Goal: Information Seeking & Learning: Understand process/instructions

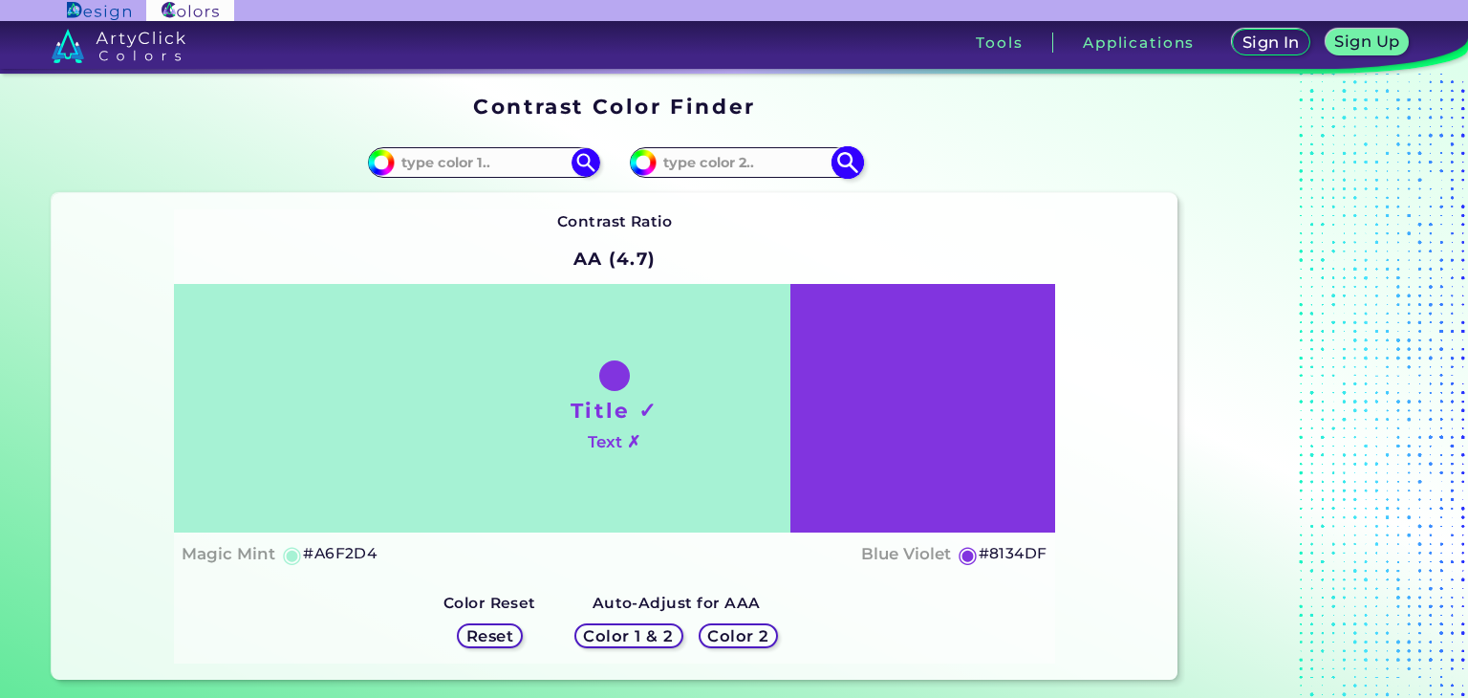
click at [752, 161] on input at bounding box center [745, 163] width 178 height 26
click at [652, 161] on input "#8134df" at bounding box center [641, 160] width 24 height 24
type input "#7934df"
type input "#7934DF"
type input "#8134df"
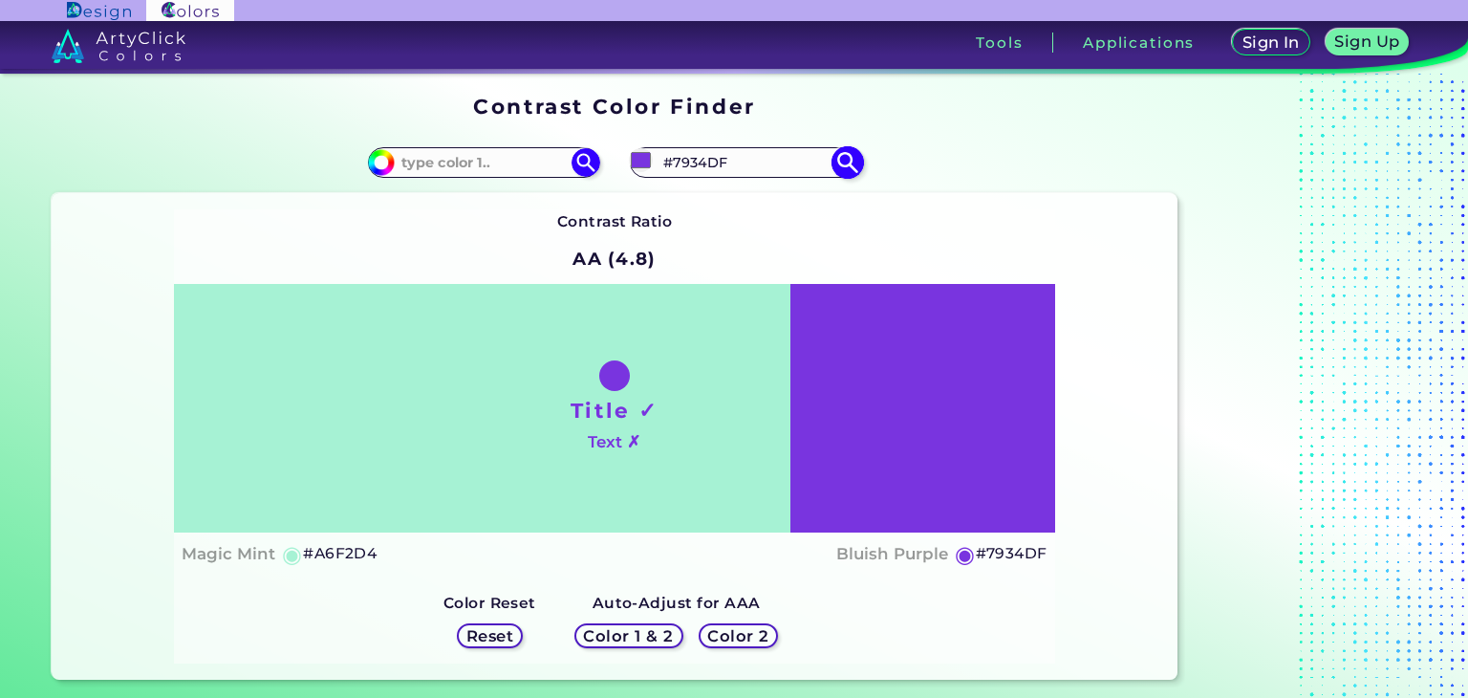
type input "#8134DF"
type input "#9234df"
type input "#9234DF"
type input "#9b34df"
type input "#9B34DF"
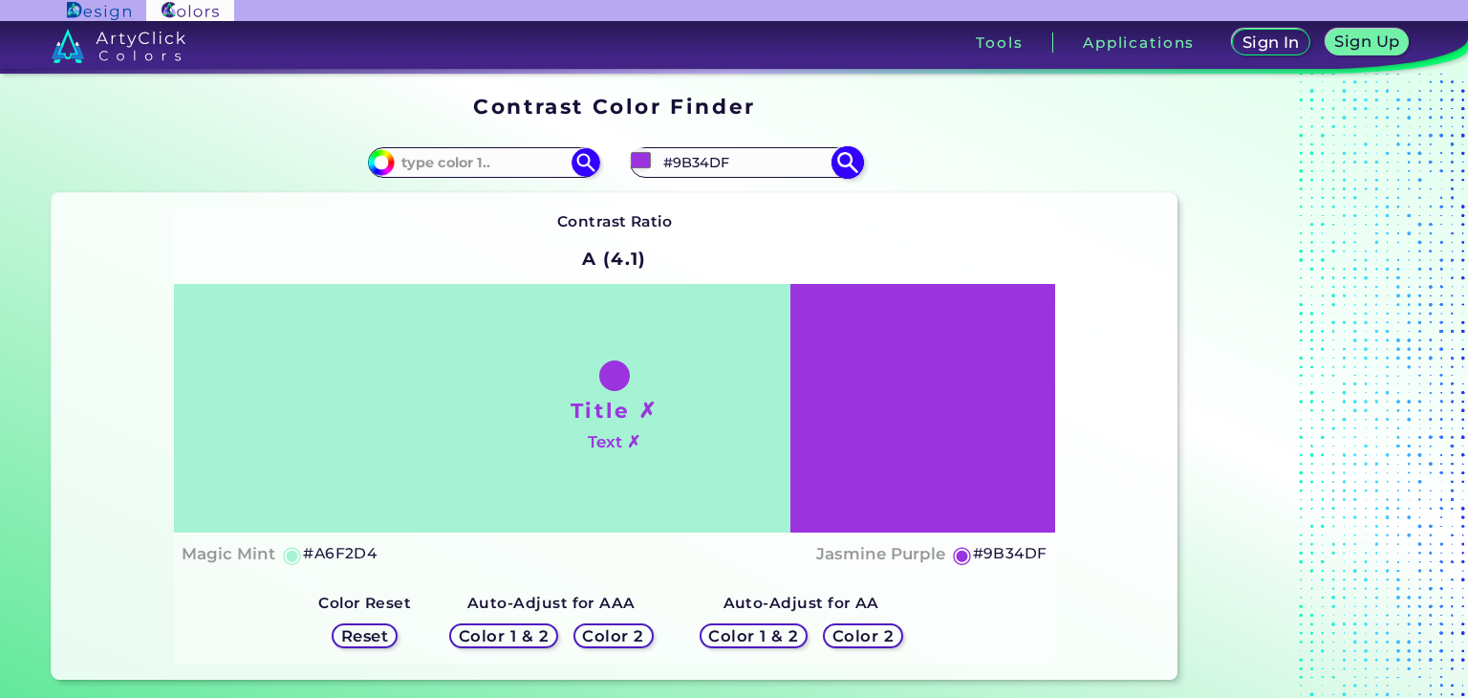
type input "#a934df"
type input "#A934DF"
type input "#b234df"
type input "#B234DF"
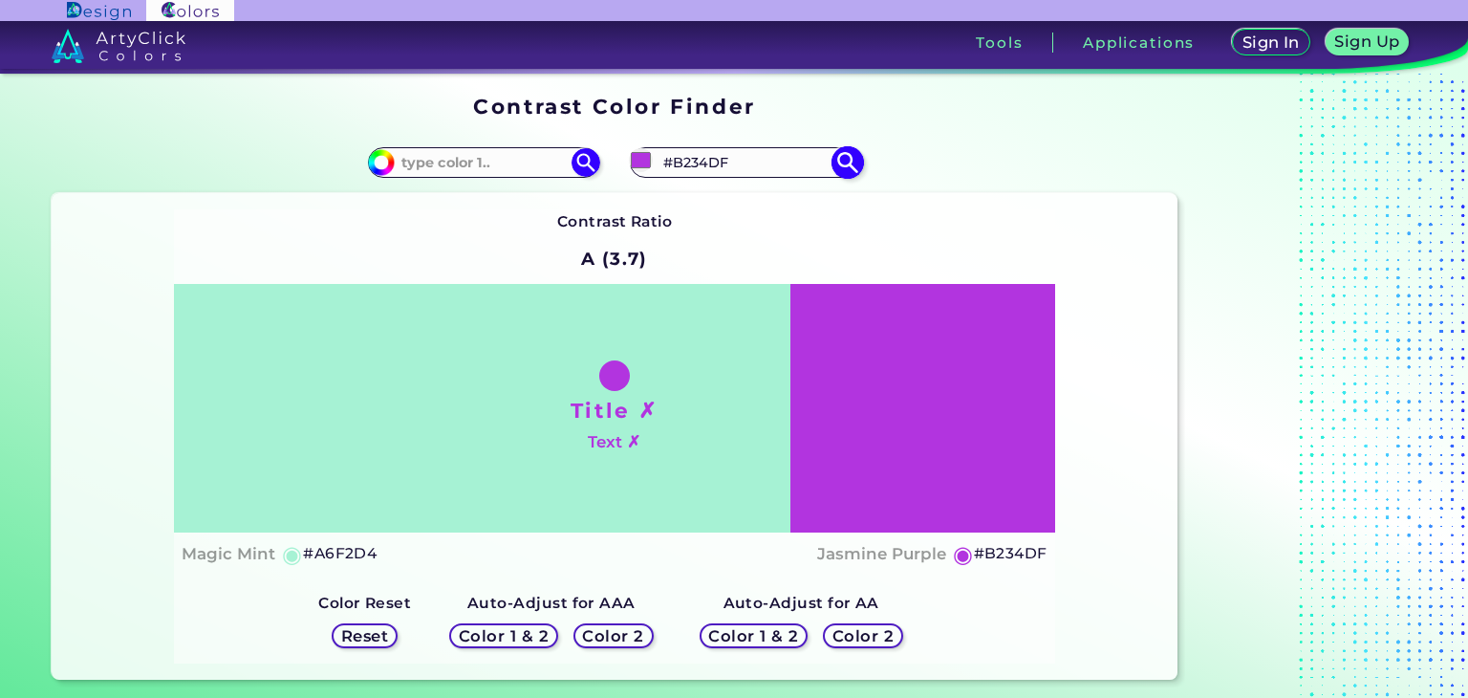
type input "#ba34df"
type input "#BA34DF"
type input "#cb34df"
type input "#CB34DF"
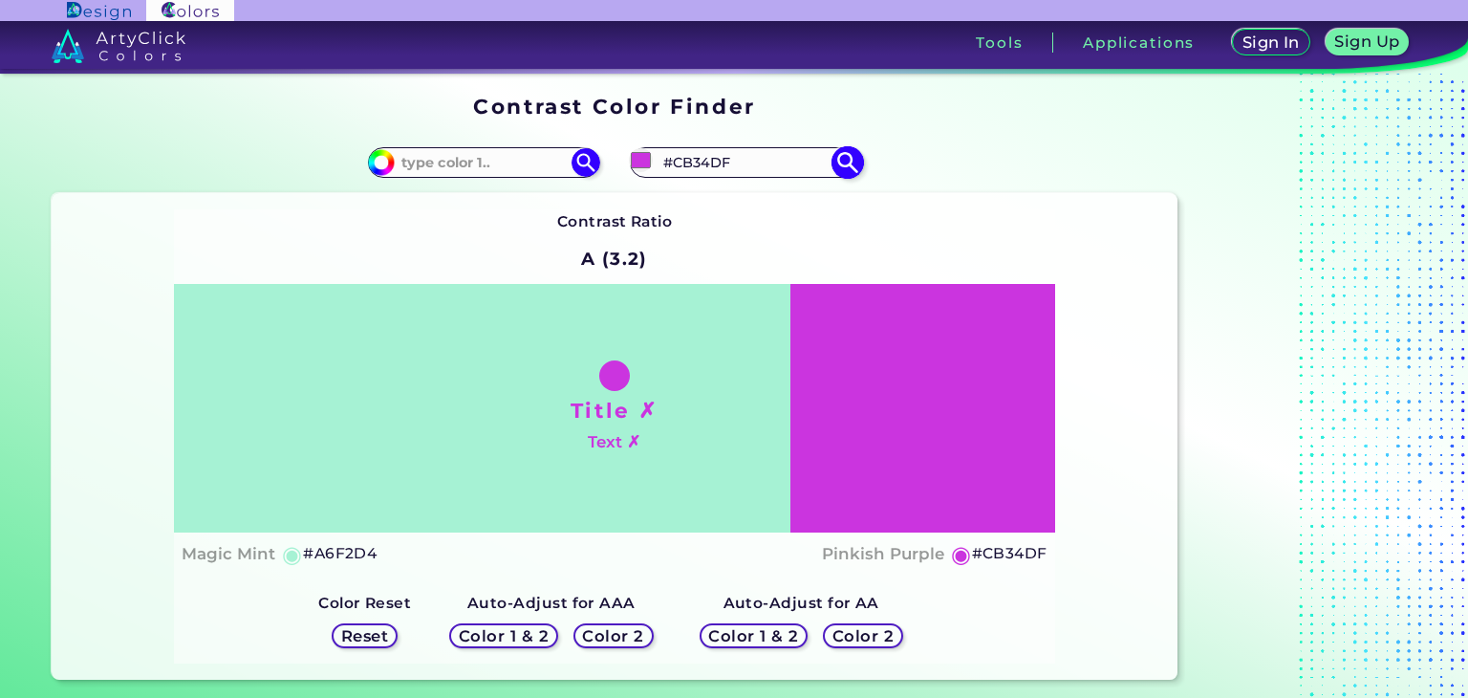
type input "#d434df"
type input "#D434DF"
type input "#dc34df"
type input "#DC34DF"
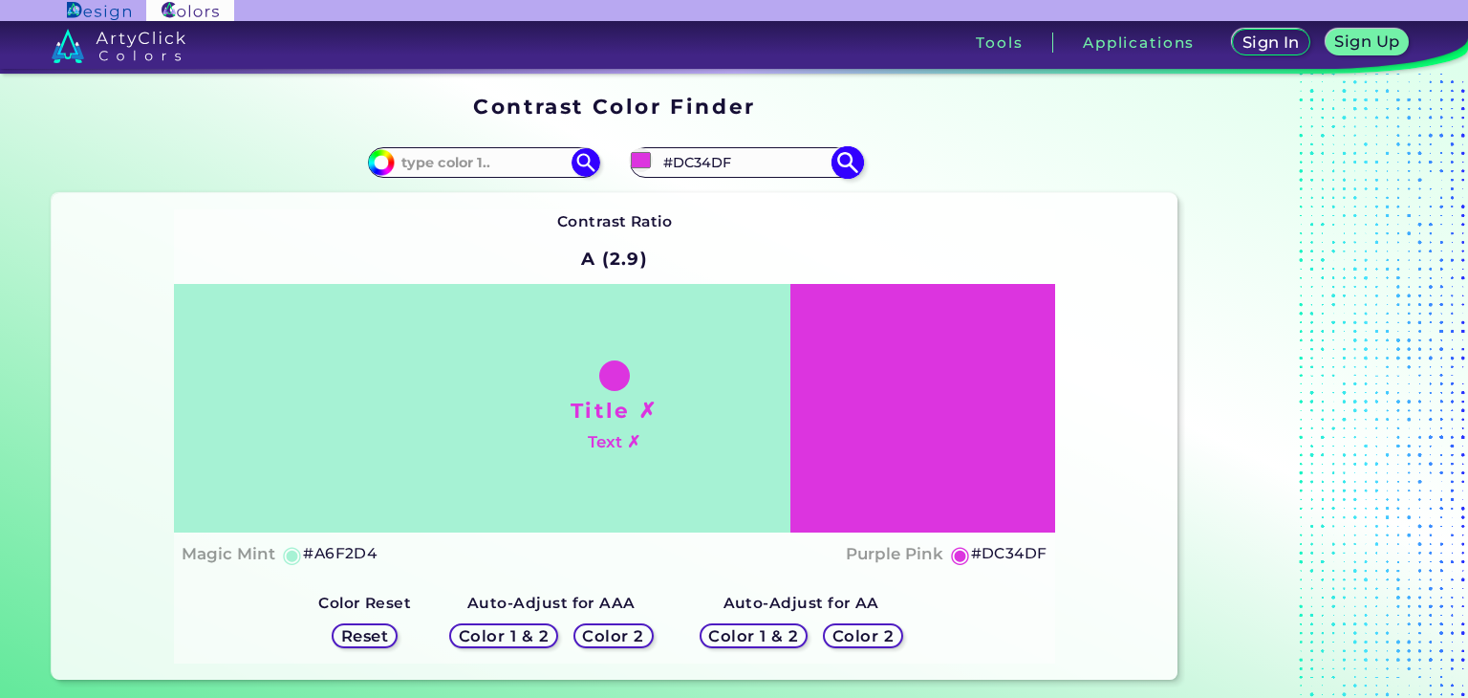
type input "#df34da"
type input "#DF34DA"
type input "#df34c8"
type input "#DF34C8"
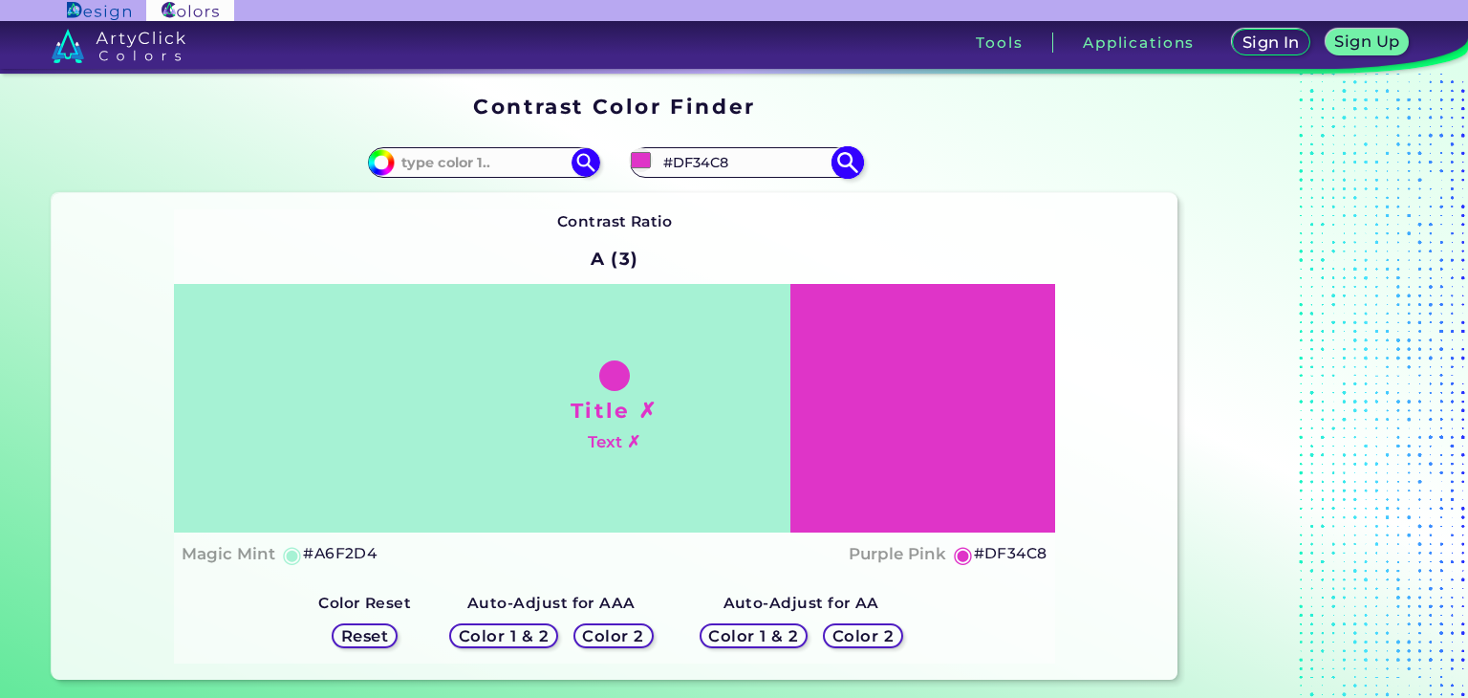
type input "#df34c0"
type input "#DF34C0"
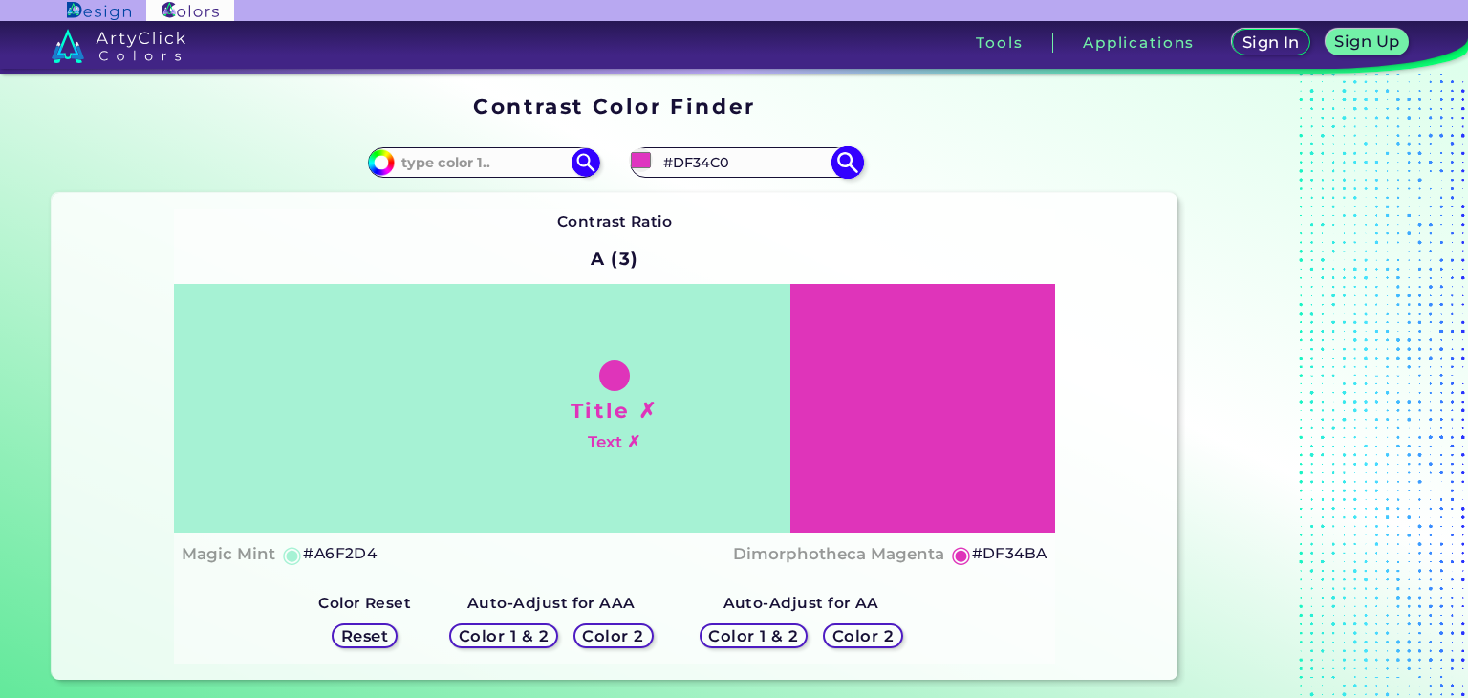
type input "#df34ba"
type input "#DF34BA"
type input "#df34c0"
type input "#DF34C0"
type input "#df34da"
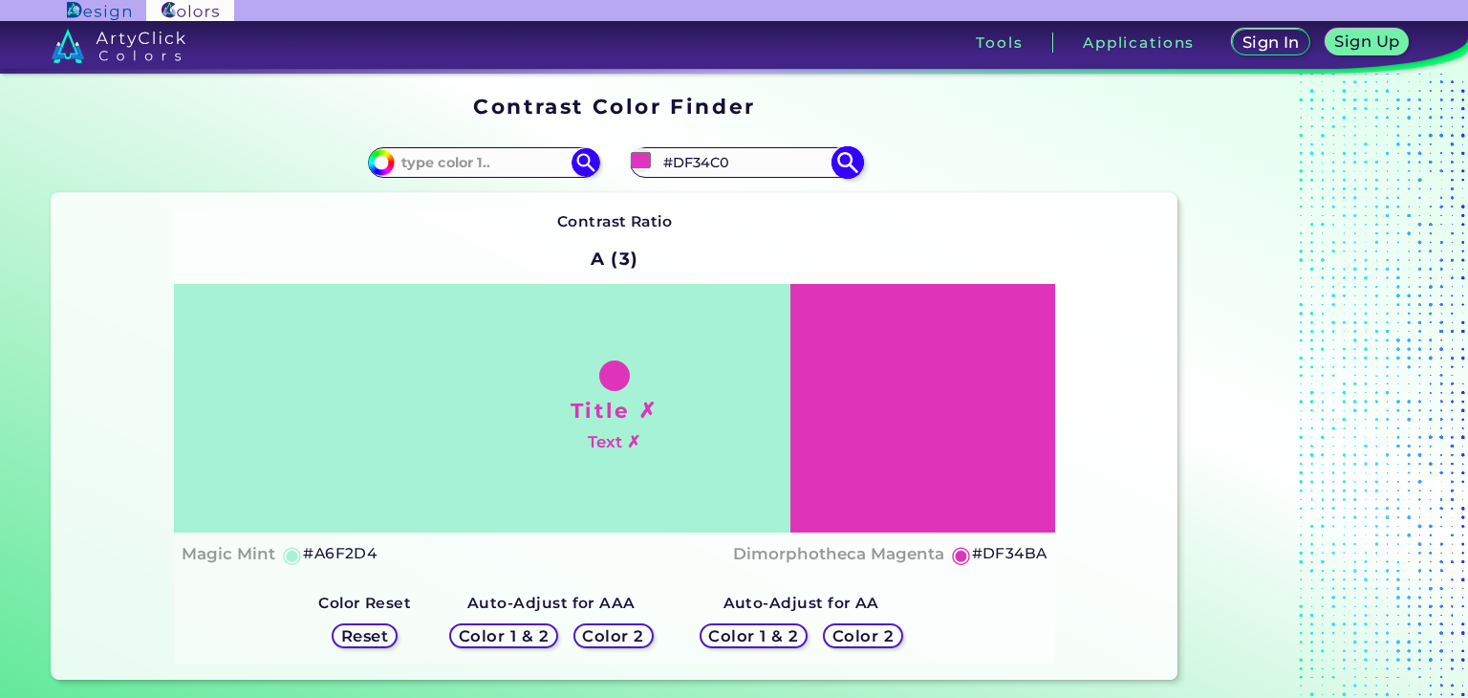
type input "#DF34DA"
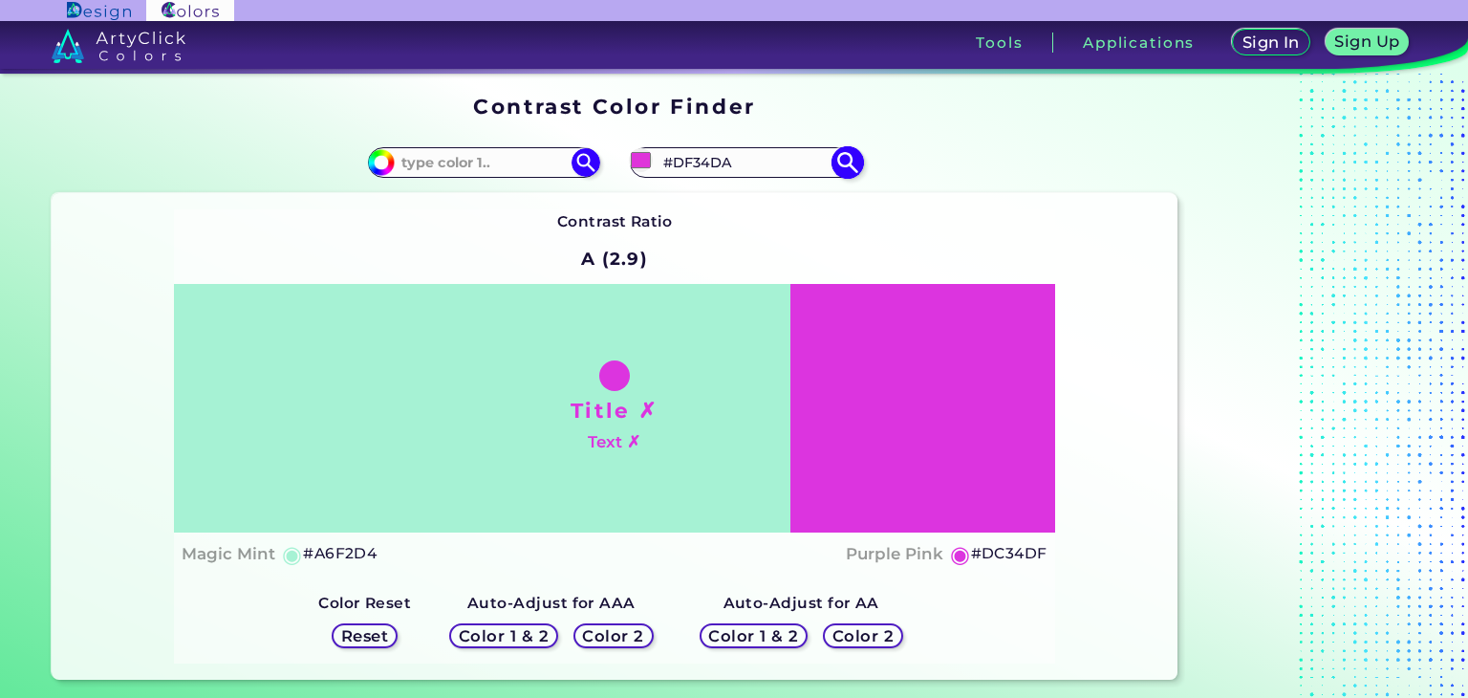
type input "#dc34df"
type input "#DC34DF"
type input "#dc3adf"
type input "#DC3ADF"
type input "#de37e1"
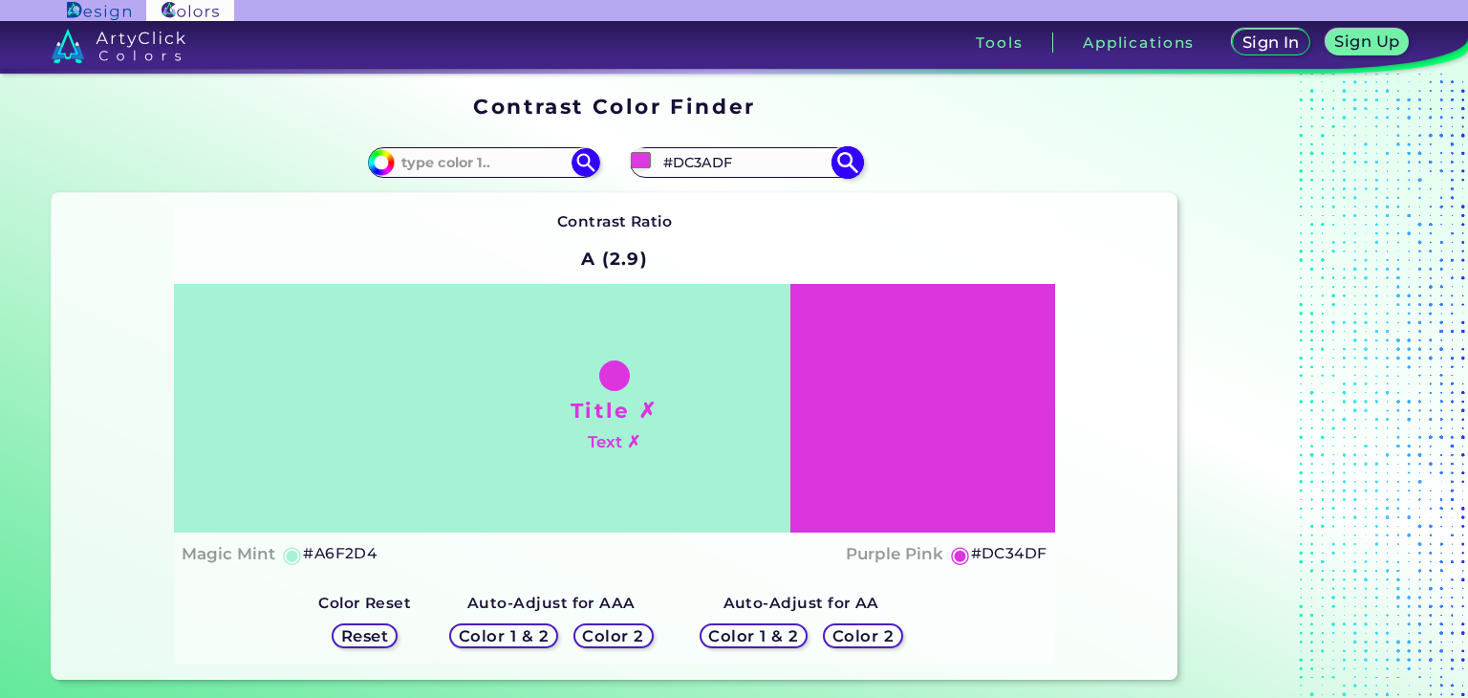
type input "#DE37E1"
type input "#de3de1"
type input "#DE3DE1"
type input "#e13fe4"
type input "#E13FE4"
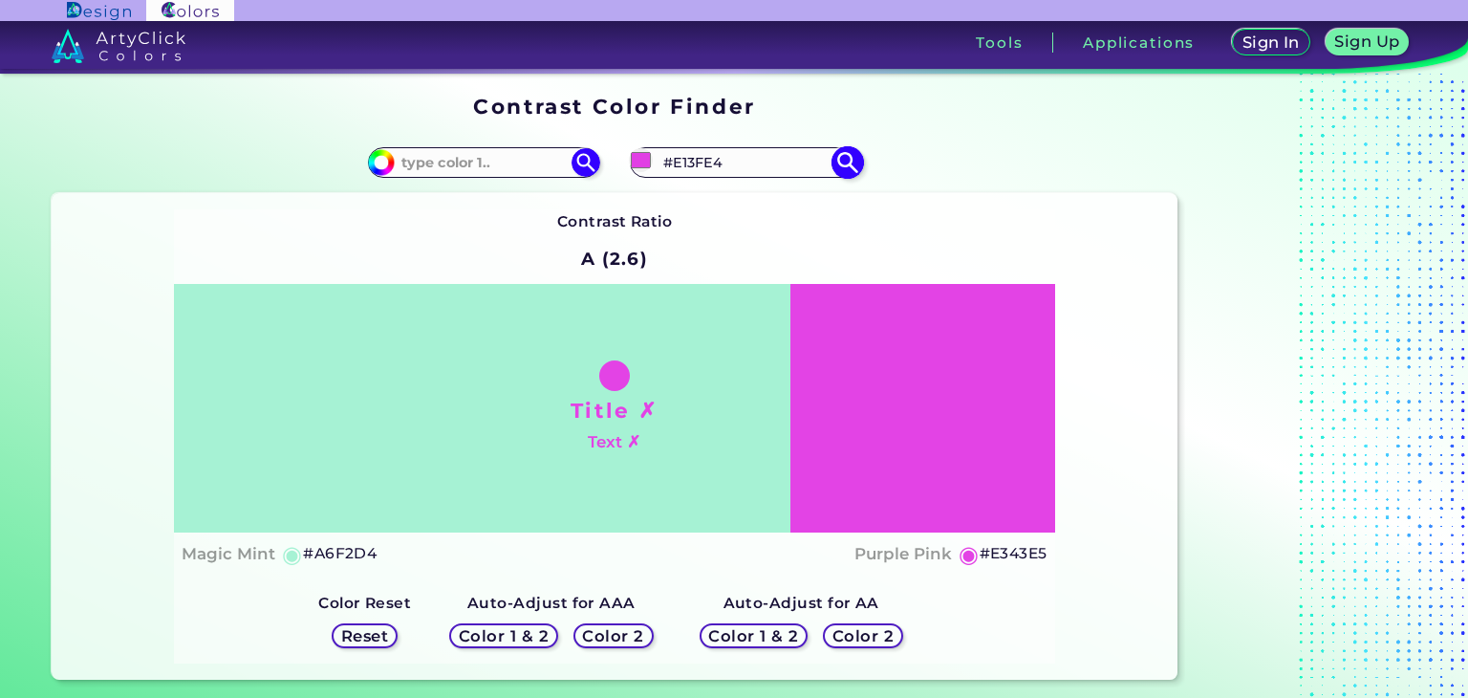
type input "#e343e5"
type input "#E343E5"
type input "#e347e6"
type input "#E347E6"
type input "#e44be7"
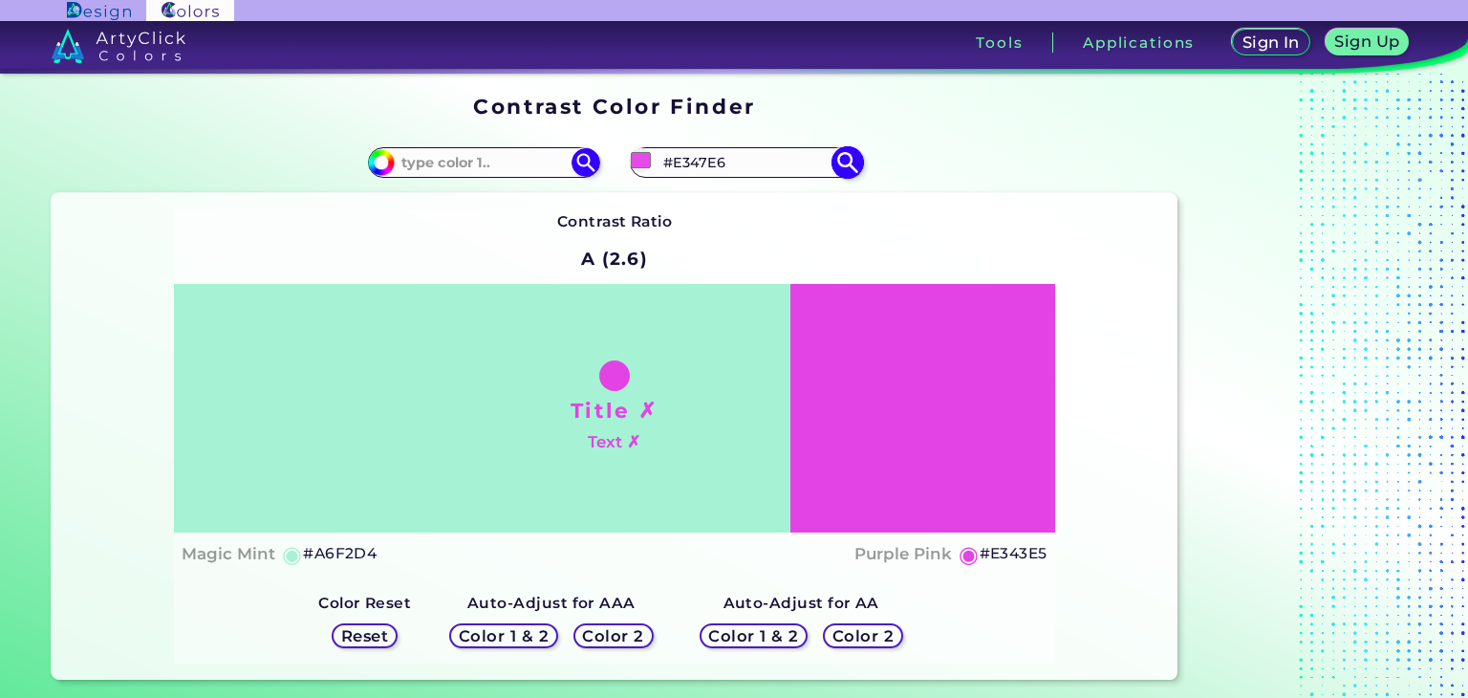
type input "#E44BE7"
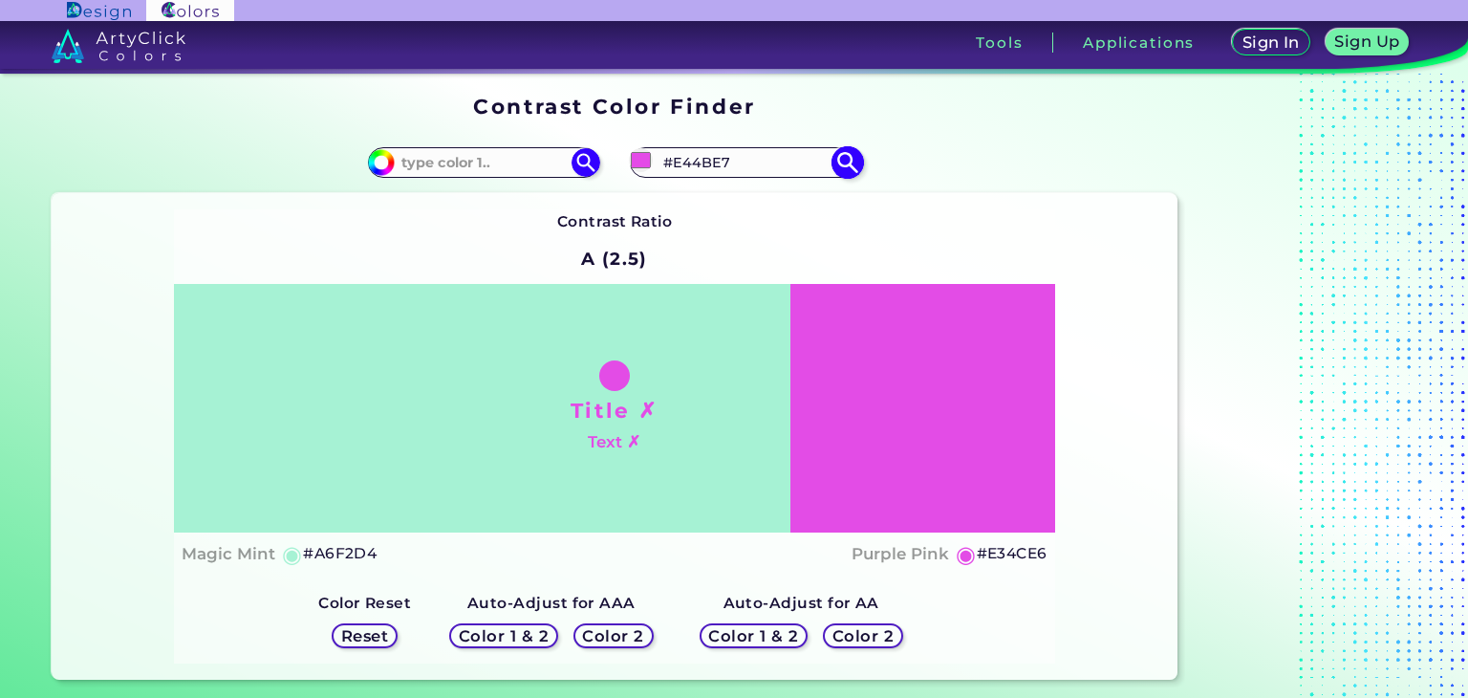
type input "#e34ce6"
type input "#E34CE6"
type input "#e753ea"
type input "#E753EA"
type input "#ea55ec"
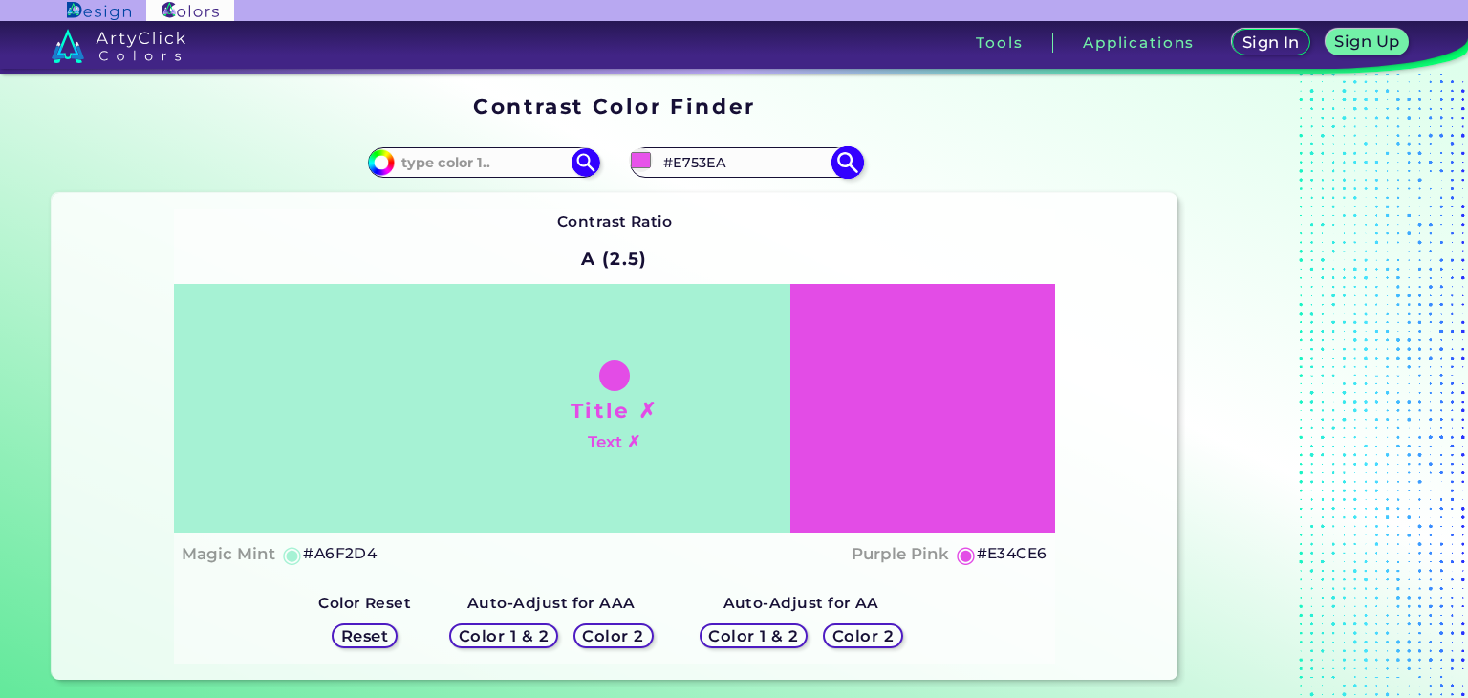
type input "#EA55EC"
type input "#eb59ee"
type input "#EB59EE"
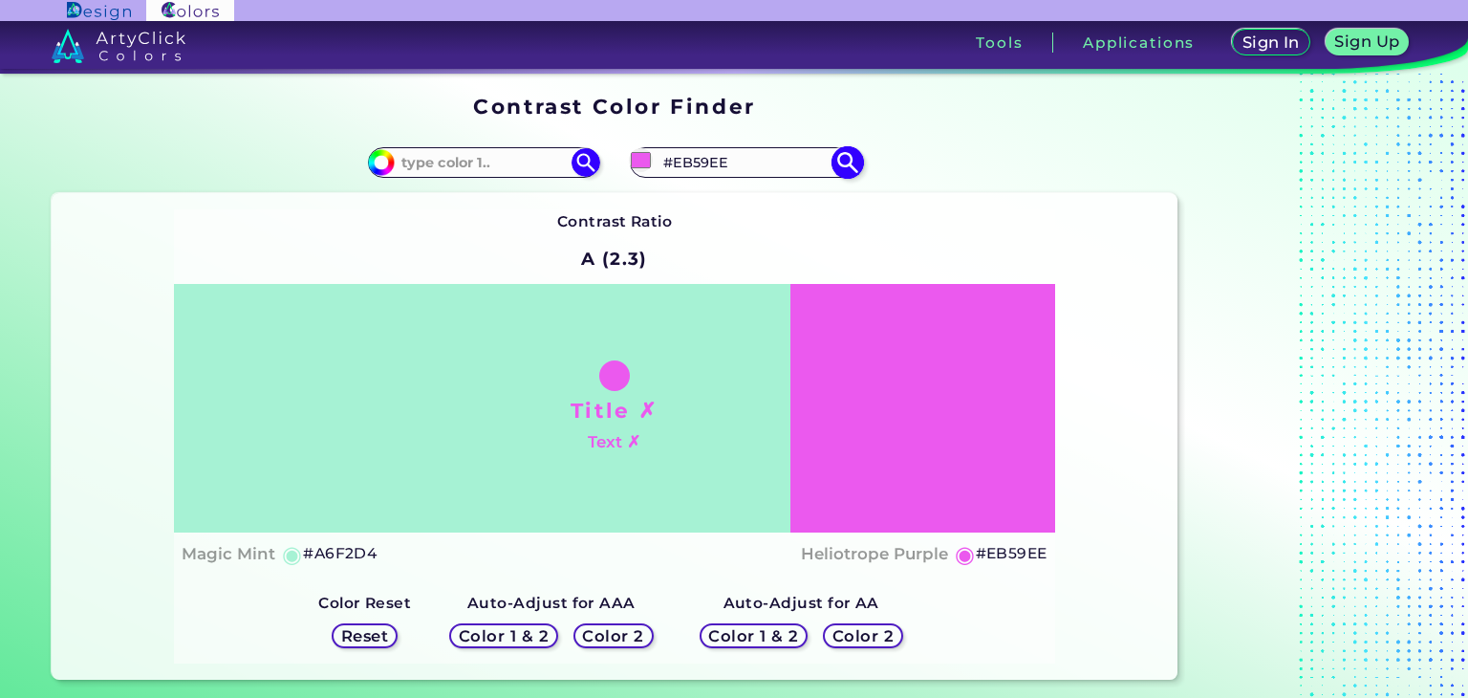
type input "#ec5dee"
type input "#EC5DEE"
type input "#ed5cf0"
type input "#ED5CF0"
type input "#f05ff2"
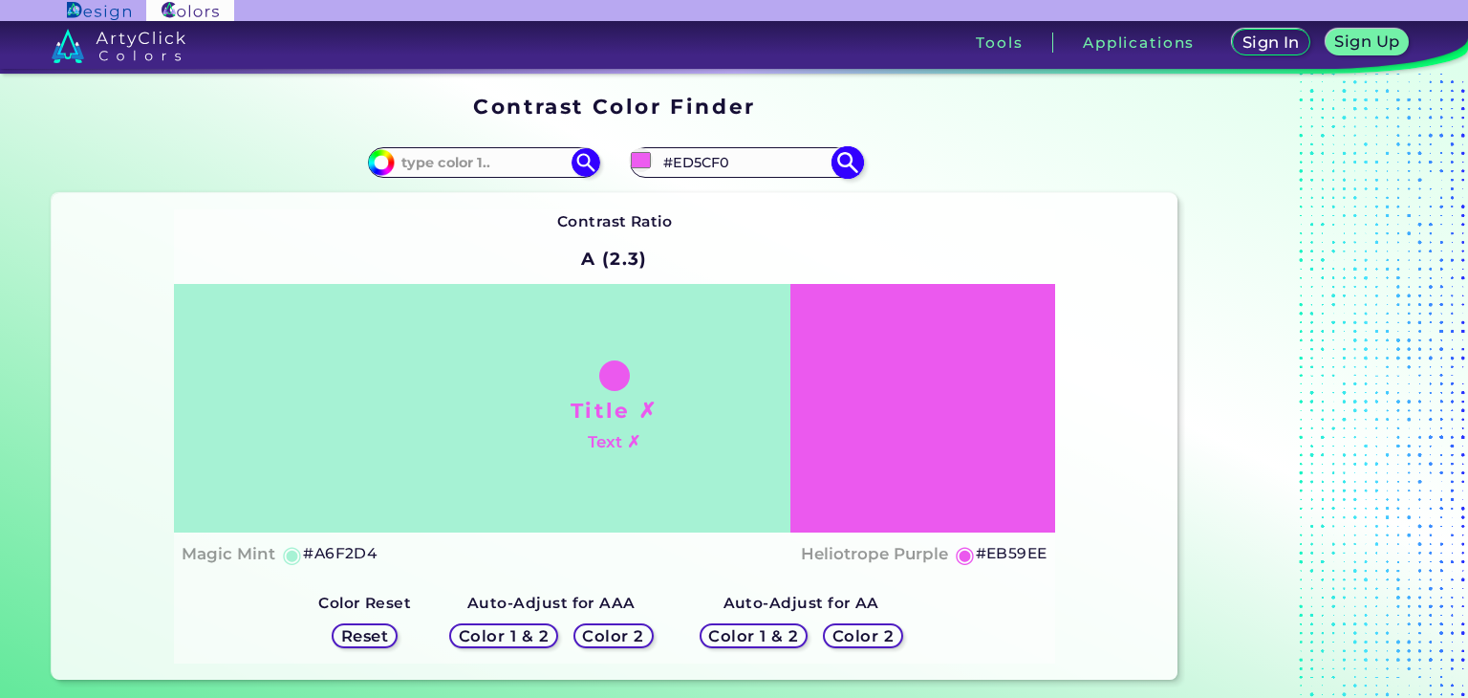
type input "#F05FF2"
type input "#f262f4"
type input "#F262F4"
type input "#f261f5"
type input "#F261F5"
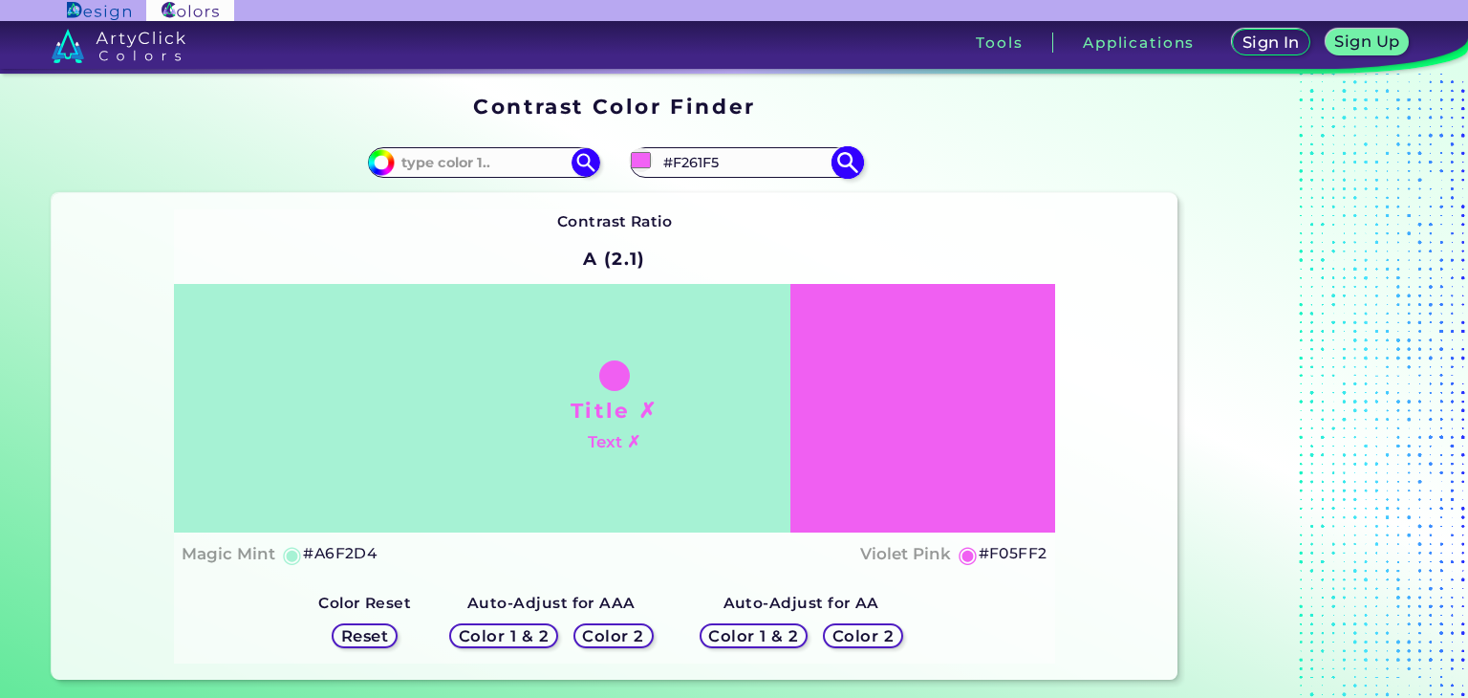
type input "#f568f8"
type input "#F568F8"
type input "#f96afb"
type input "#F96AFB"
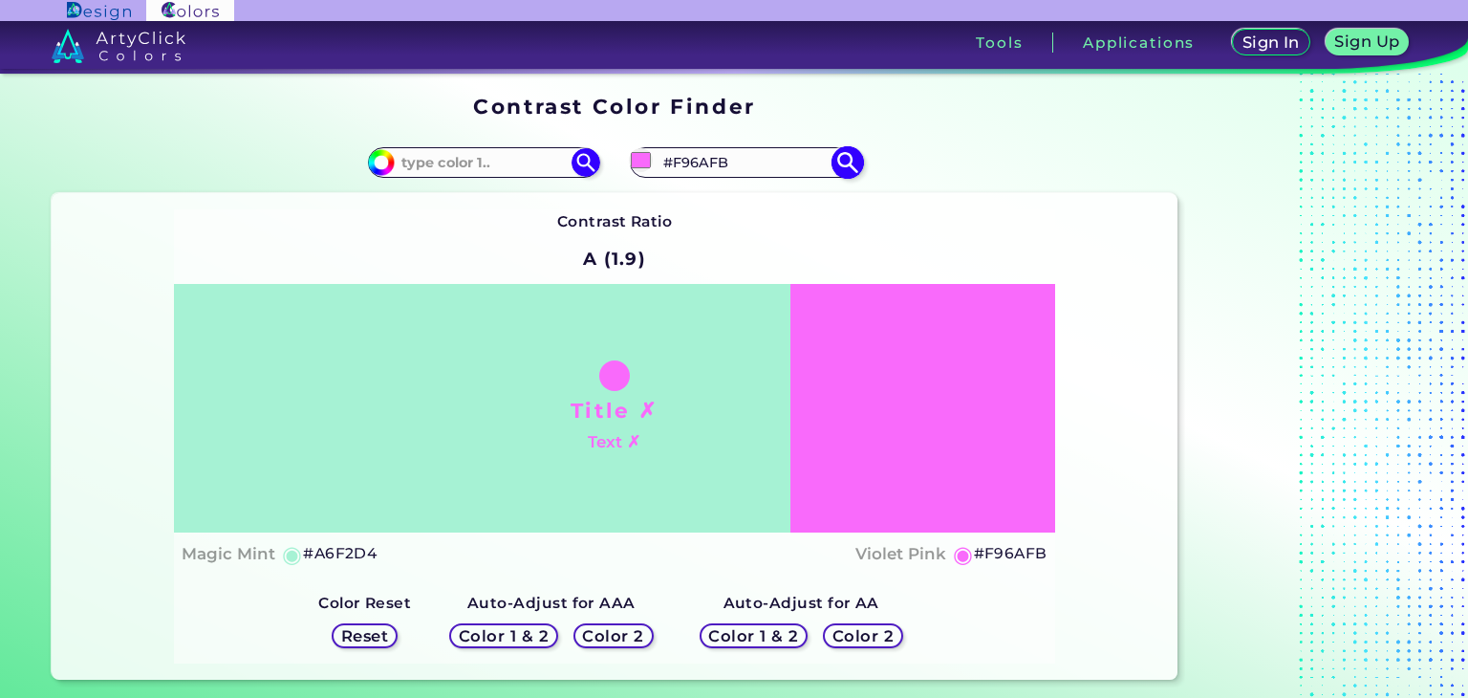
type input "#fa68fd"
type input "#FA68FD"
type input "#fa6dfd"
type input "#FA6DFD"
type input "#fd70ff"
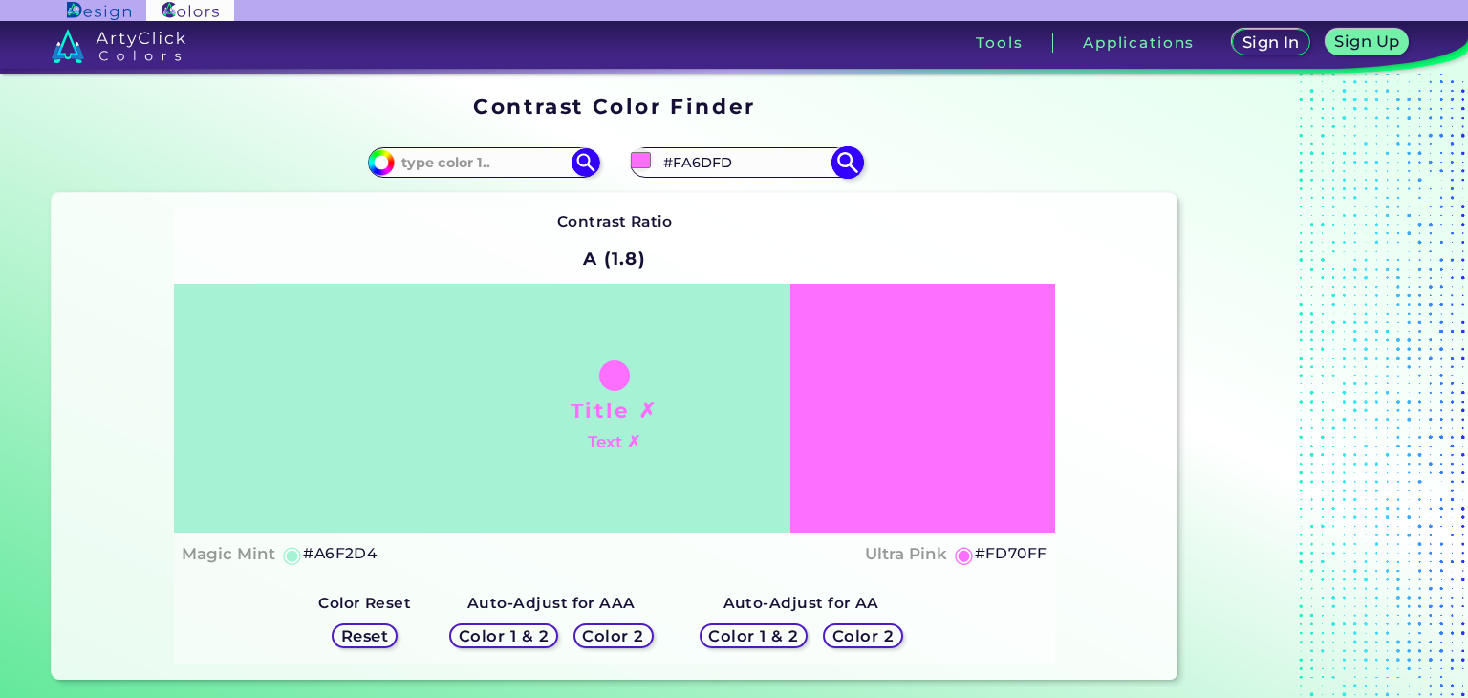
type input "#FD70FF"
type input "#fd75ff"
type input "#FD75FF"
type input "#fd80ff"
type input "#FD80FF"
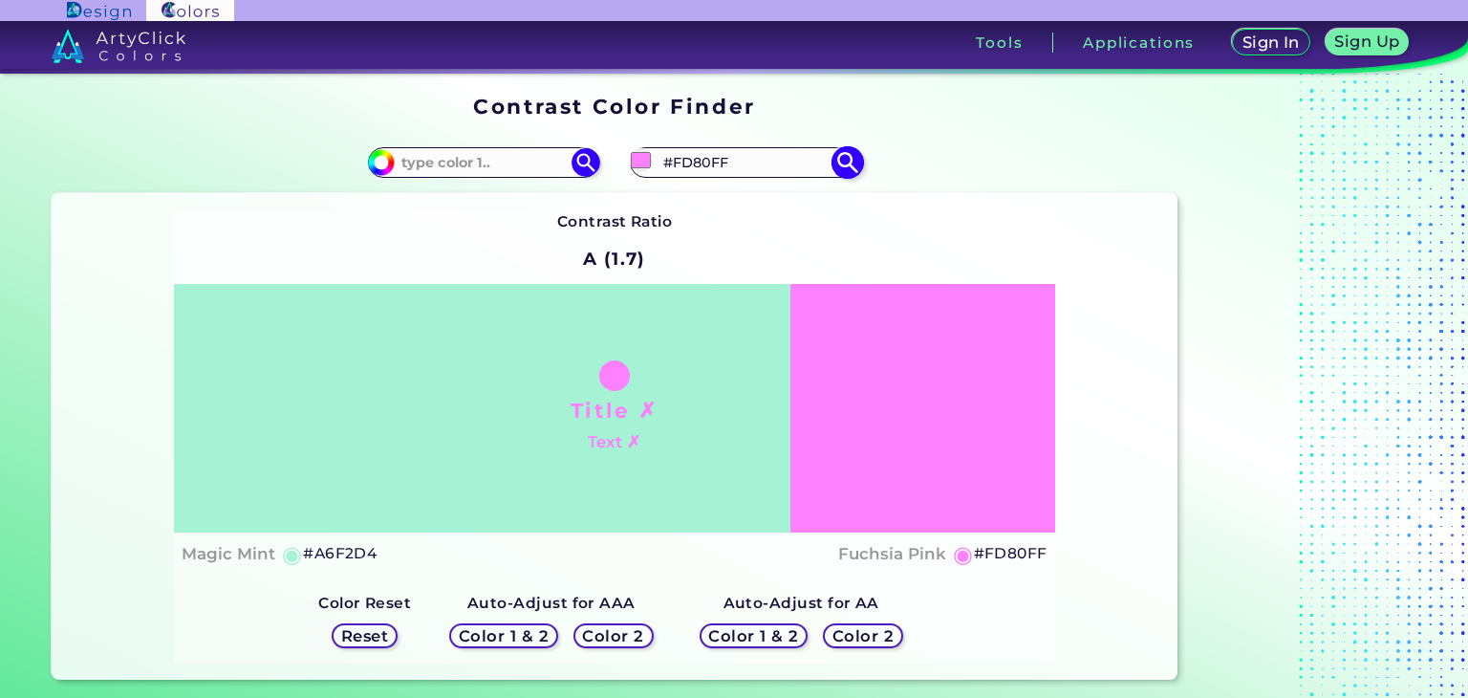
type input "#fd85ff"
type input "#FD85FF"
type input "#fd8aff"
type input "#FD8AFF"
type input "#fb86fd"
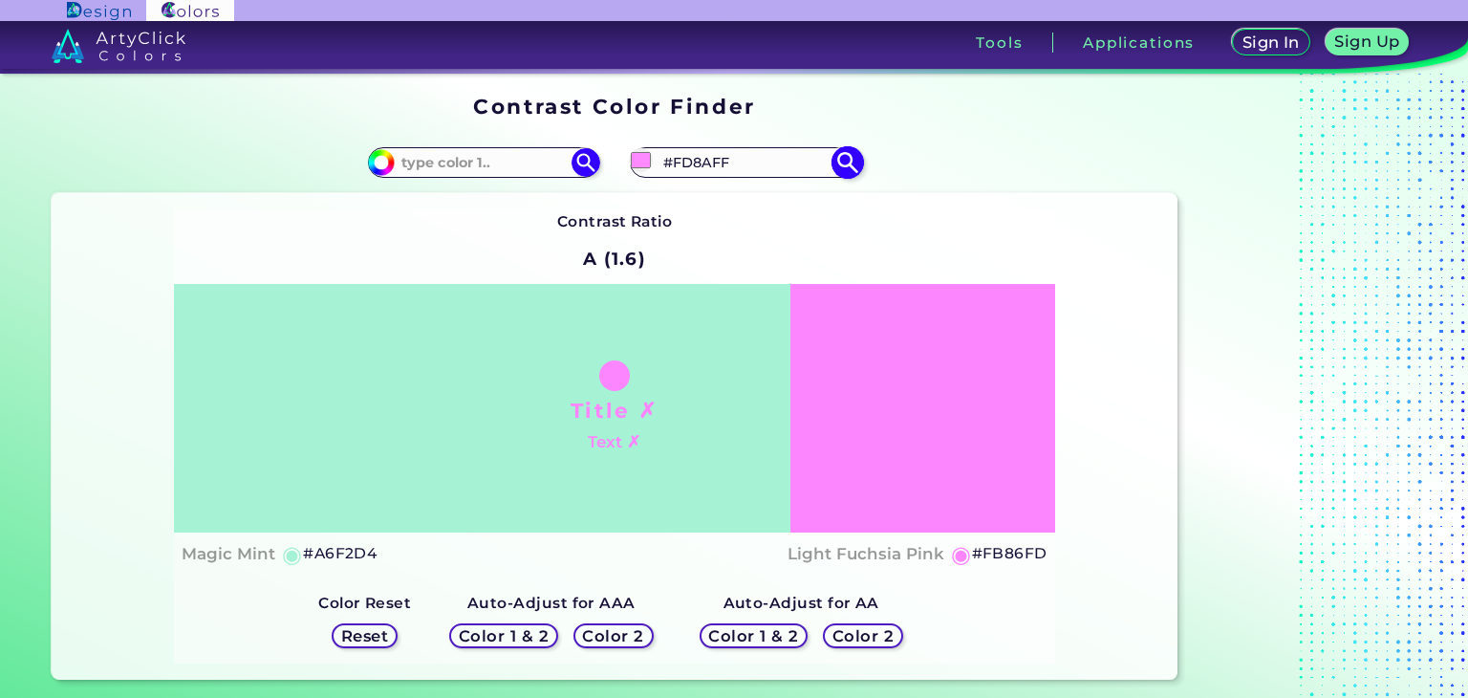
type input "#FB86FD"
type input "#f384f5"
type input "#F384F5"
type input "#df7ae1"
type input "#DF7AE1"
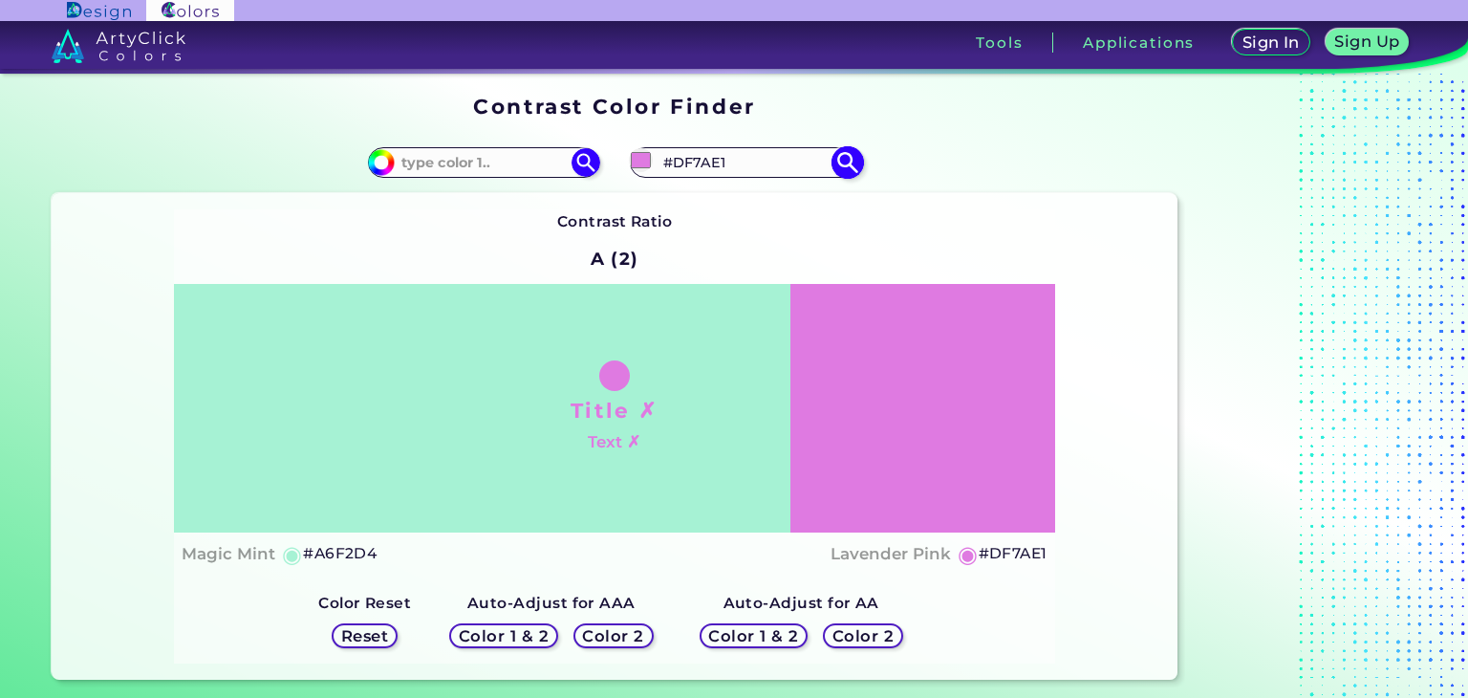
type input "#ee7af0"
type input "#EE7AF0"
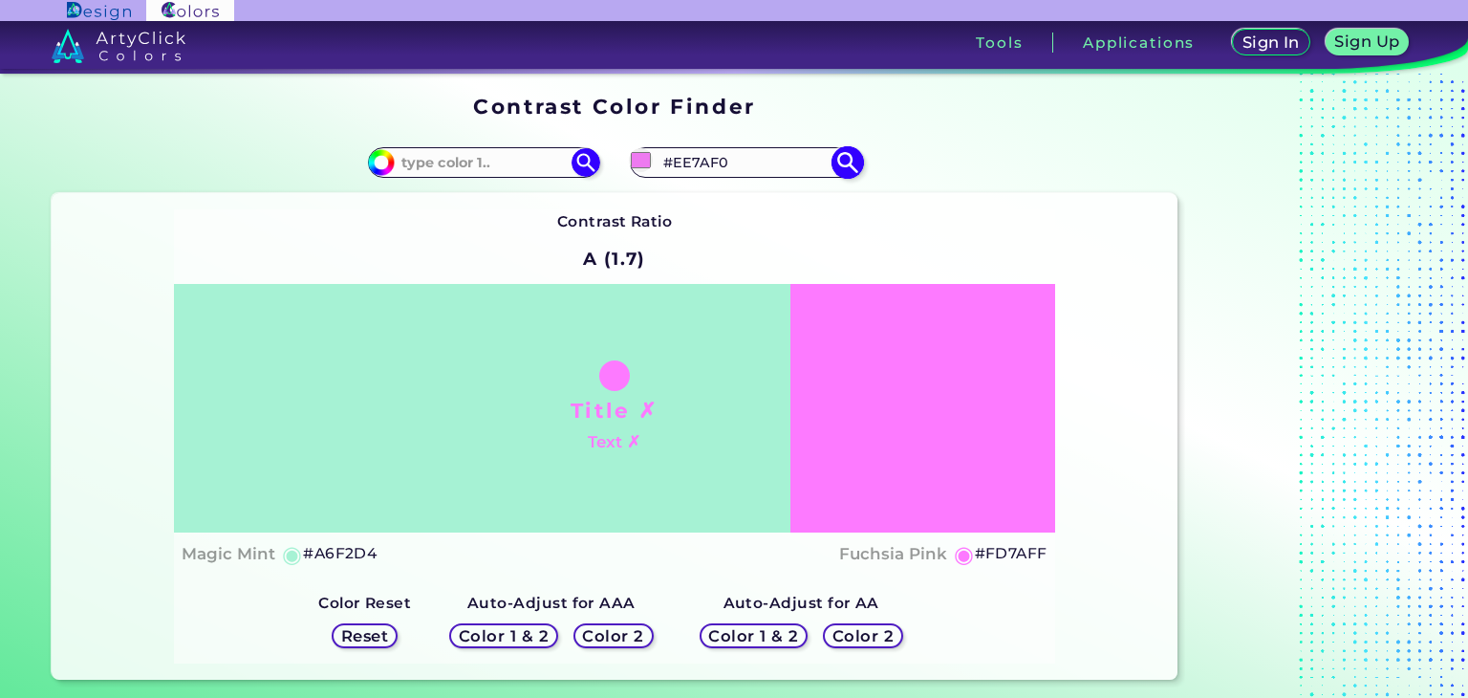
type input "#fd7aff"
type input "#FD7AFF"
type input "#fd8aff"
type input "#FD8AFF"
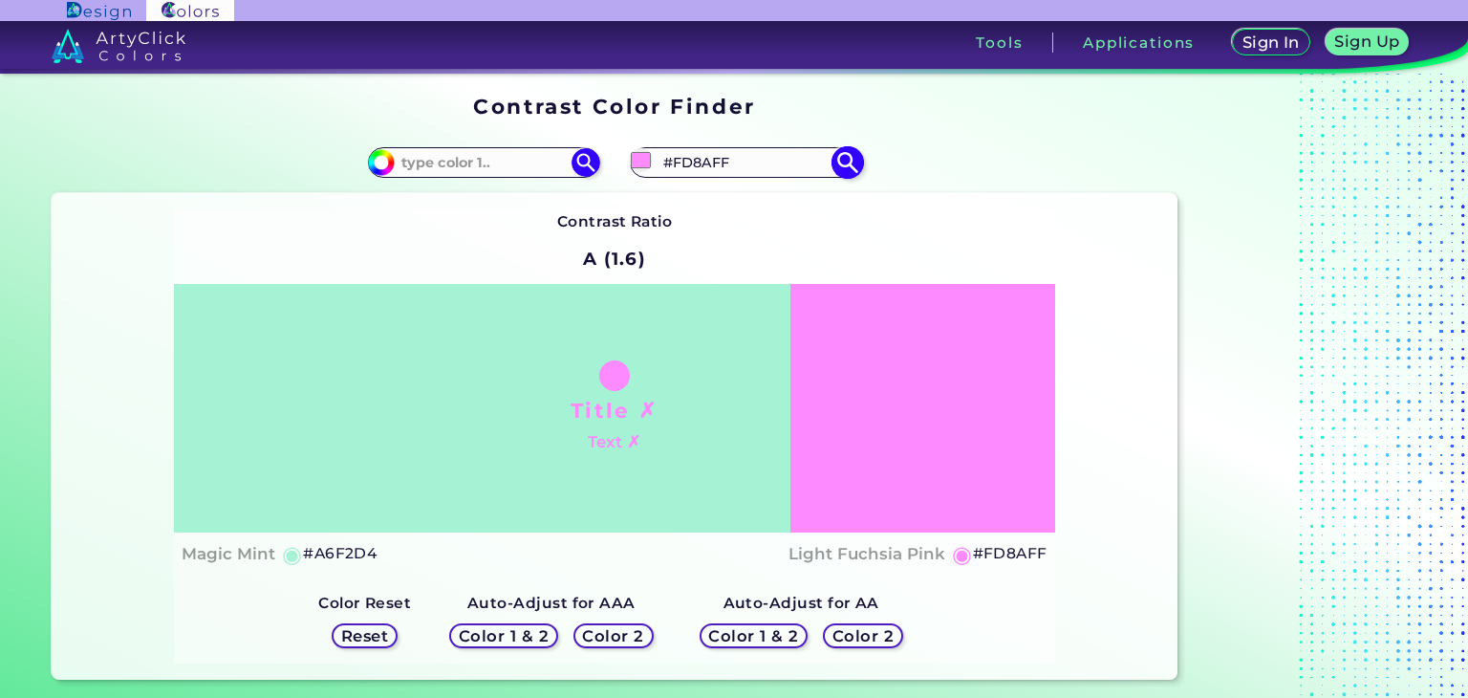
type input "#fd8fff"
type input "#FD8FFF"
type input "#fd94ff"
type input "#FD94FF"
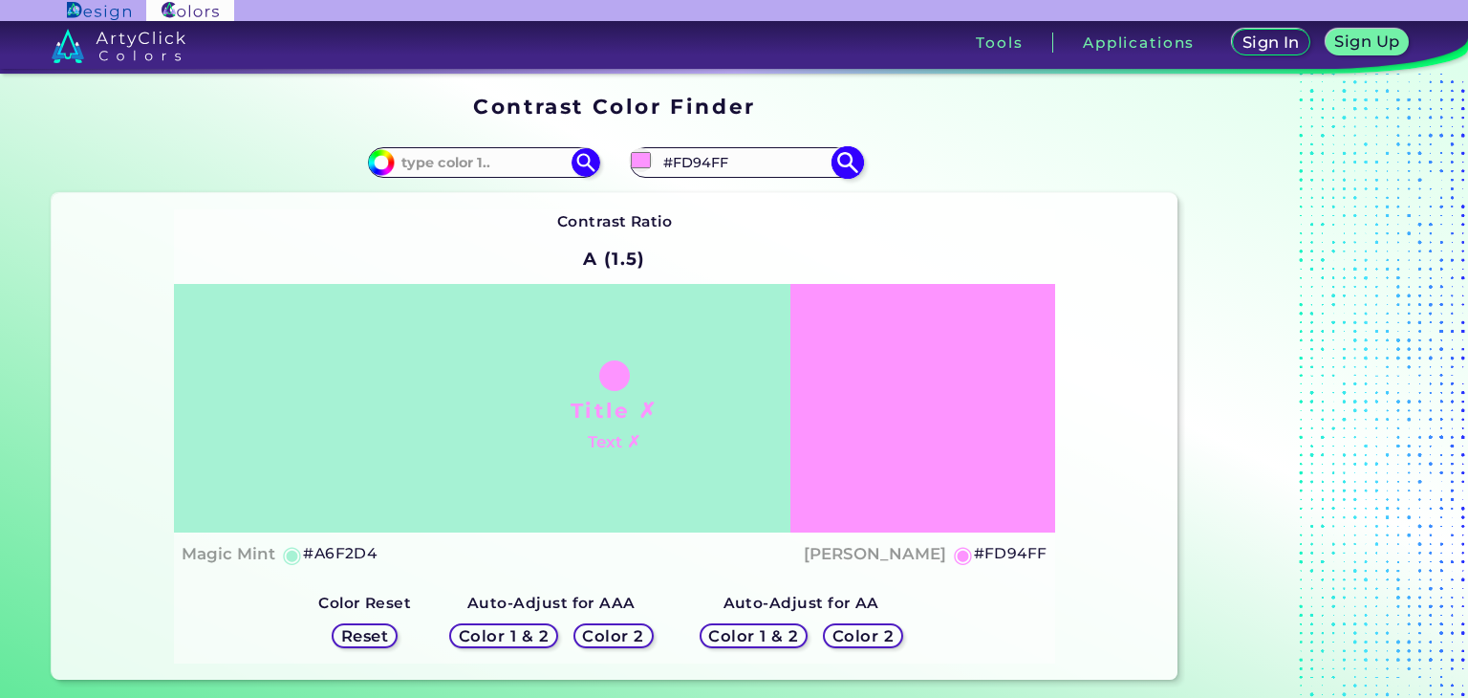
type input "#fb91fd"
type input "#FB91FD"
type input "#f993fb"
type input "#F993FB"
type input "#f58df7"
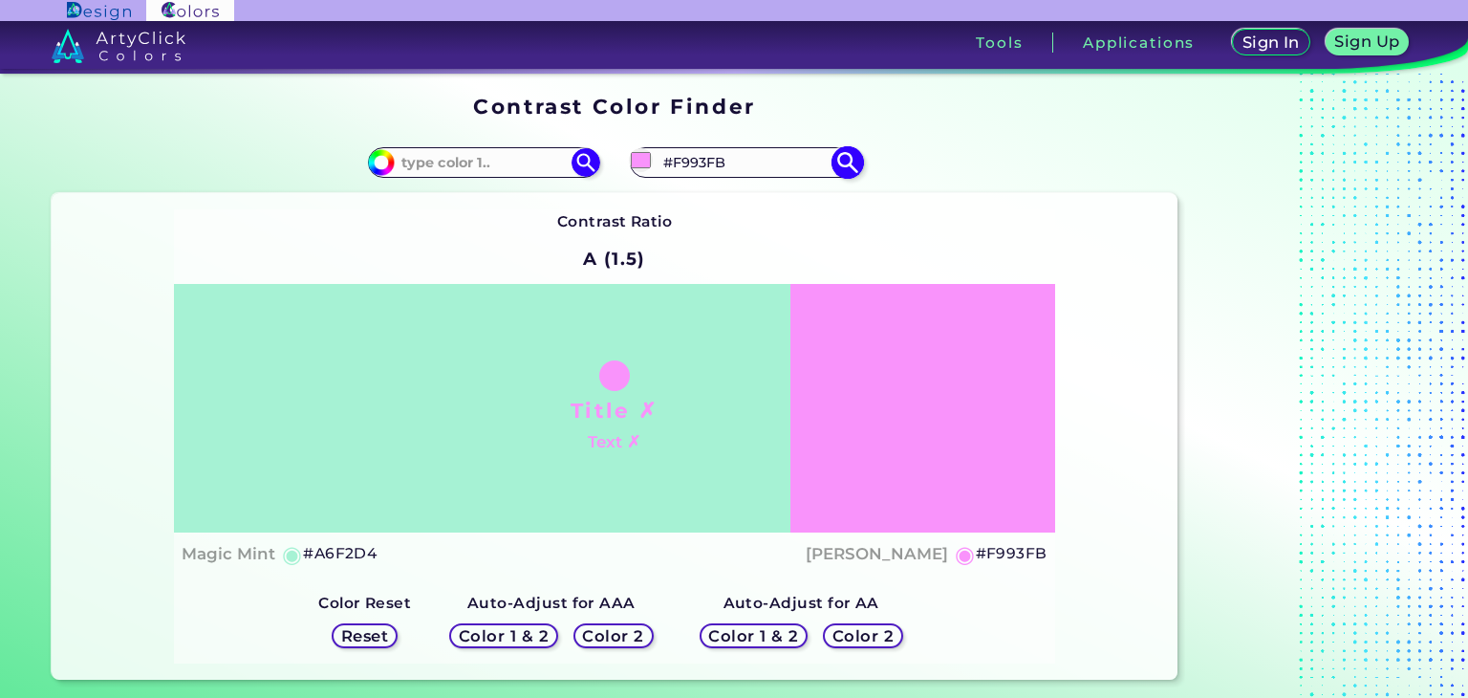
type input "#F58DF7"
type input "#f38ef5"
type input "#F38EF5"
type input "#f290f4"
type input "#F290F4"
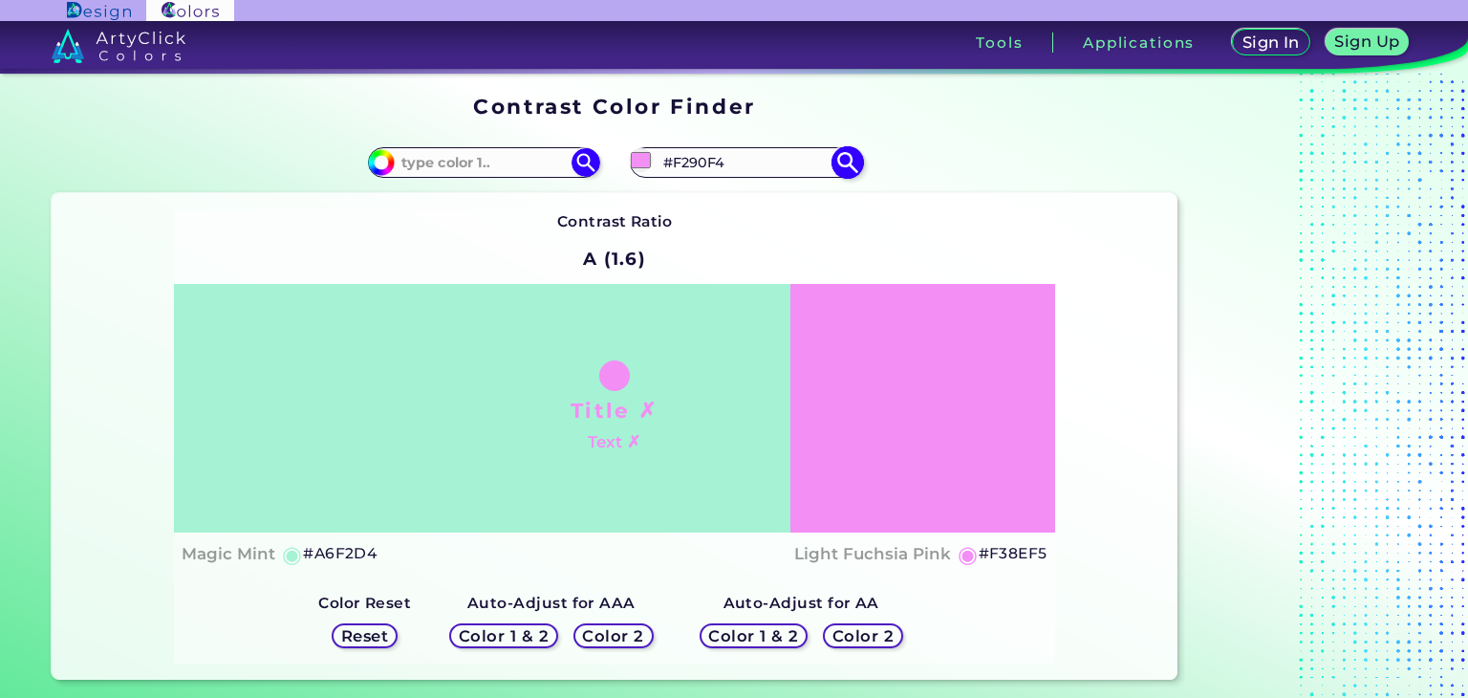
type input "#f38ef5"
type input "#F38EF5"
click at [635, 160] on input "#f38ef5" at bounding box center [641, 160] width 24 height 24
type input "#f38ff5"
type input "#F38FF5"
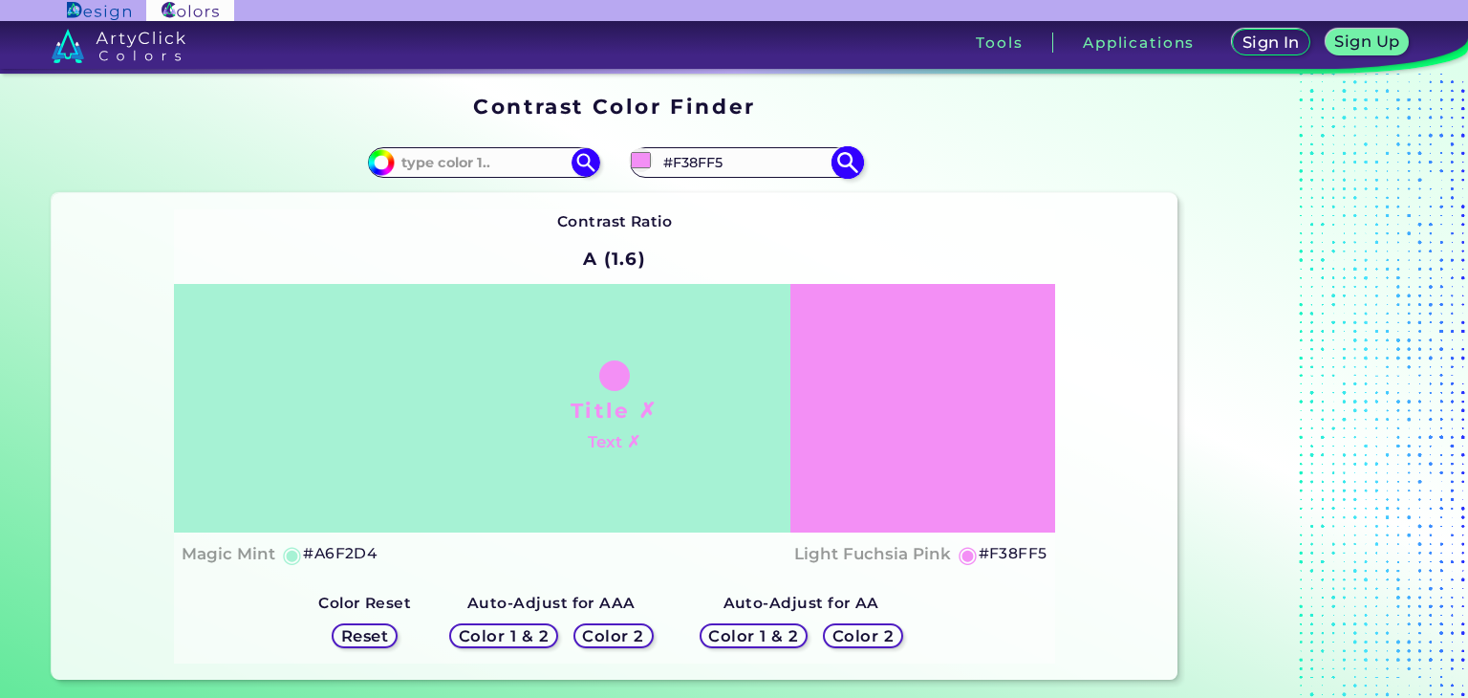
type input "#f795f9"
type input "#F795F9"
type input "#fa98fb"
type input "#FA98FB"
type input "#fb96fd"
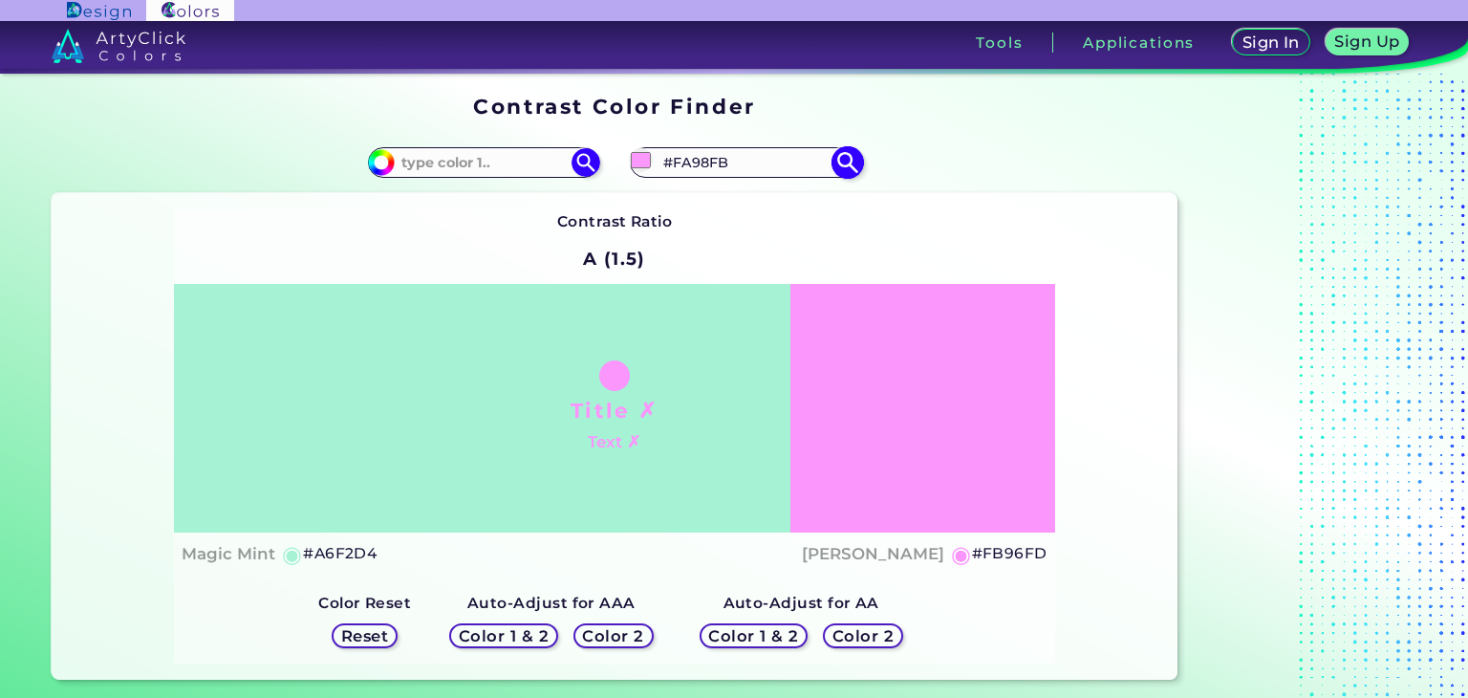
type input "#FB96FD"
type input "#fb9bfd"
type input "#FB9BFD"
type input "#fca0fd"
type input "#FCA0FD"
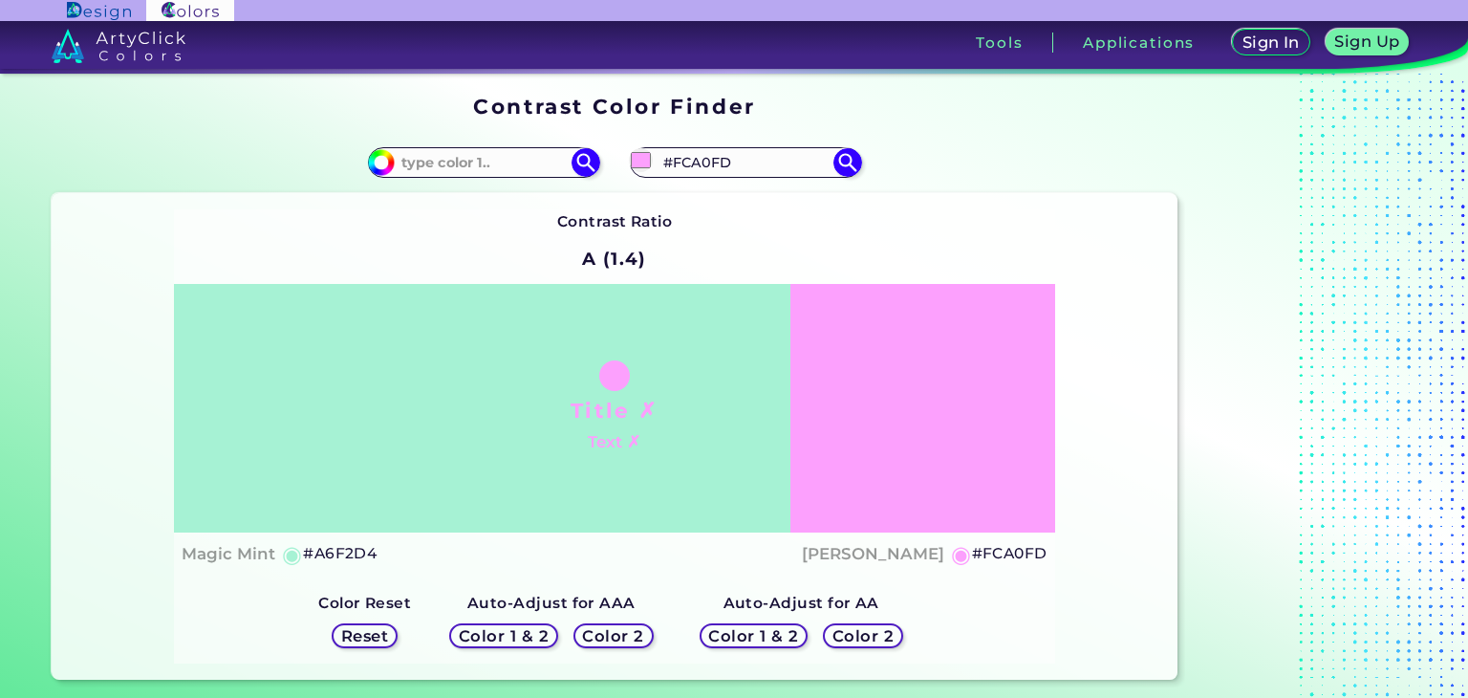
click at [965, 154] on div "#fca0fd #FCA0FD" at bounding box center [895, 162] width 563 height 61
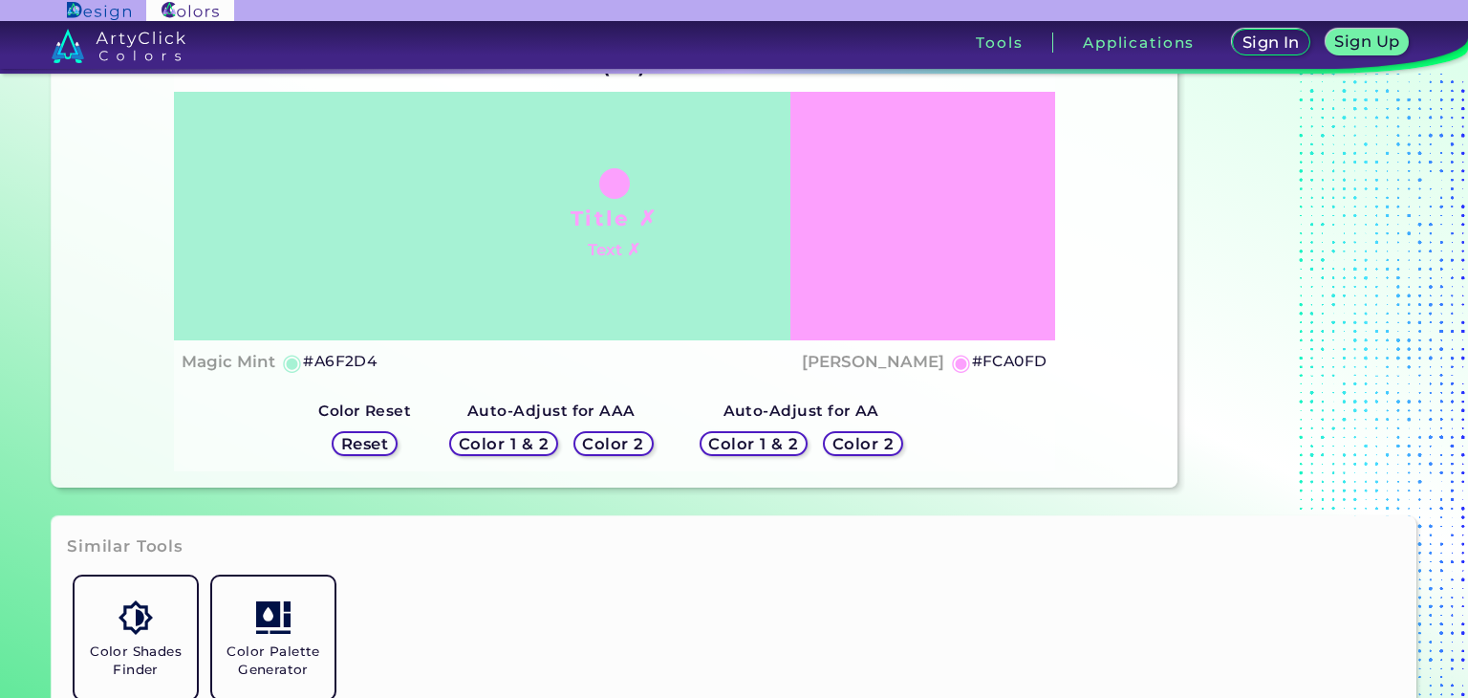
scroll to position [191, 0]
click at [615, 445] on h5 "Color 2" at bounding box center [613, 445] width 57 height 14
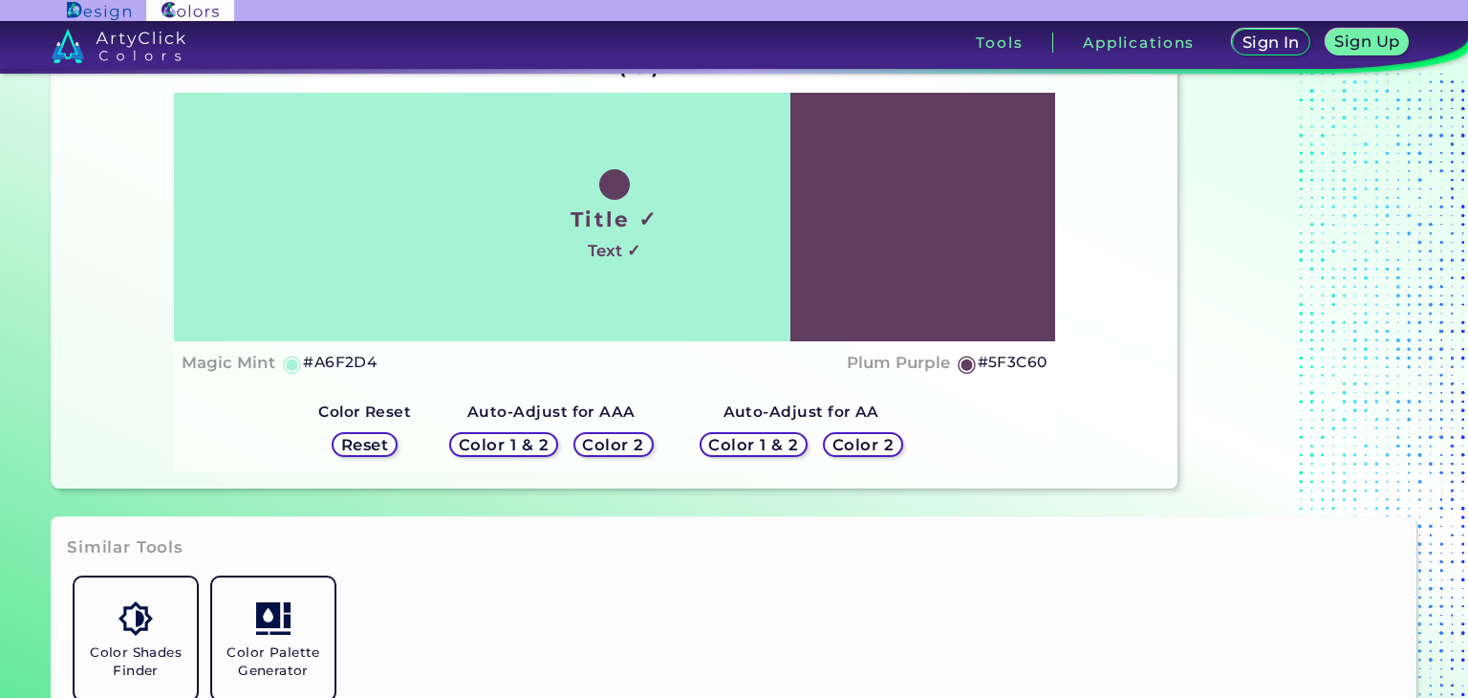
click at [506, 445] on h5 "Color 1 & 2" at bounding box center [504, 445] width 82 height 14
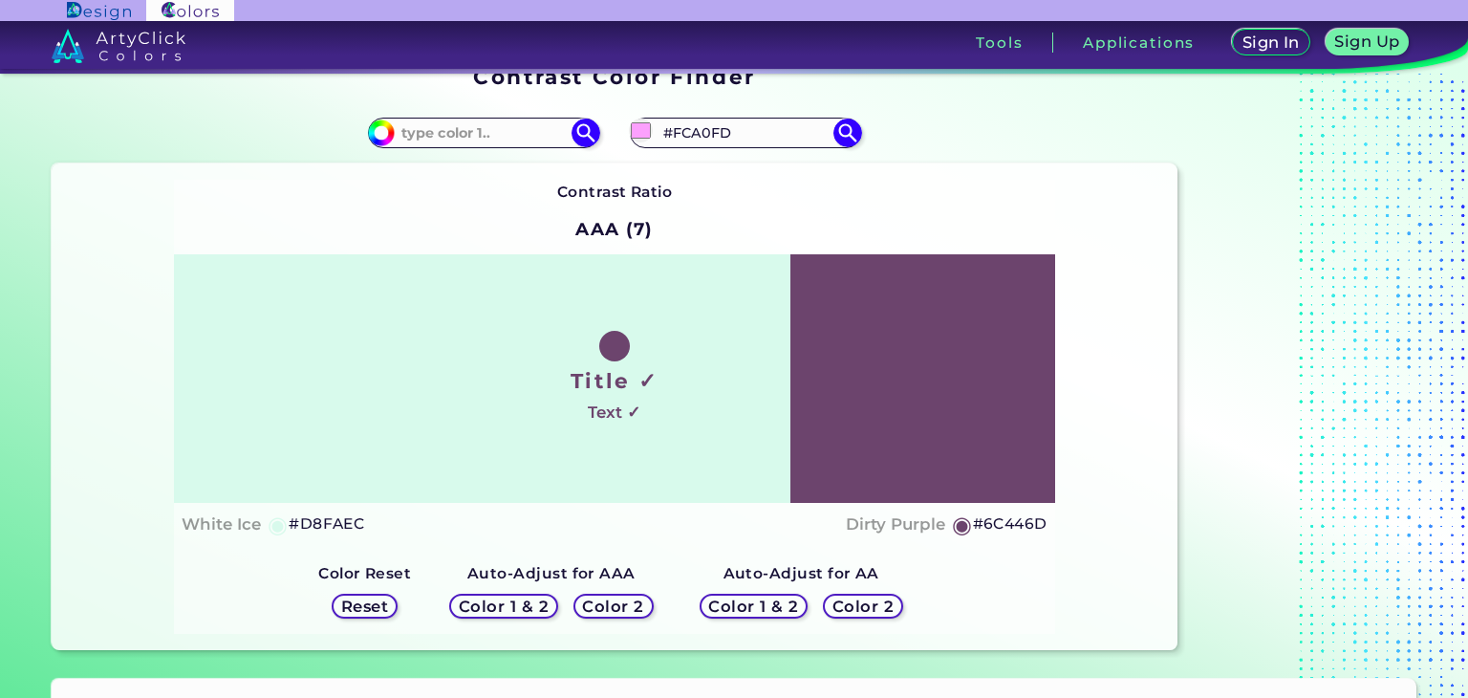
scroll to position [0, 0]
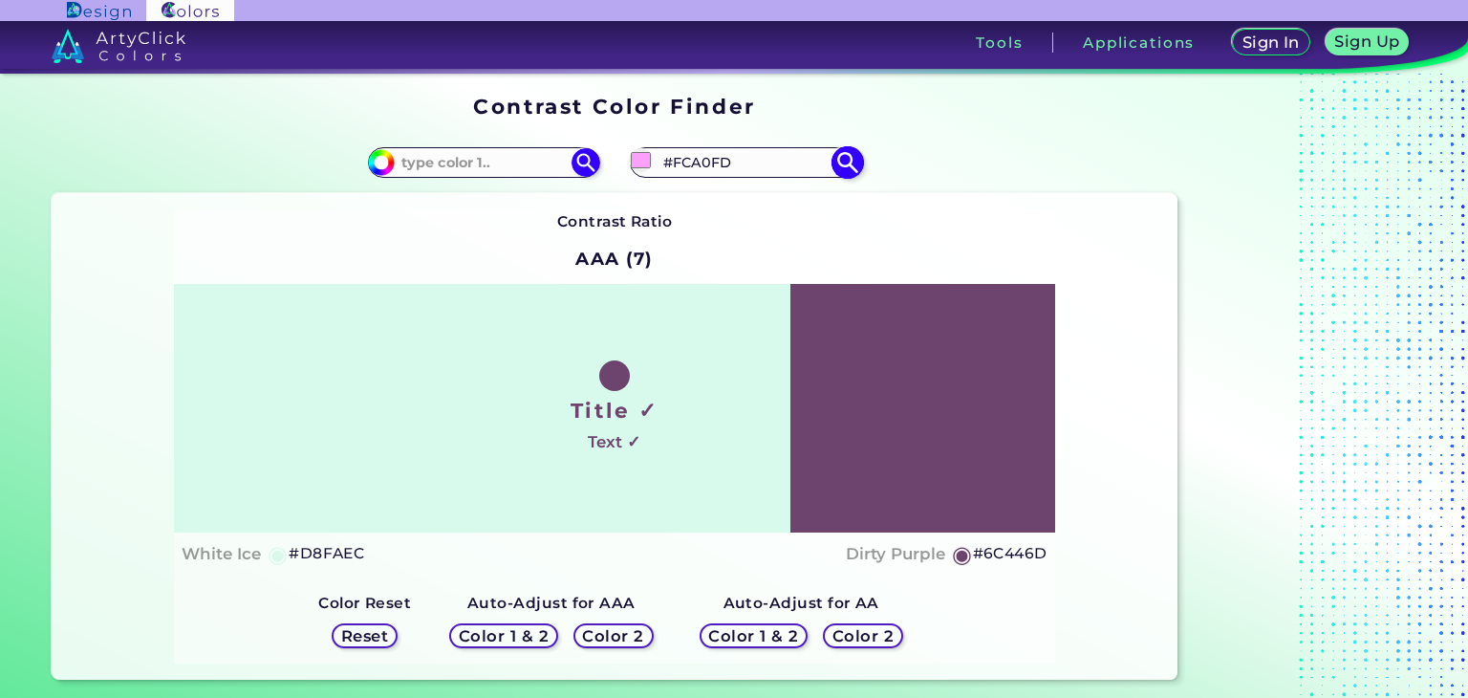
click at [638, 166] on input "#fca0fd" at bounding box center [641, 160] width 24 height 24
type input "#faa2fb"
type input "#FAA2FB"
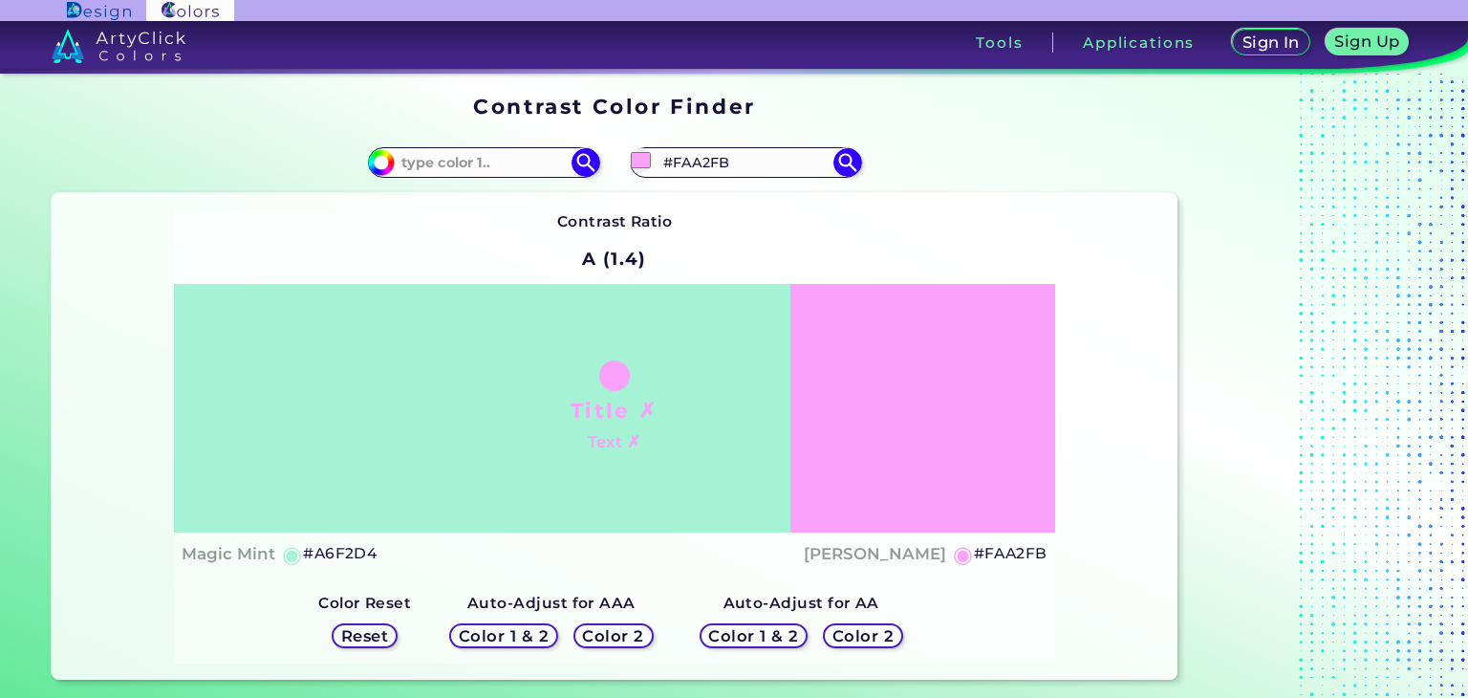
type input "#faa2fb"
click at [1116, 524] on div "Contrast Ratio A (1.4) Title ✗ Text ✗ Magic Mint ◉ #A6F2D4 Lavender Rose ◉ #FAA…" at bounding box center [615, 436] width 1126 height 486
click at [753, 417] on div "Title ✗ Text ✗" at bounding box center [614, 408] width 881 height 249
click at [375, 169] on input "#a6f2d4" at bounding box center [379, 160] width 24 height 24
type input "#a6f2cb"
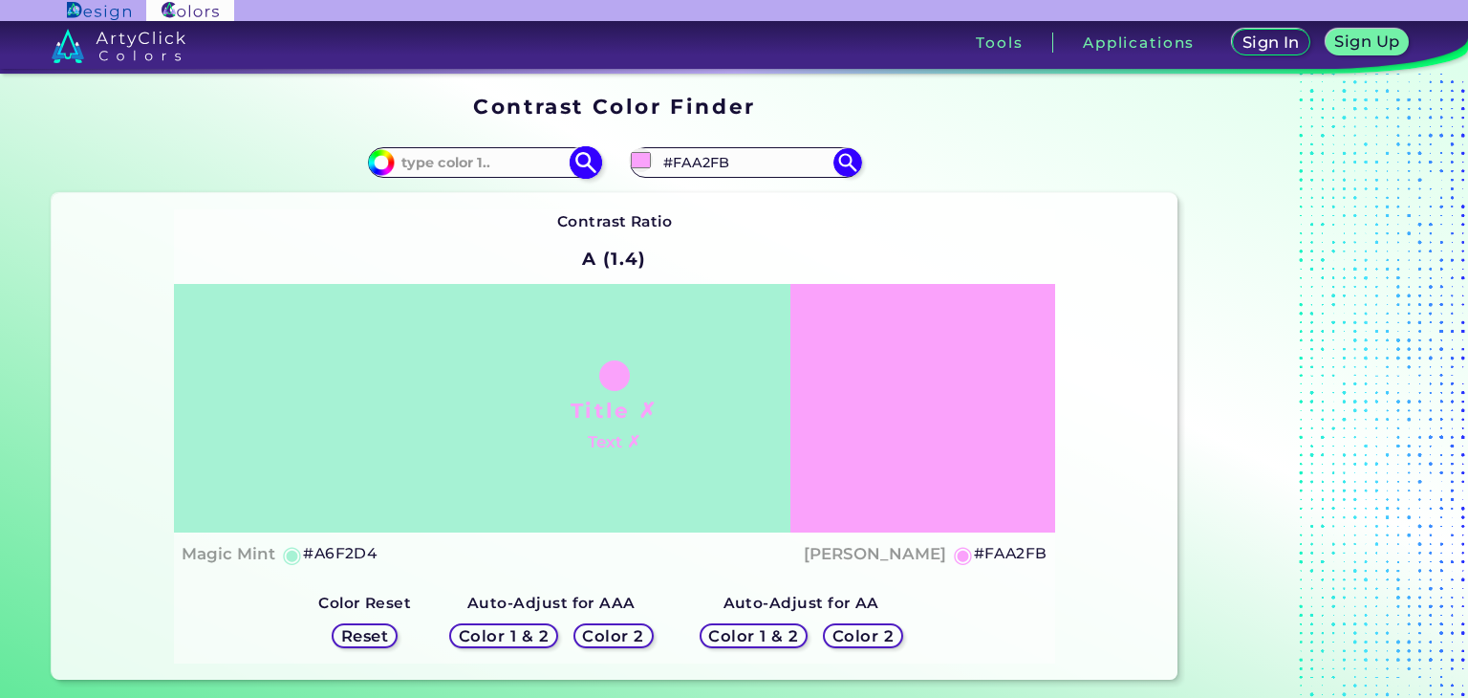
type input "#A6F2CB"
type input "#a6f2c7"
type input "#A6F2C7"
type input "#a6f2bd"
type input "#A6F2BD"
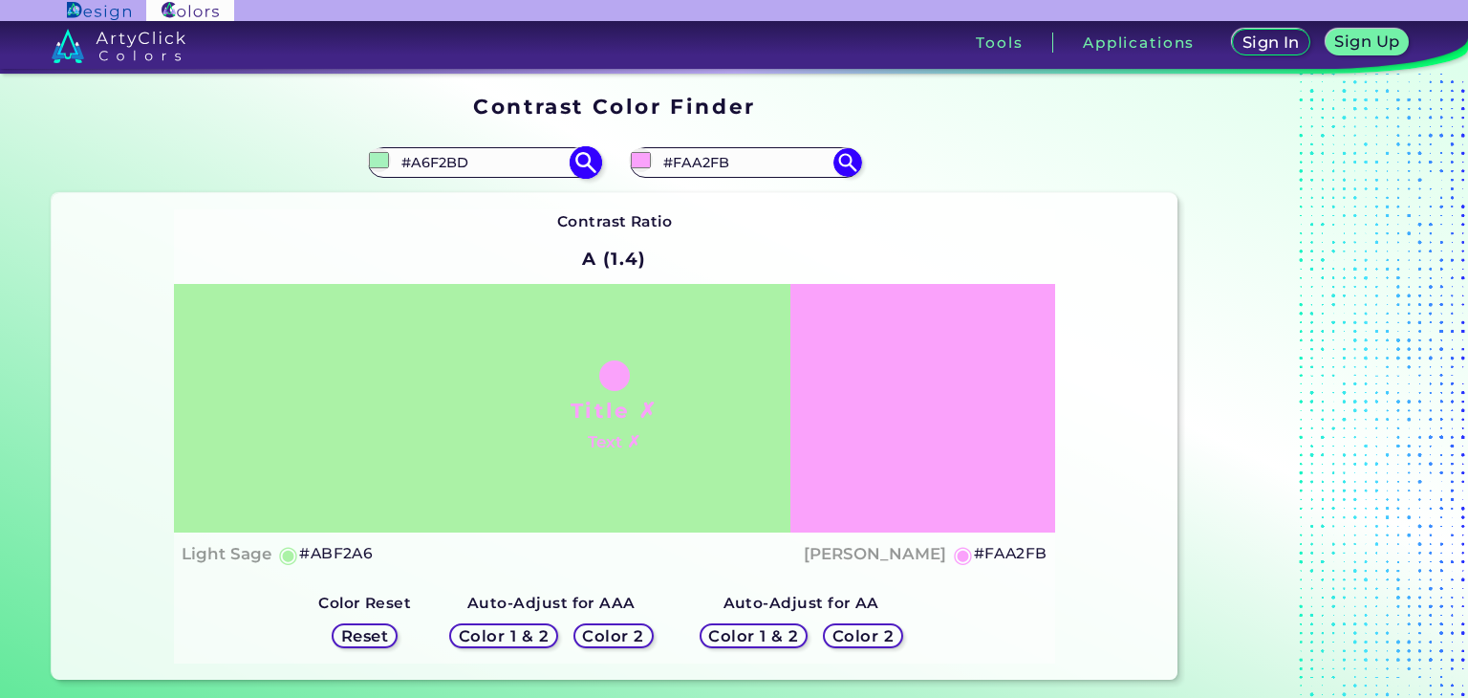
type input "#aff2a6"
type input "#AFF2A6"
type input "#c1f2a6"
type input "#C1F2A6"
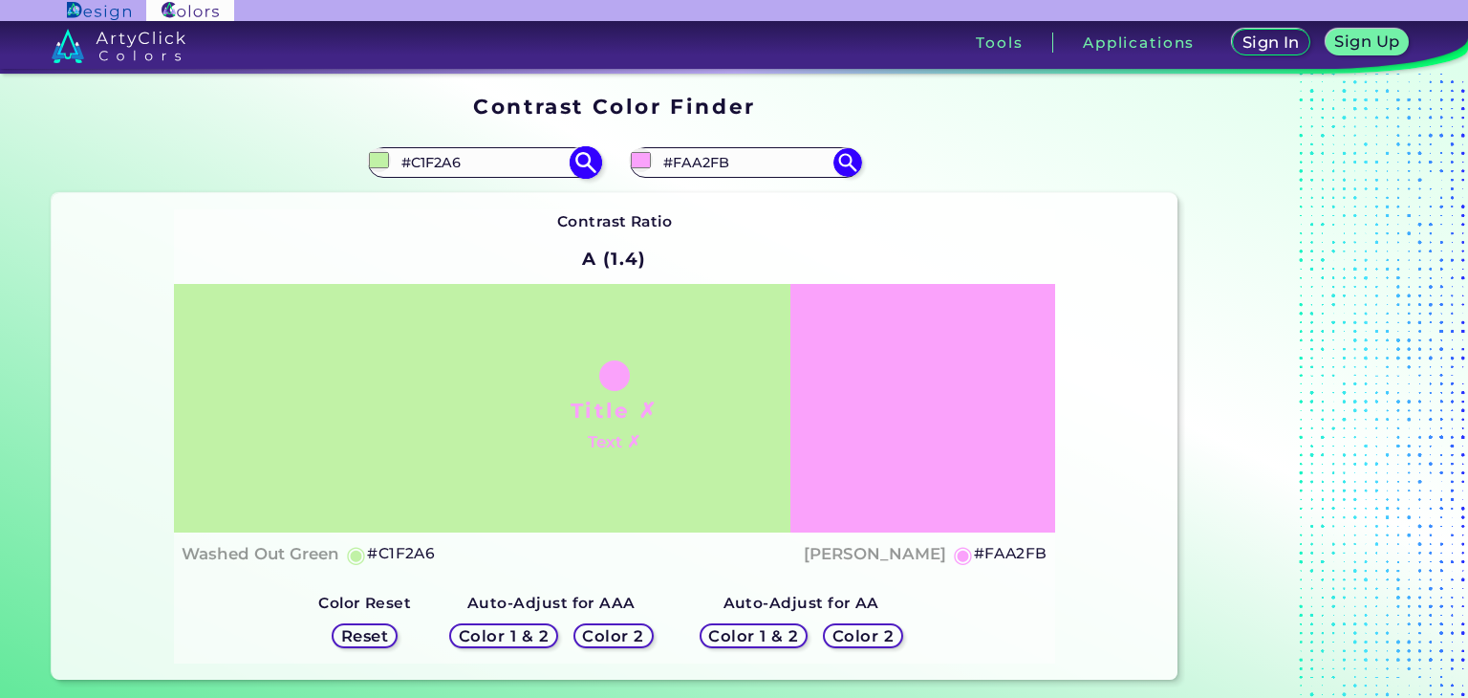
type input "#e2f2a6"
type input "#E2F2A6"
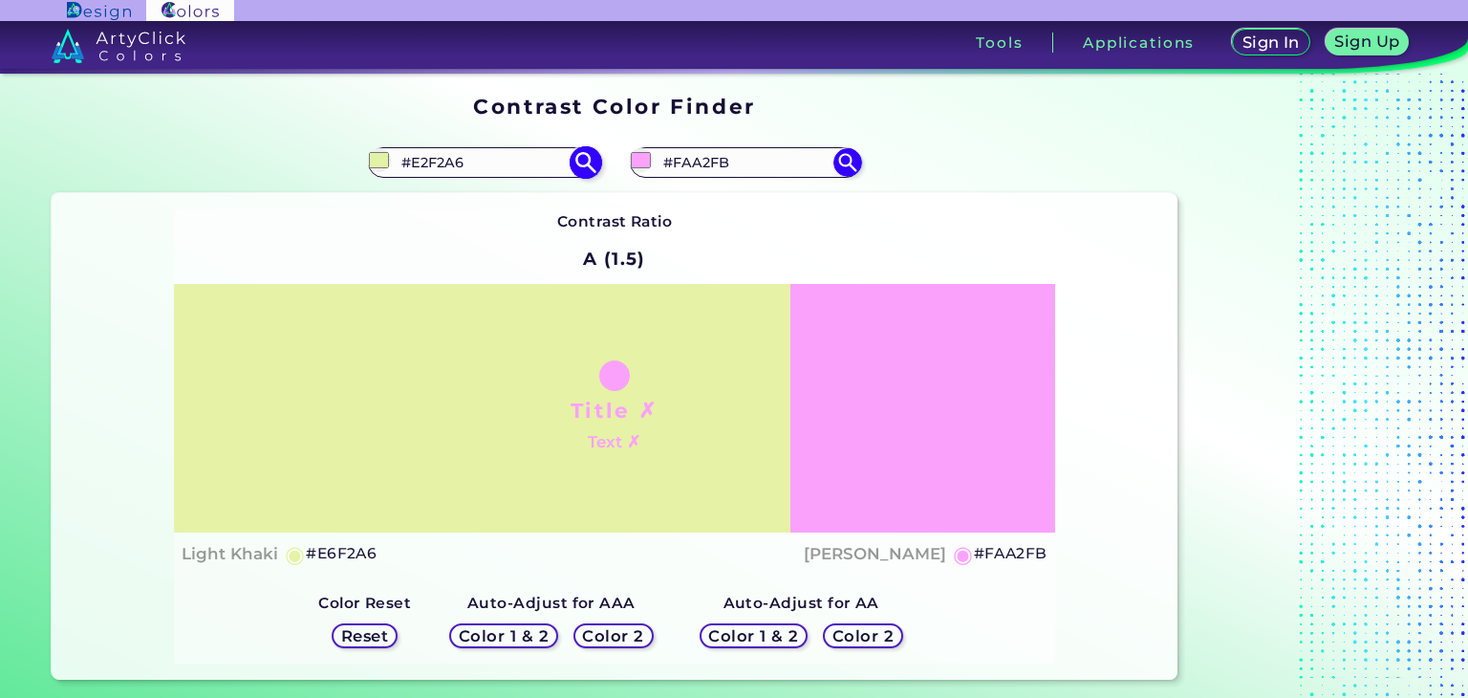
type input "#f2cba6"
type input "#F2CBA6"
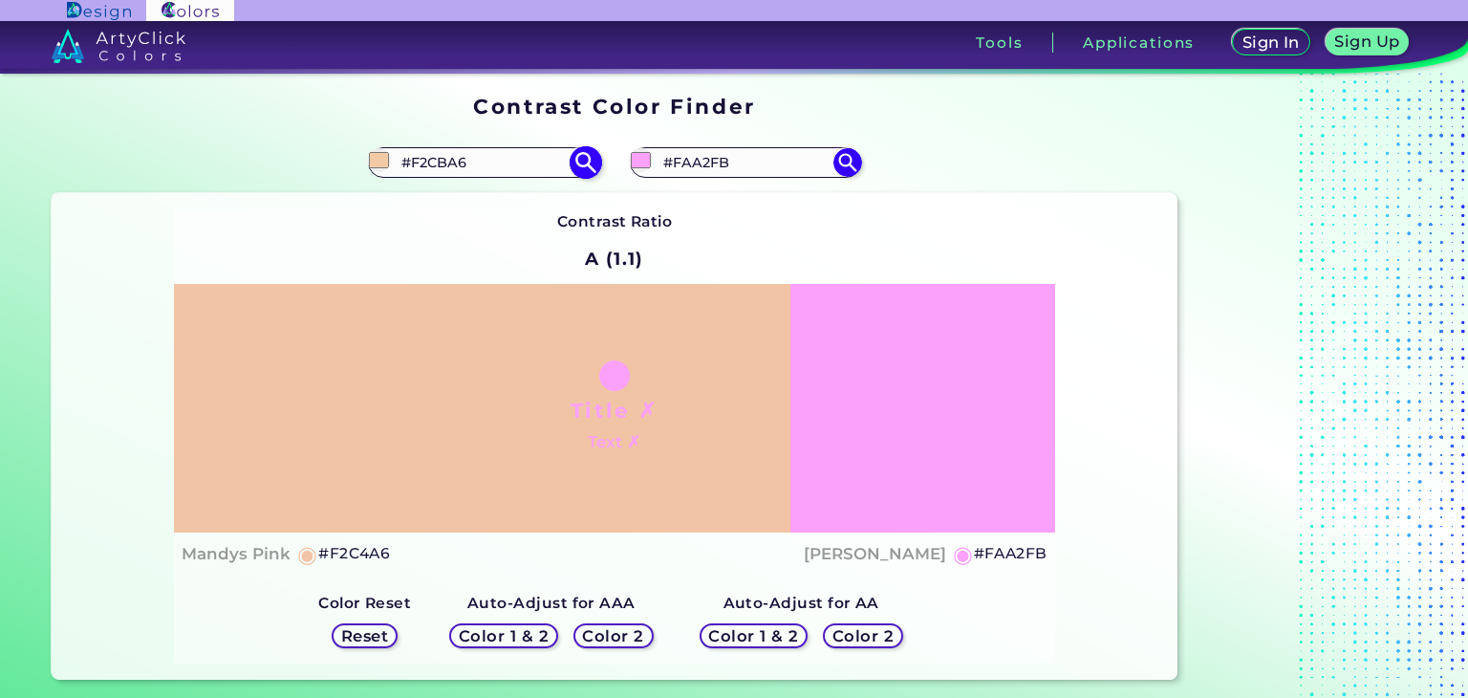
type input "#f2b1a6"
type input "#F2B1A6"
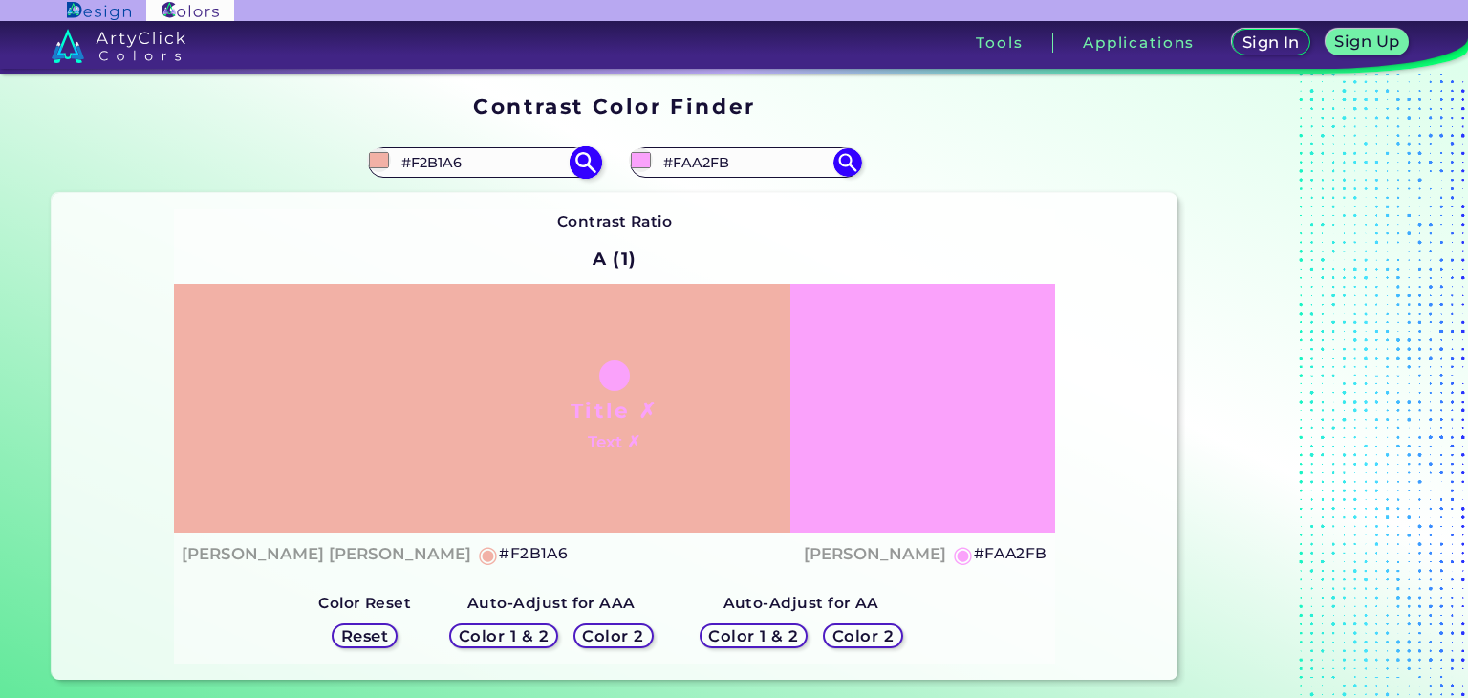
type input "#f2aba6"
type input "#F2ABA6"
type input "#f2a6a6"
type input "#F2A6A6"
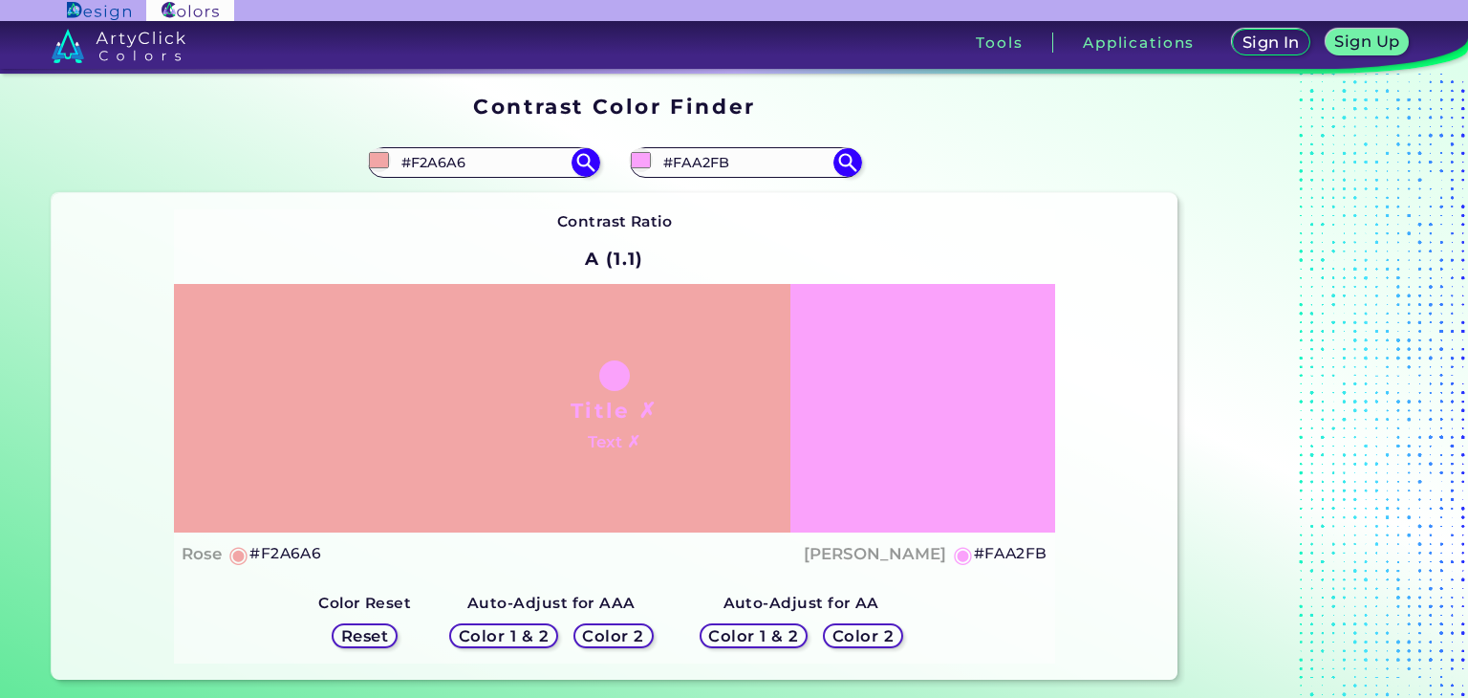
type input "#f2b5a6"
type input "#F2B5A6"
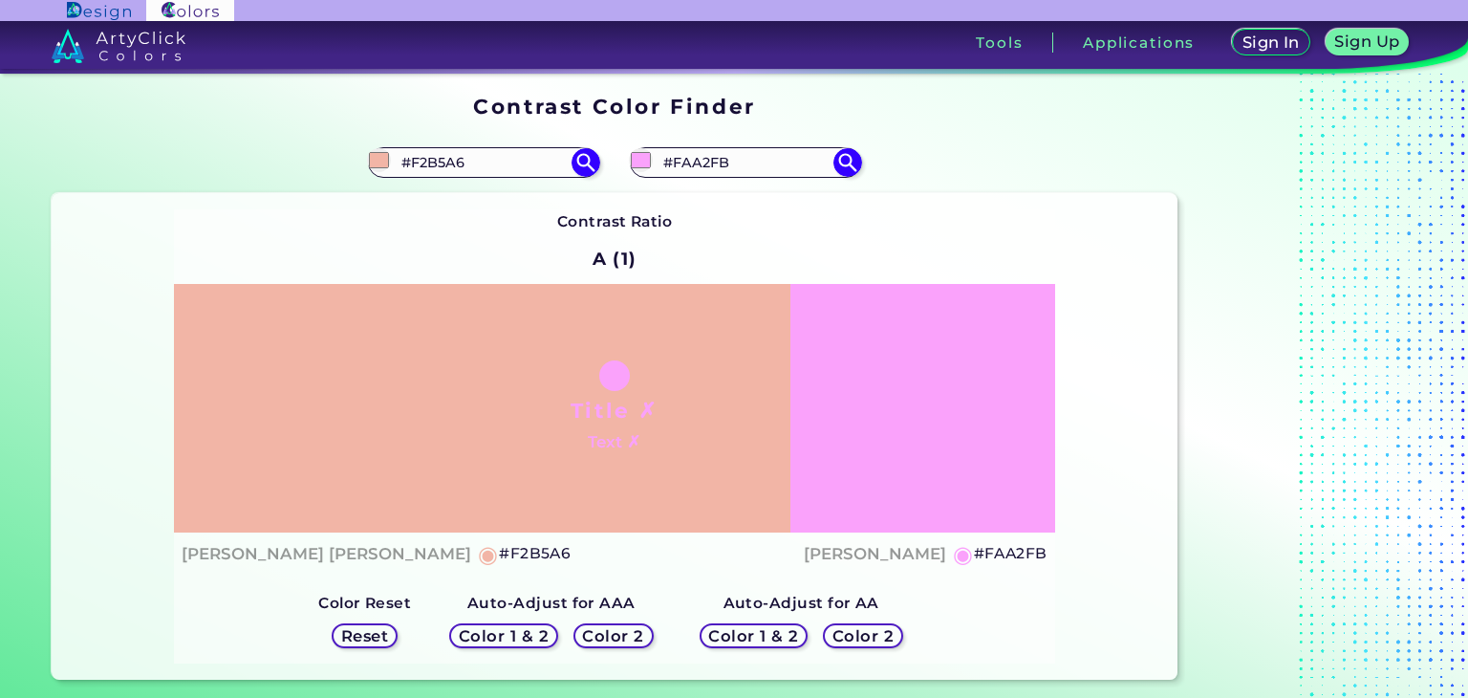
type input "#f2b9a6"
type input "#F2B9A6"
type input "#f2c1a6"
type input "#F2C1A6"
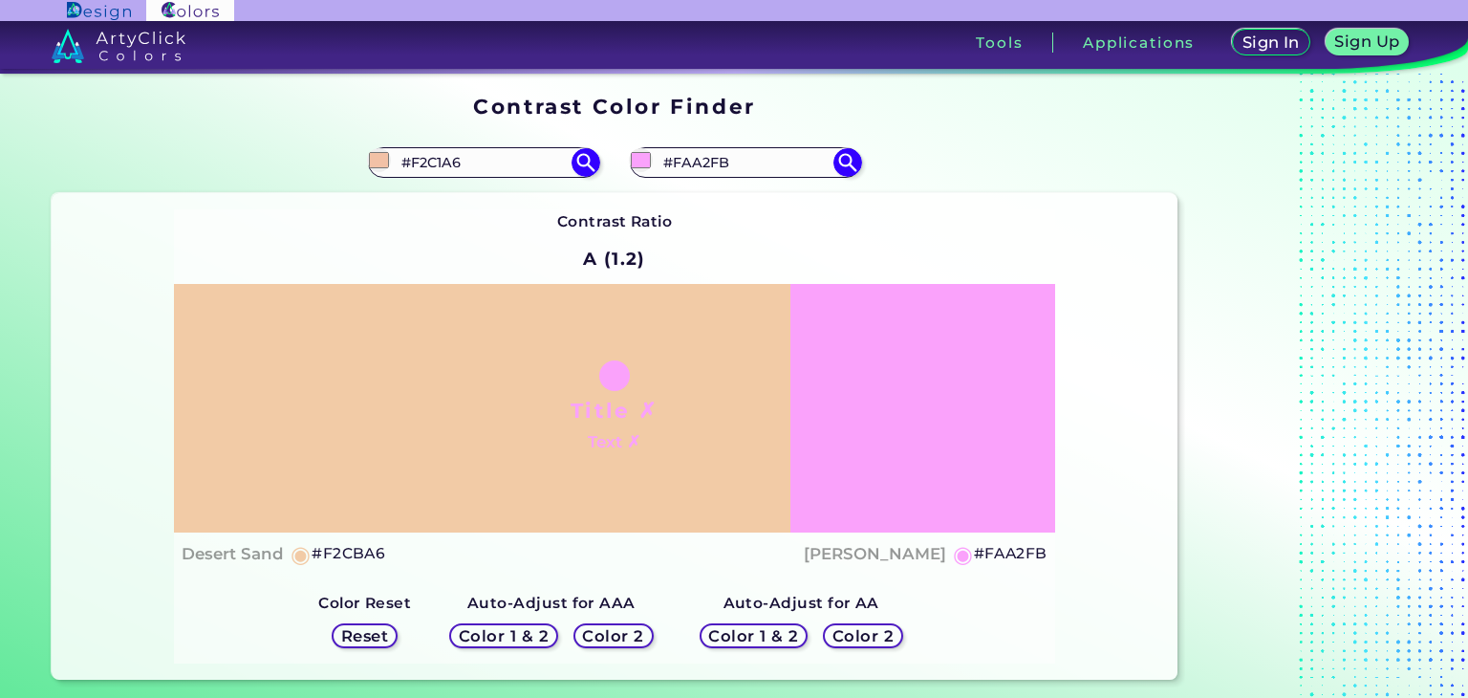
type input "#f2cba6"
type input "#F2CBA6"
type input "#f2daa6"
type input "#F2DAA6"
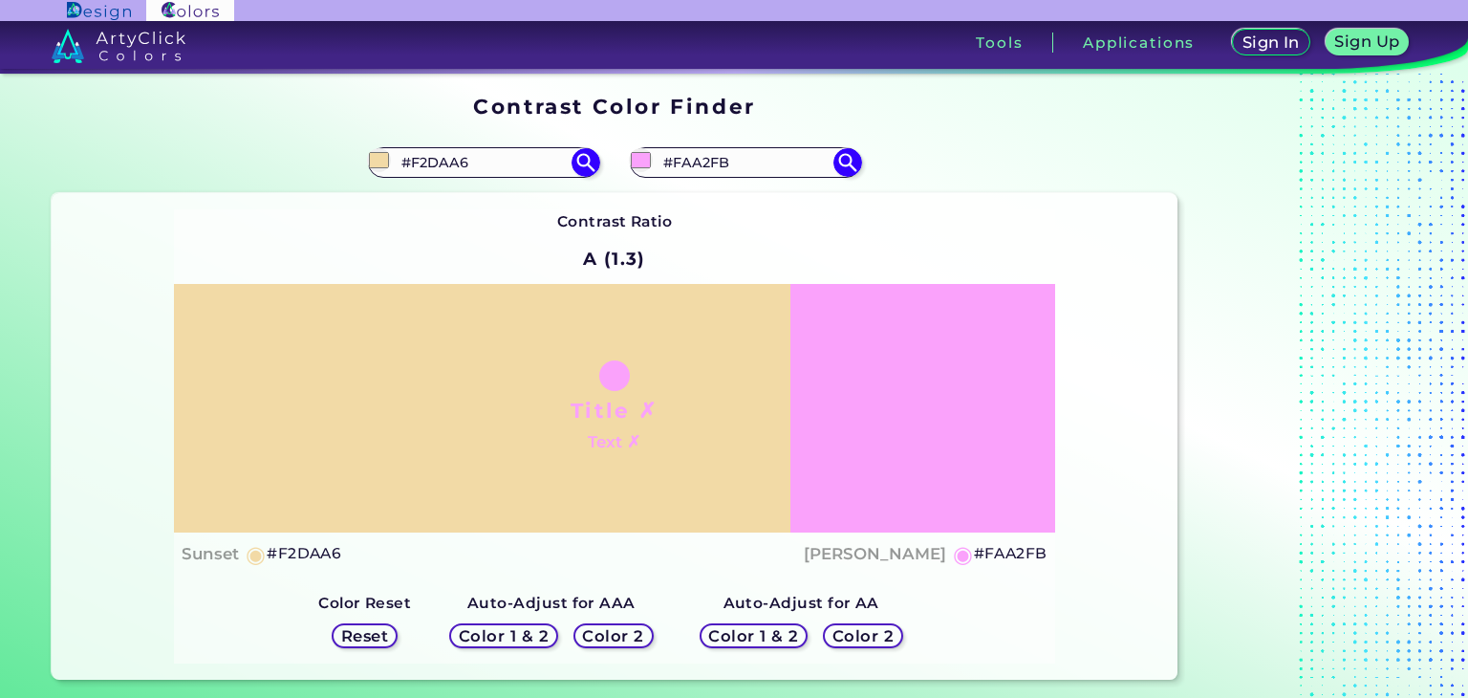
type input "#f2dea6"
type input "#F2DEA6"
type input "#f2e2a6"
type input "#F2E2A6"
type input "#f2e6a6"
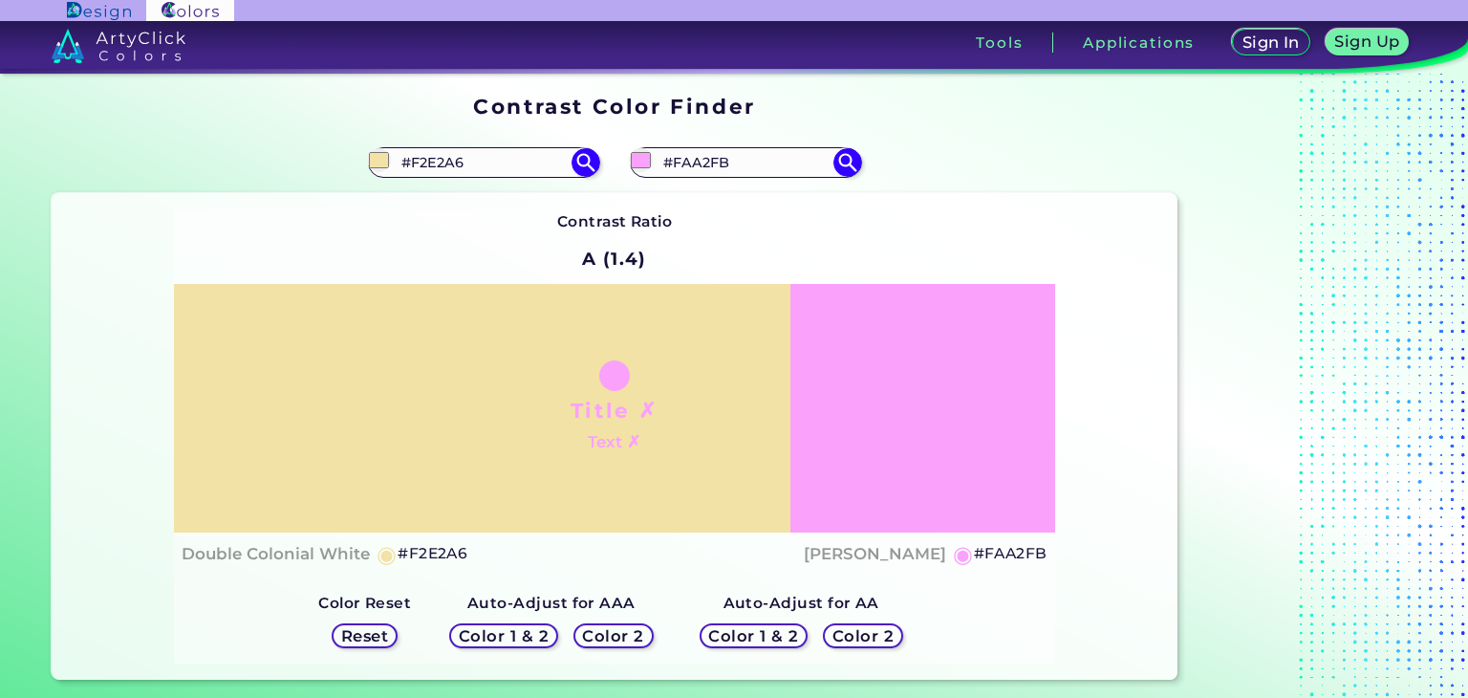
type input "#F2E6A6"
type input "#f2e8a6"
type input "#F2E8A6"
type input "#f2eca6"
type input "#F2ECA6"
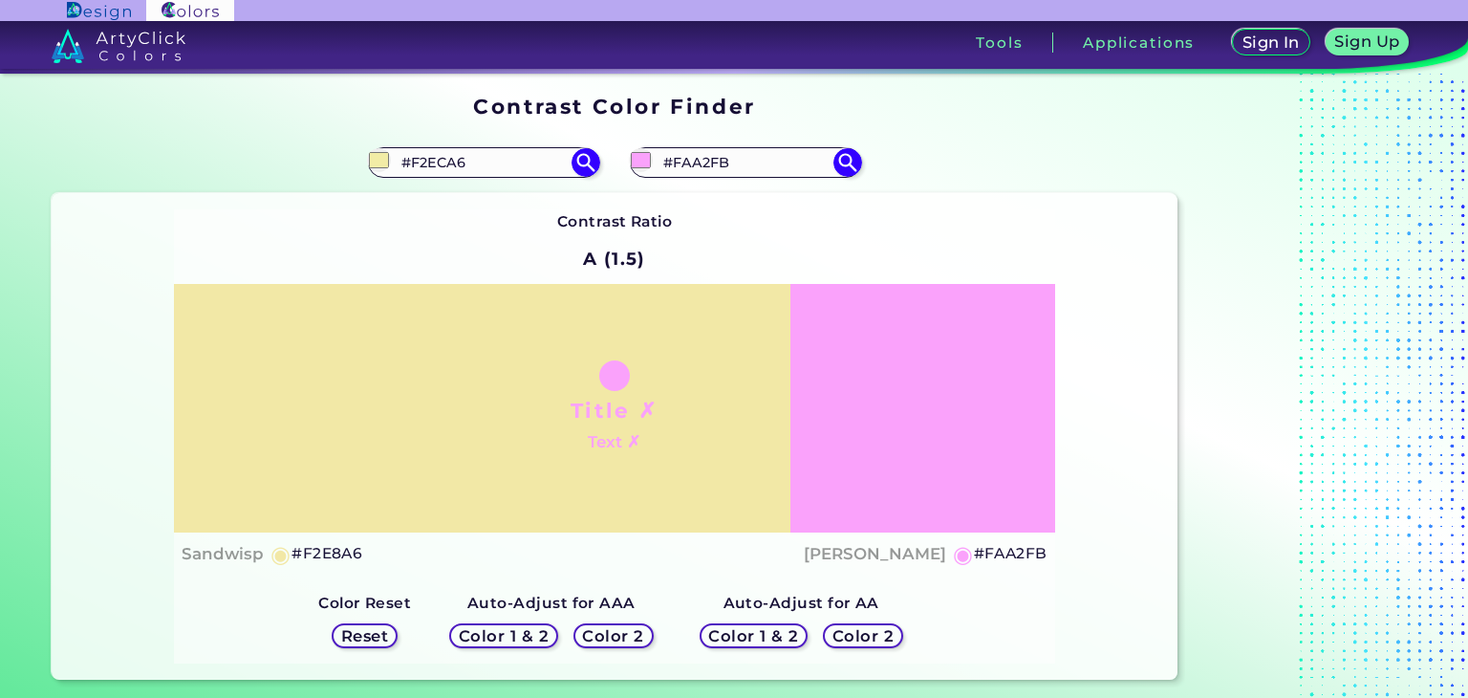
type input "#edf2a6"
type input "#EDF2A6"
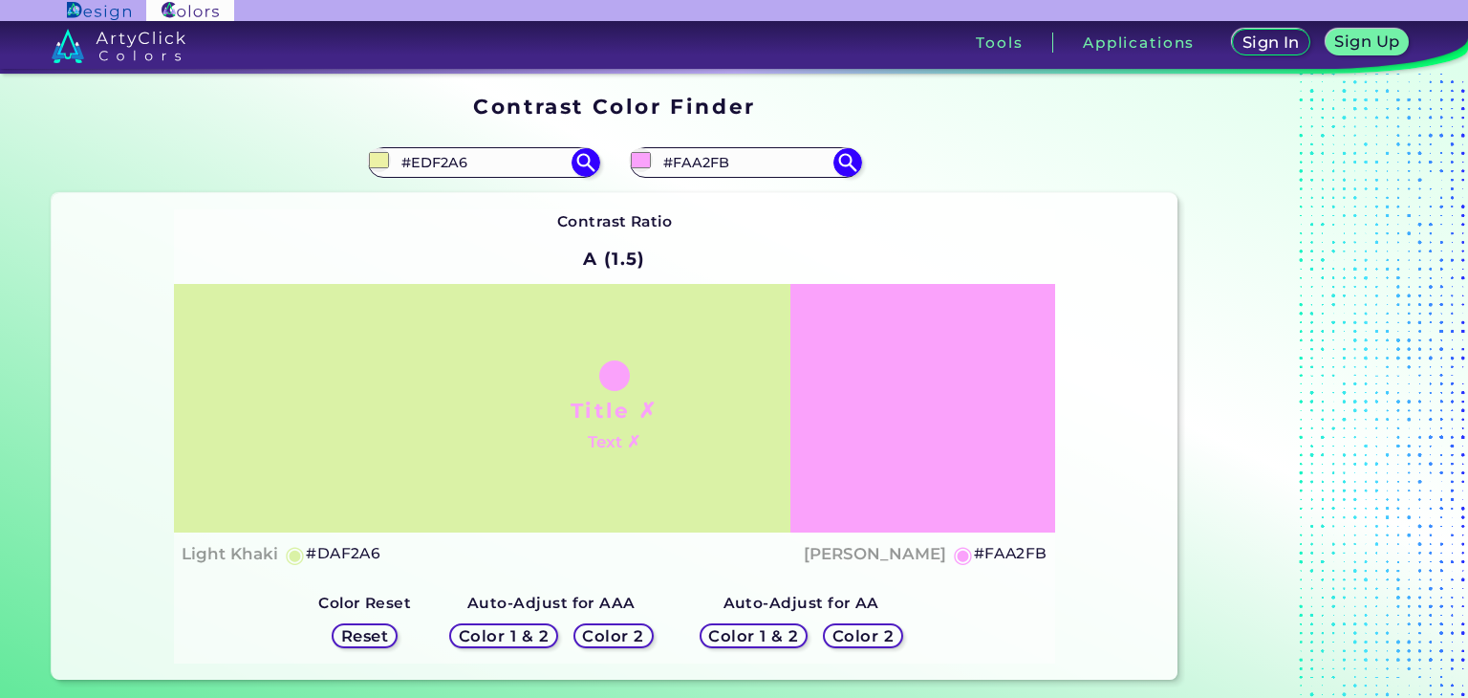
type input "#daf2a6"
type input "#DAF2A6"
type input "#b3f2a6"
type input "#B3F2A6"
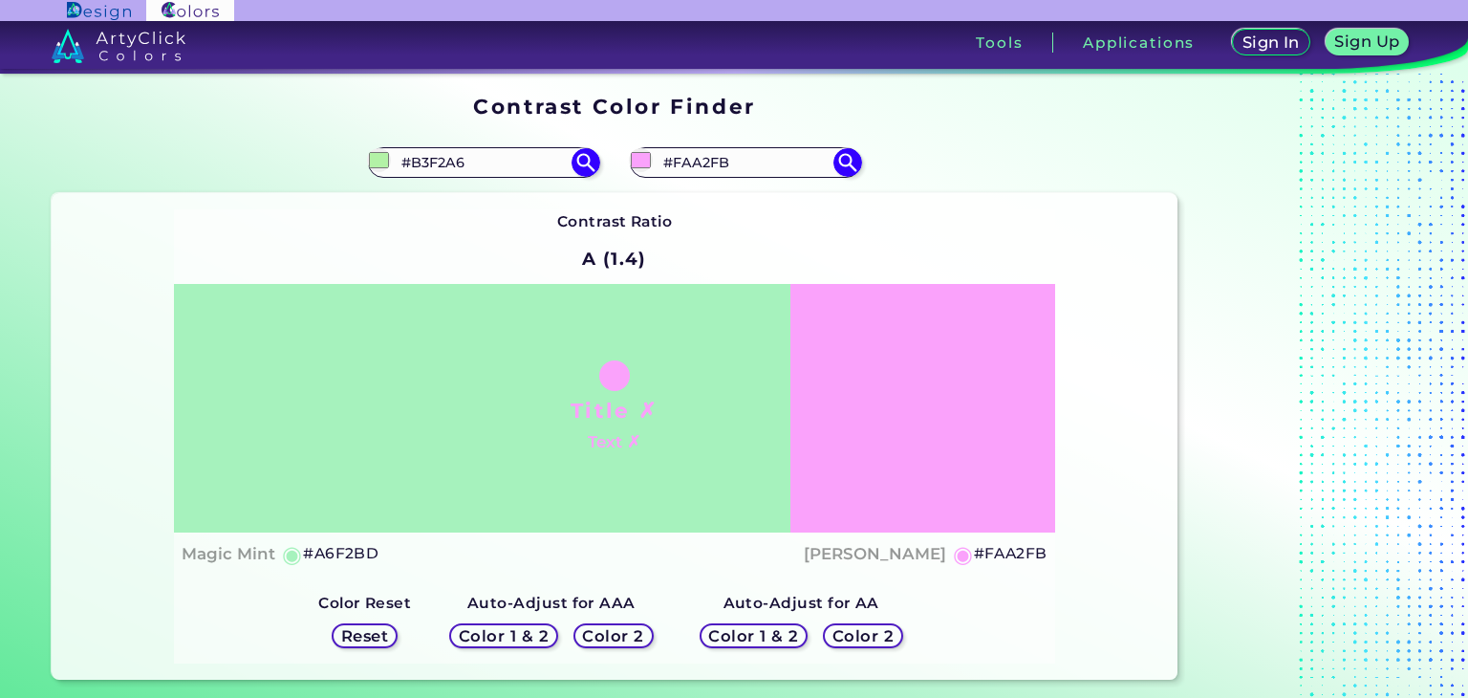
type input "#a6f2cf"
type input "#A6F2CF"
type input "#a6e3f2"
type input "#A6E3F2"
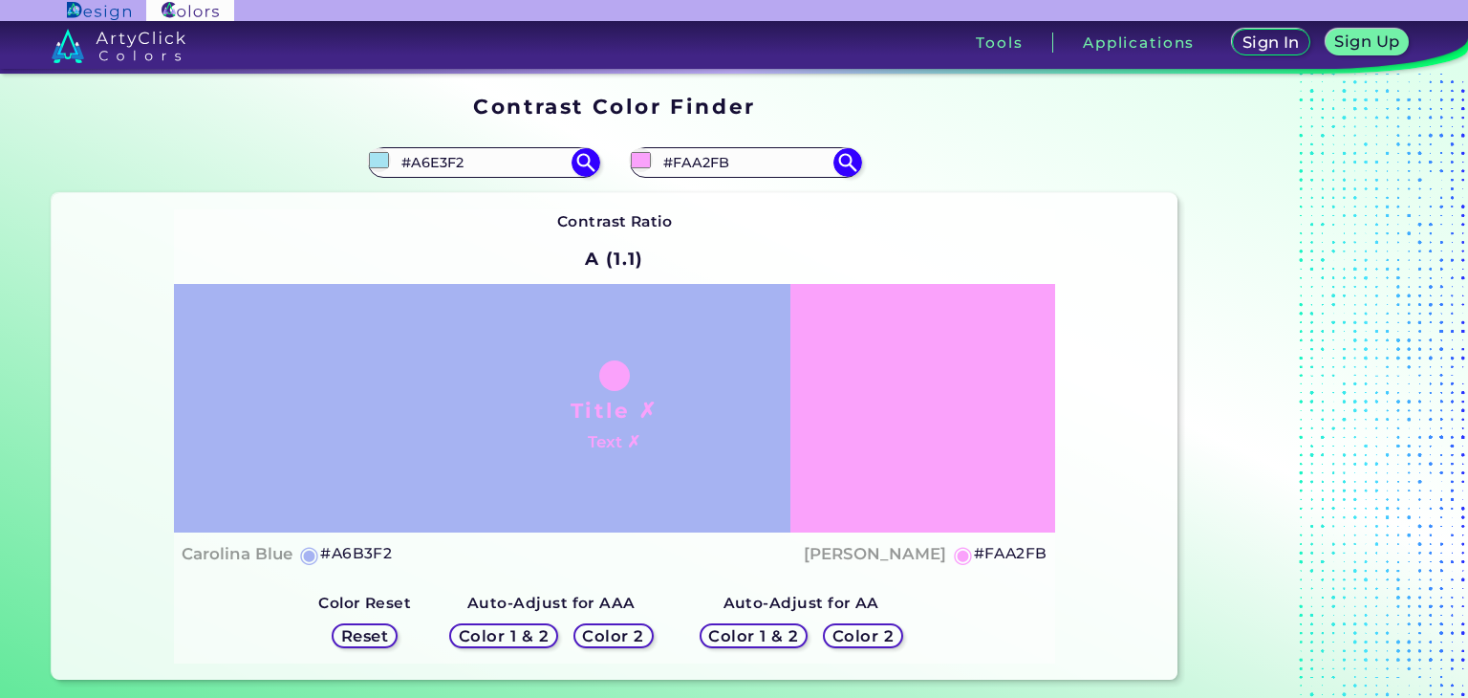
type input "#a6b3f2"
type input "#A6B3F2"
type input "#baa6f2"
type input "#BAA6F2"
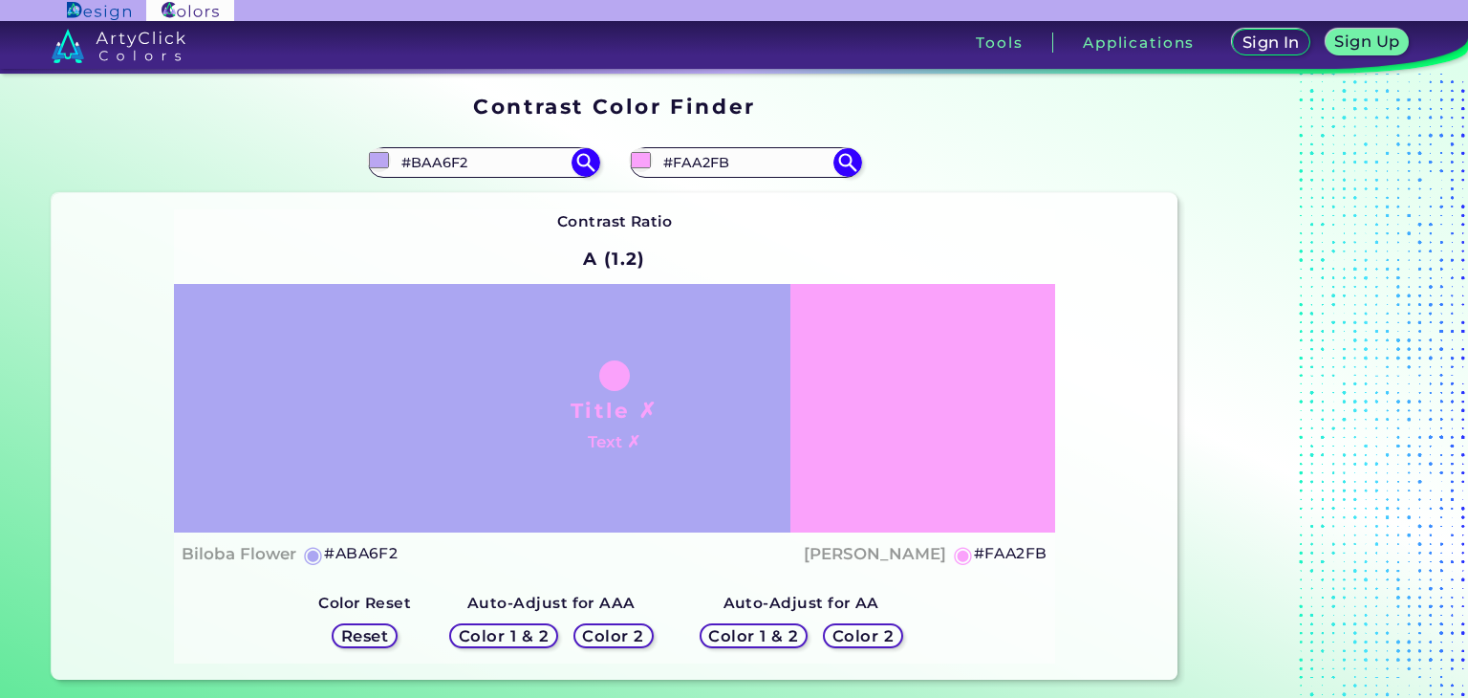
type input "#a7a6f2"
type input "#A7A6F2"
type input "#a6a8f2"
type input "#A6A8F2"
type input "#a6aff2"
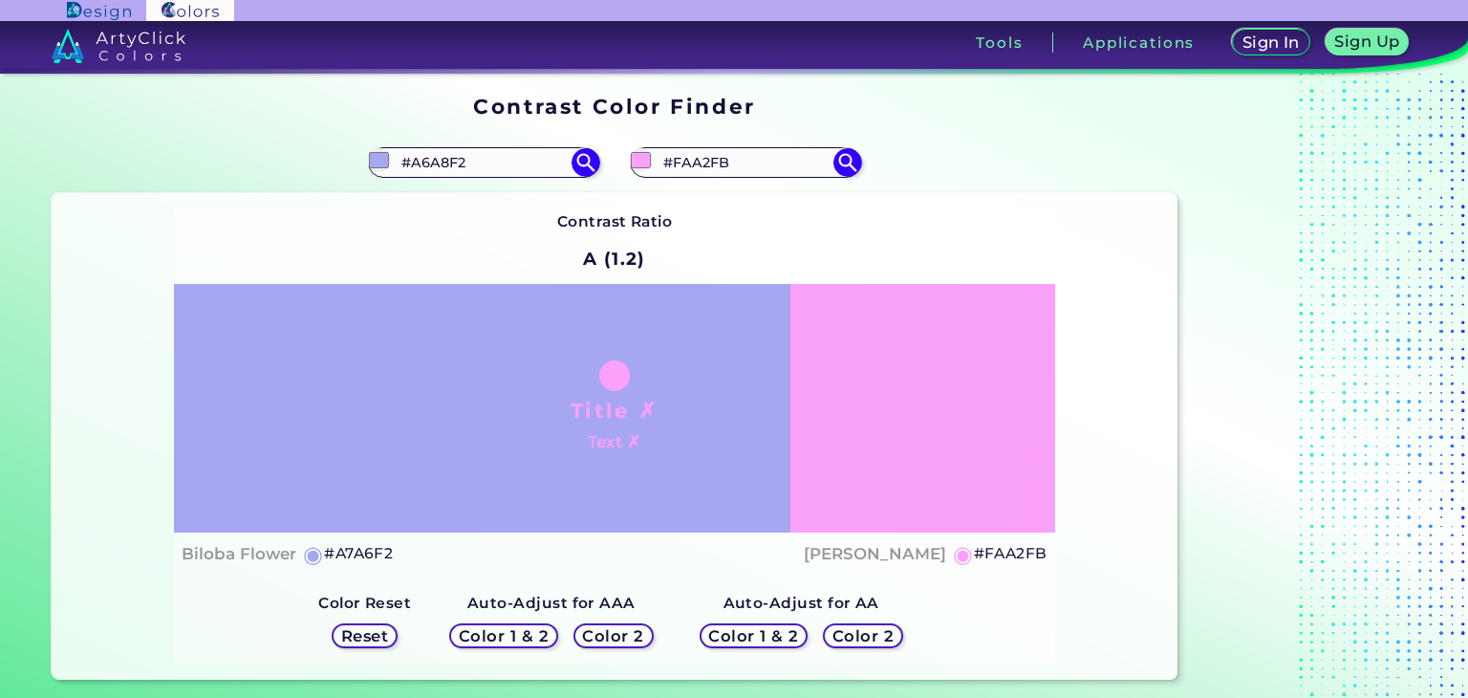
type input "#A6AFF2"
type input "#a6b9f2"
type input "#A6B9F2"
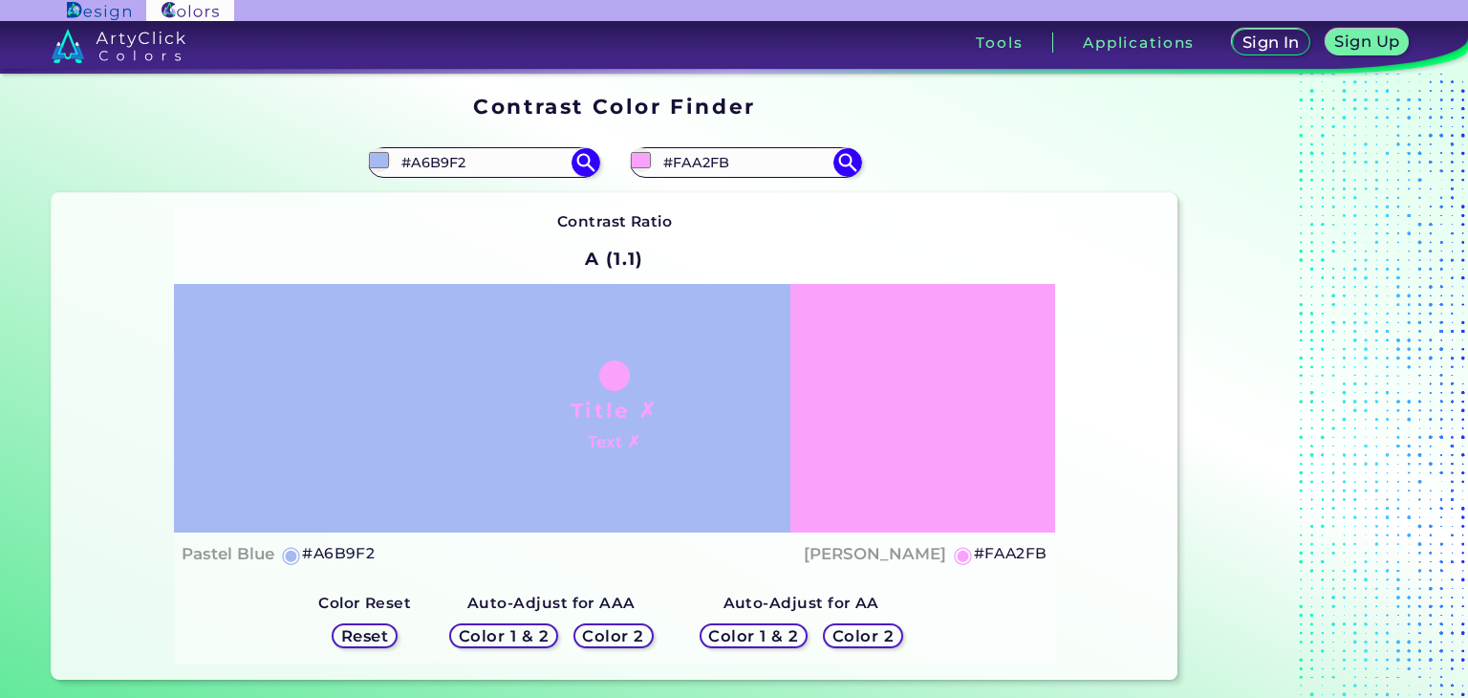
type input "#a6bdf2"
type input "#A6BDF2"
type input "#a6c3f2"
type input "#A6C3F2"
type input "#a6c7f2"
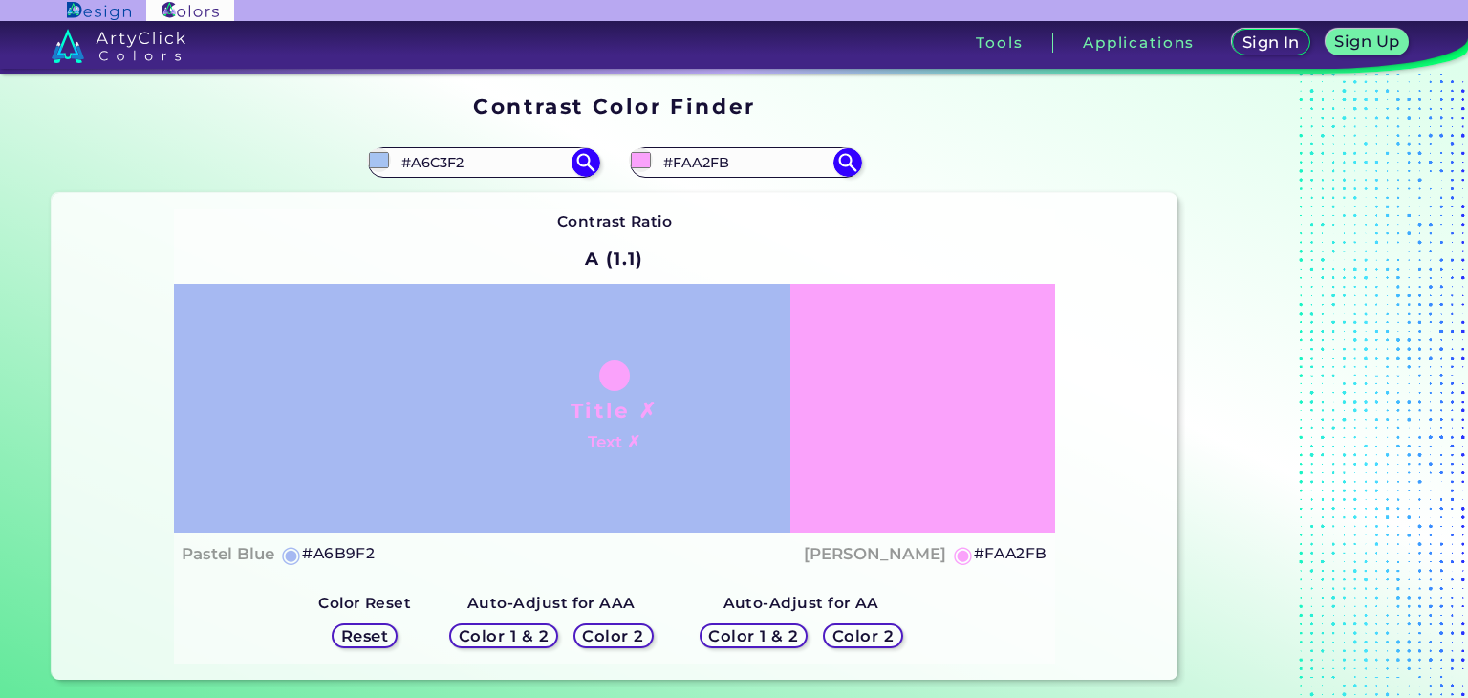
type input "#A6C7F2"
type input "#a6cbf2"
type input "#A6CBF2"
type input "#a6cdf2"
type input "#A6CDF2"
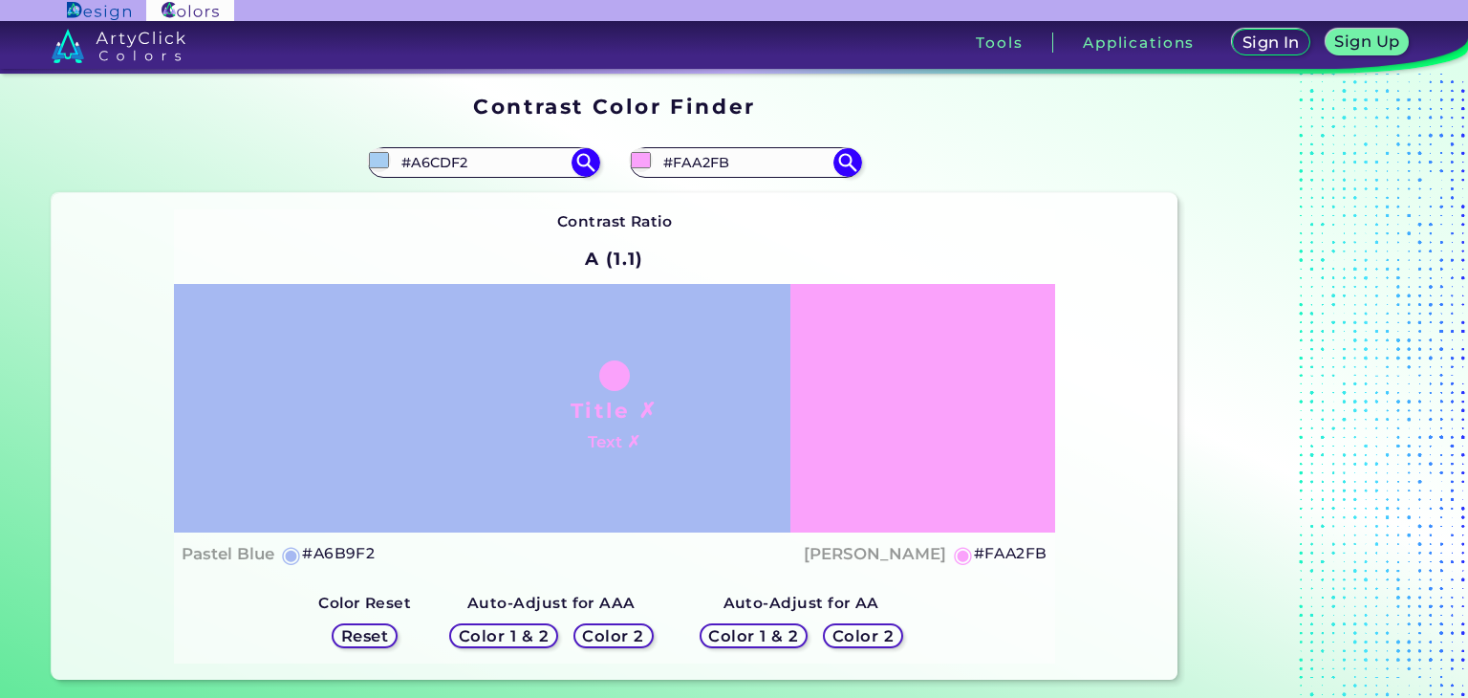
type input "#a6d9f2"
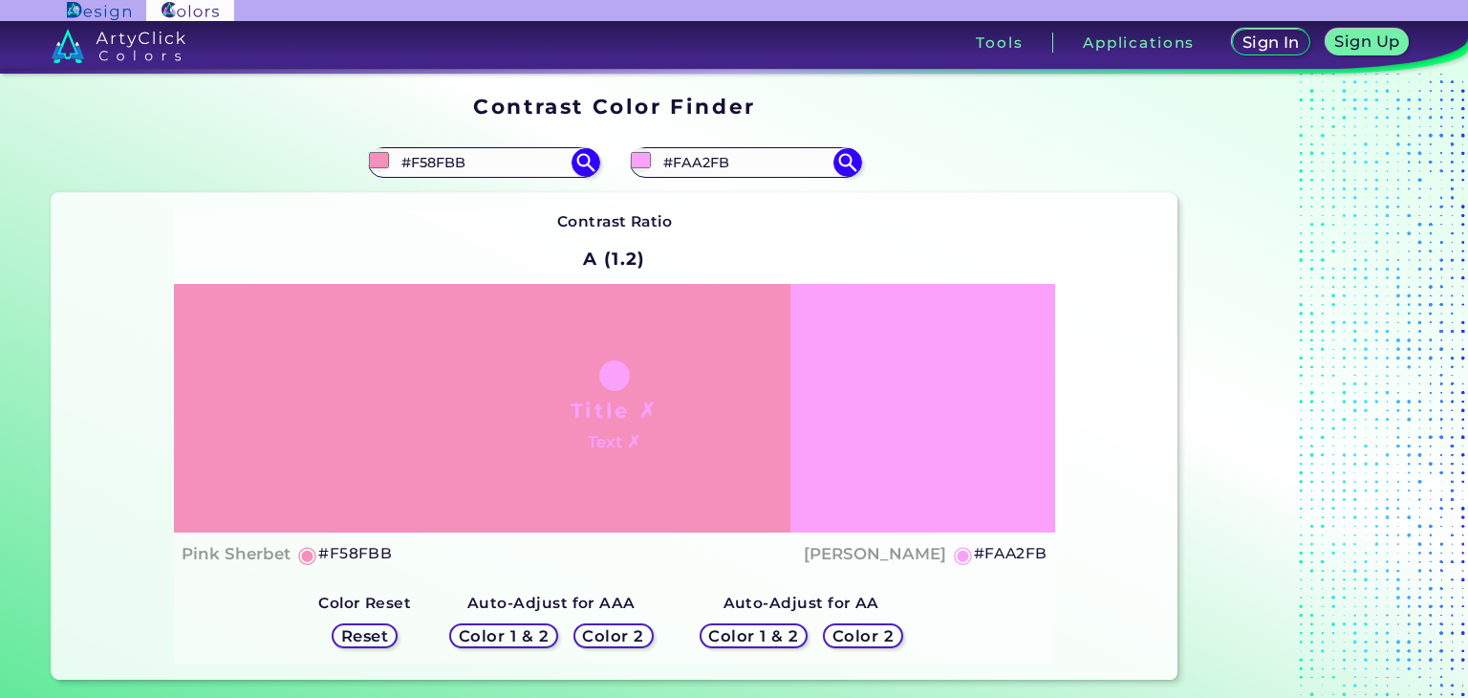
click at [651, 212] on strong "Contrast Ratio" at bounding box center [615, 221] width 116 height 18
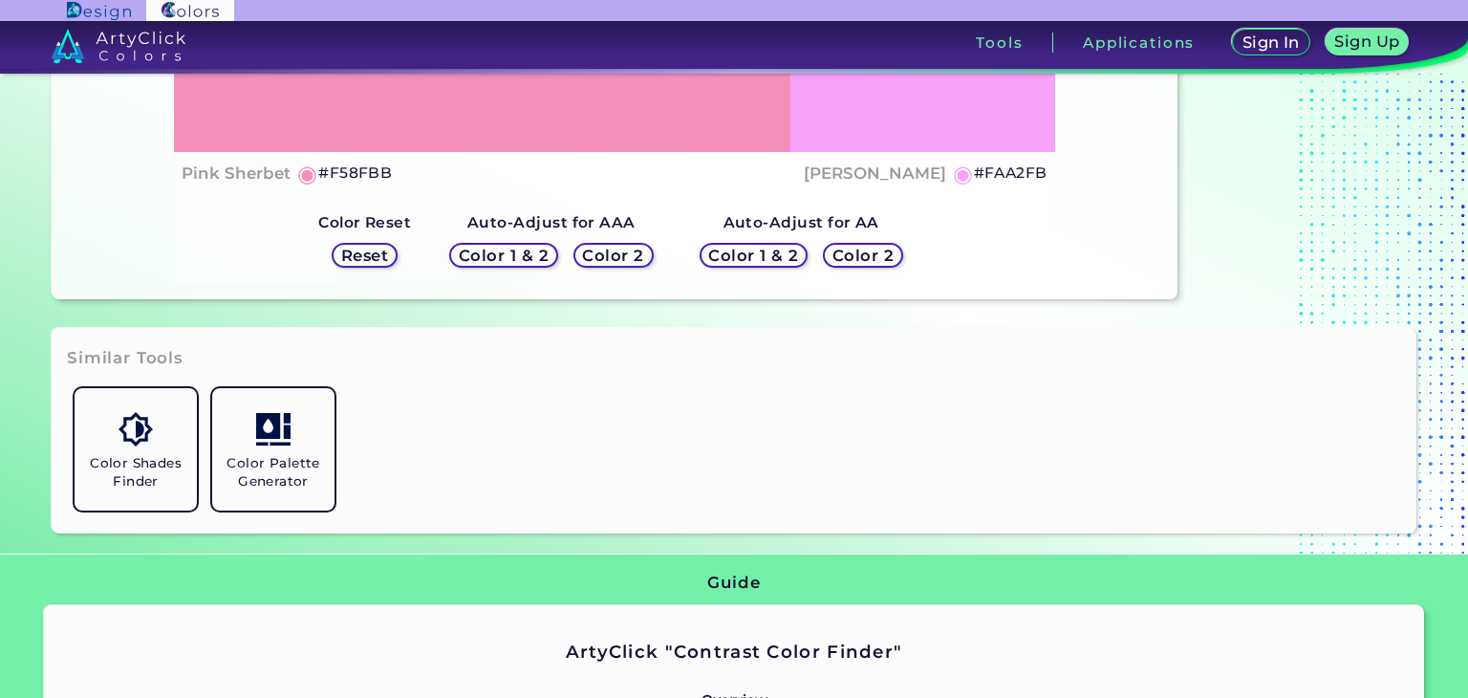
scroll to position [382, 0]
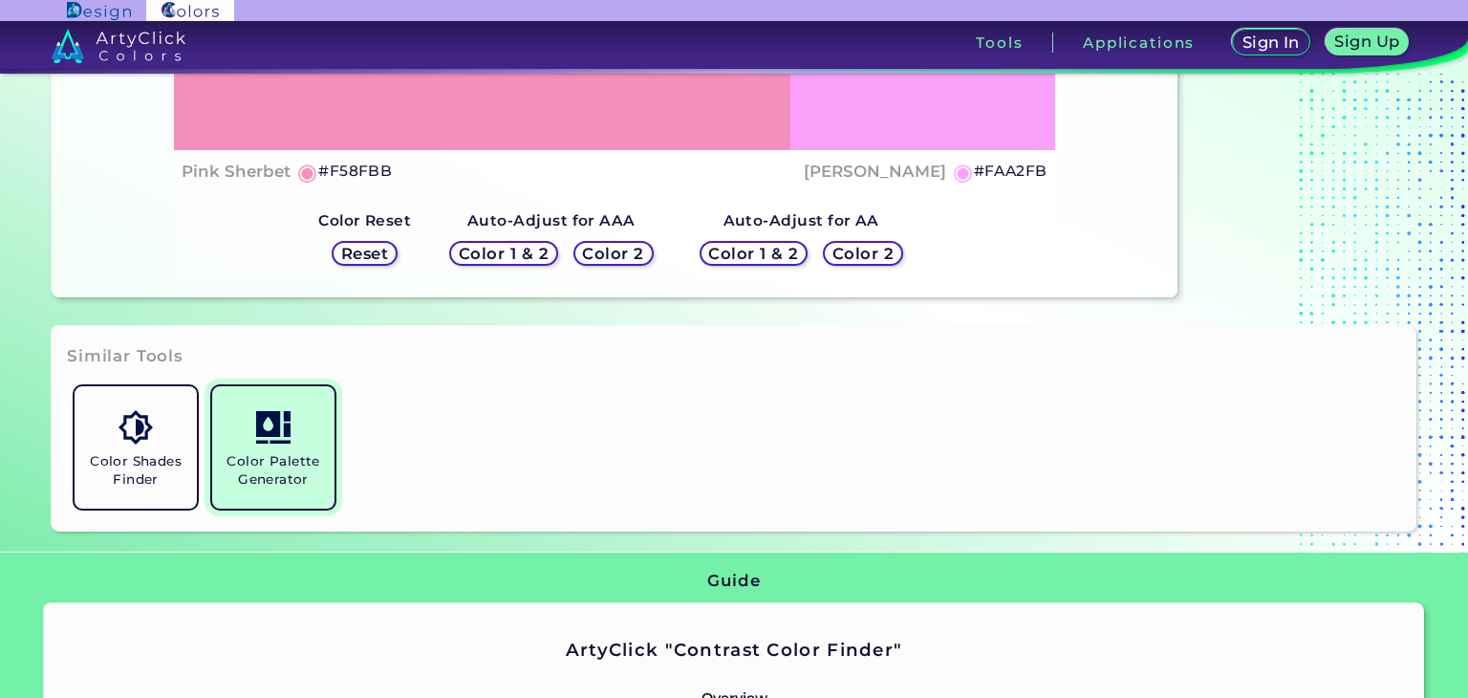
click at [300, 456] on h5 "Color Palette Generator" at bounding box center [273, 470] width 107 height 36
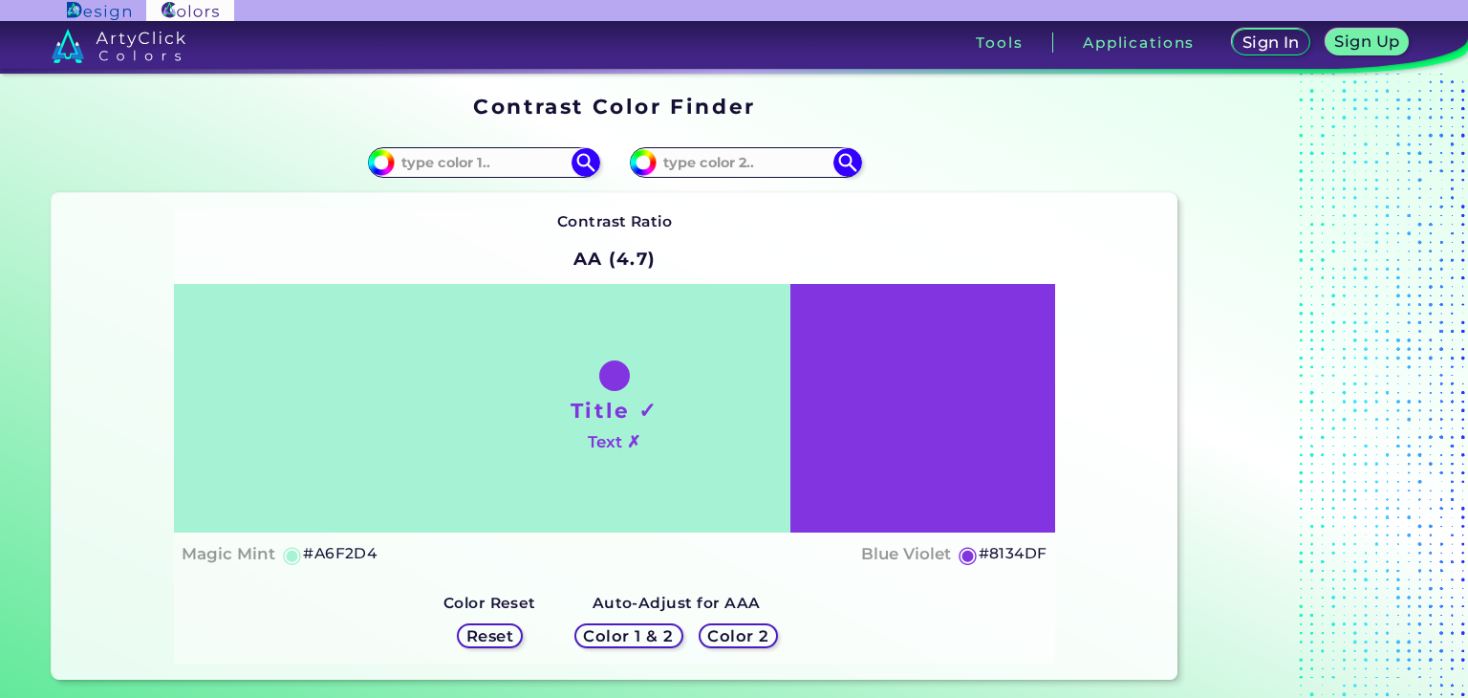
click at [631, 417] on h1 "Title ✓" at bounding box center [614, 410] width 88 height 29
click at [707, 162] on input at bounding box center [745, 163] width 178 height 26
click at [716, 162] on input at bounding box center [745, 163] width 178 height 26
click at [497, 158] on input at bounding box center [484, 163] width 178 height 26
type input "#ffa9f9"
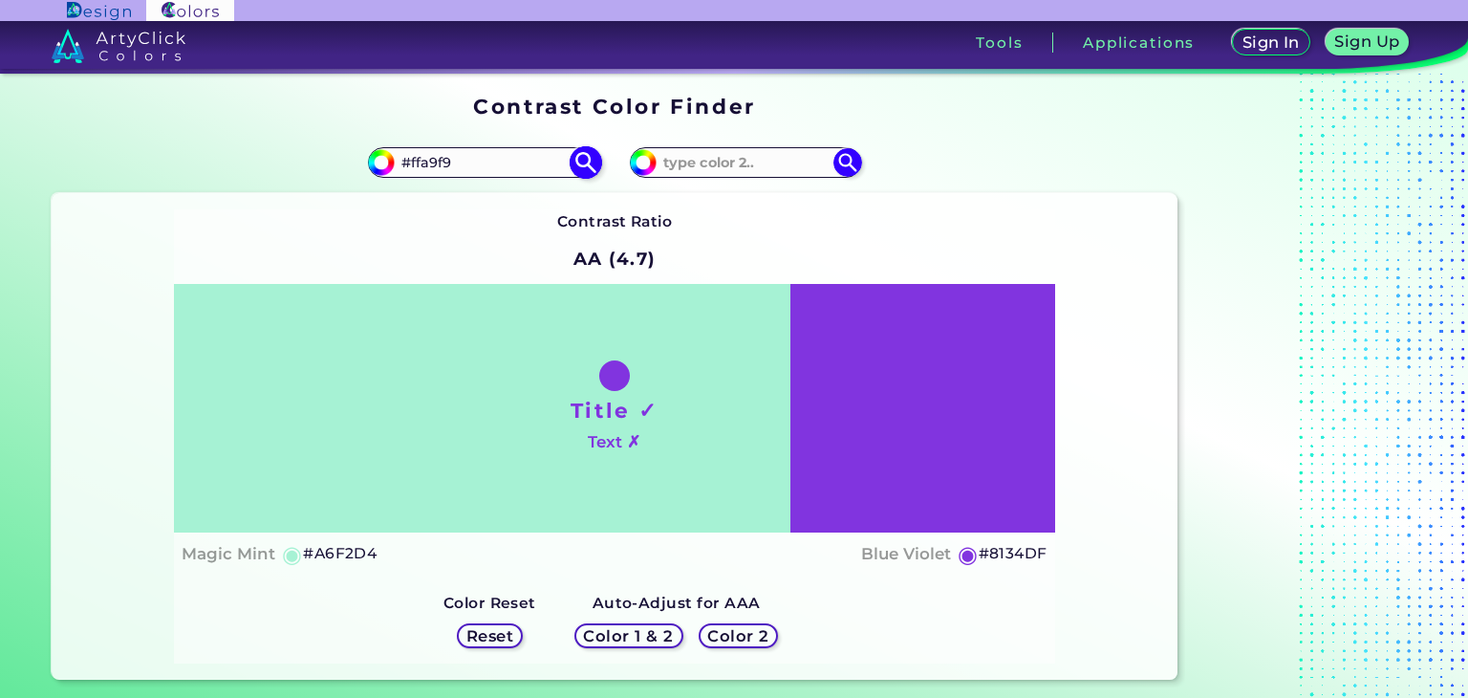
type input "#ffa9f9"
type input "#FFA9F9"
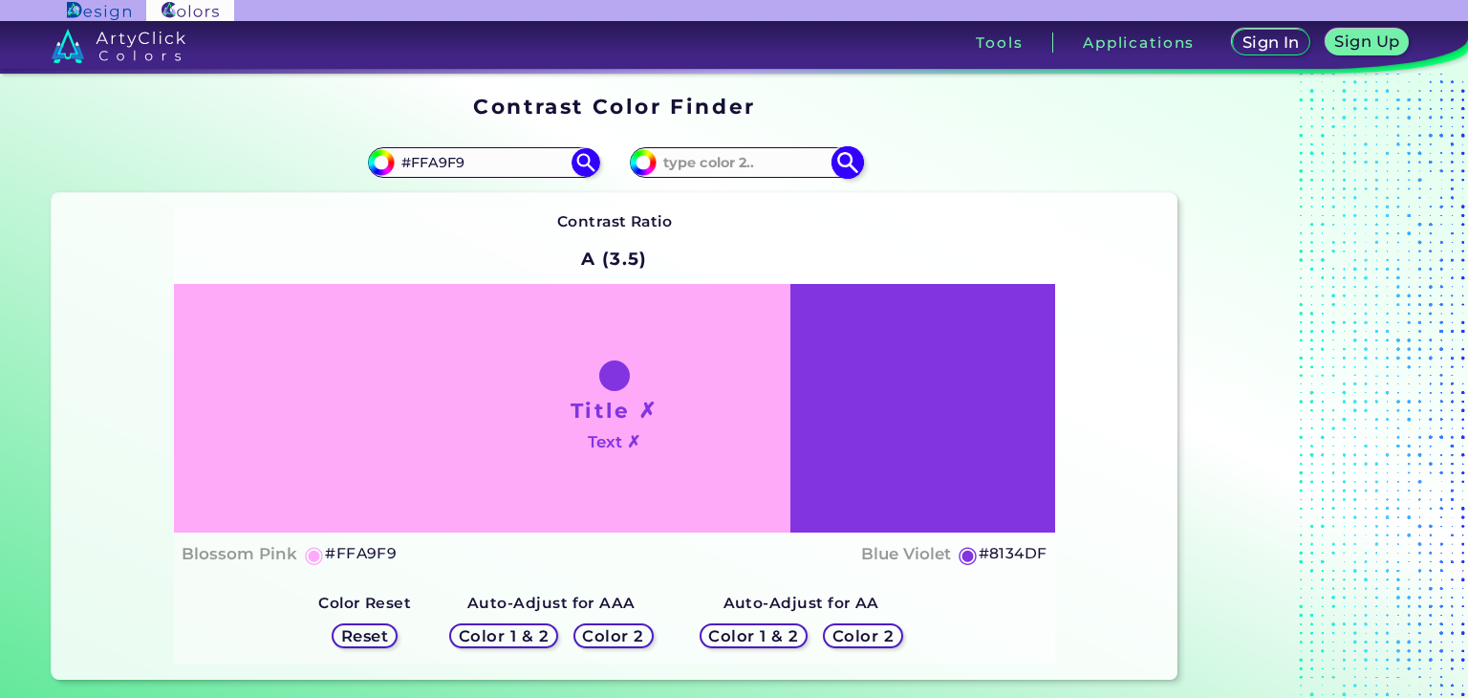
click at [849, 167] on img at bounding box center [846, 162] width 33 height 33
click at [757, 152] on input at bounding box center [745, 163] width 178 height 26
type input "#fff7ad"
click at [837, 164] on img at bounding box center [846, 162] width 33 height 33
type input "#fff7ad"
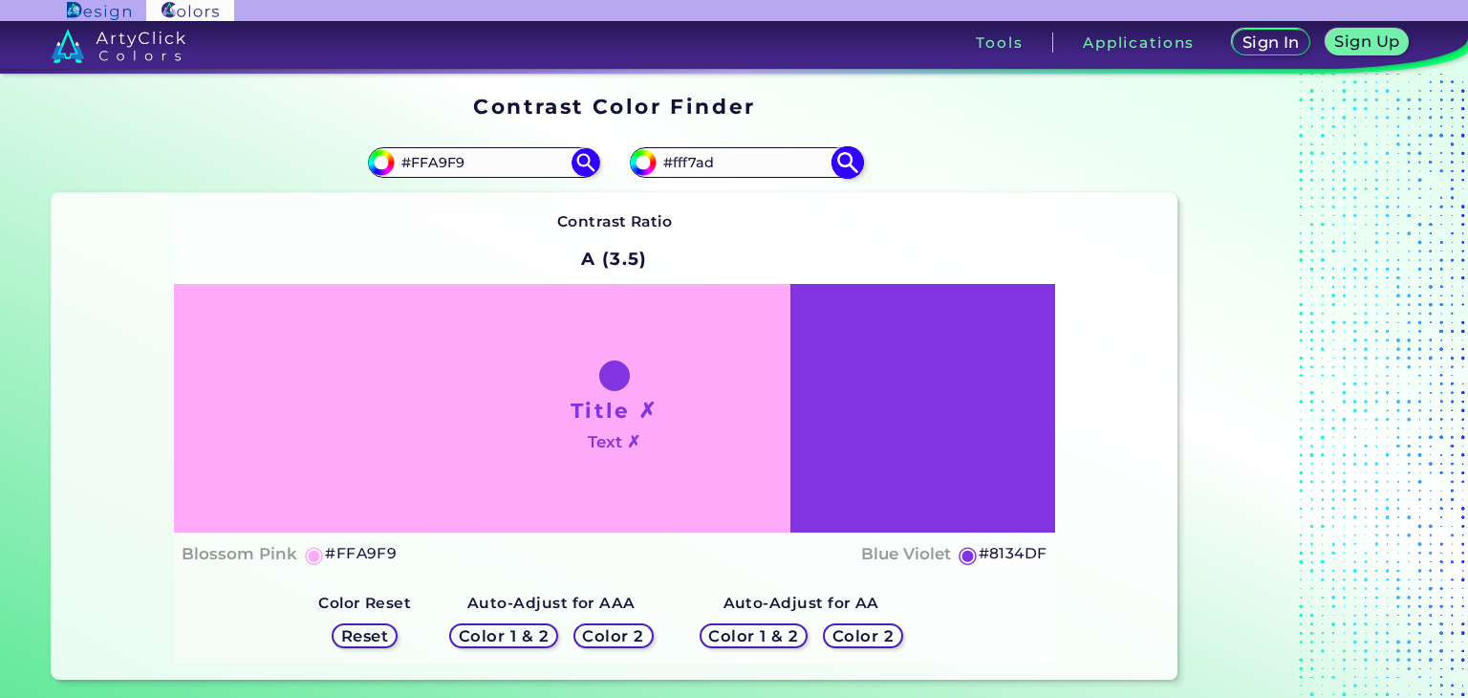
type input "#FFF7AD"
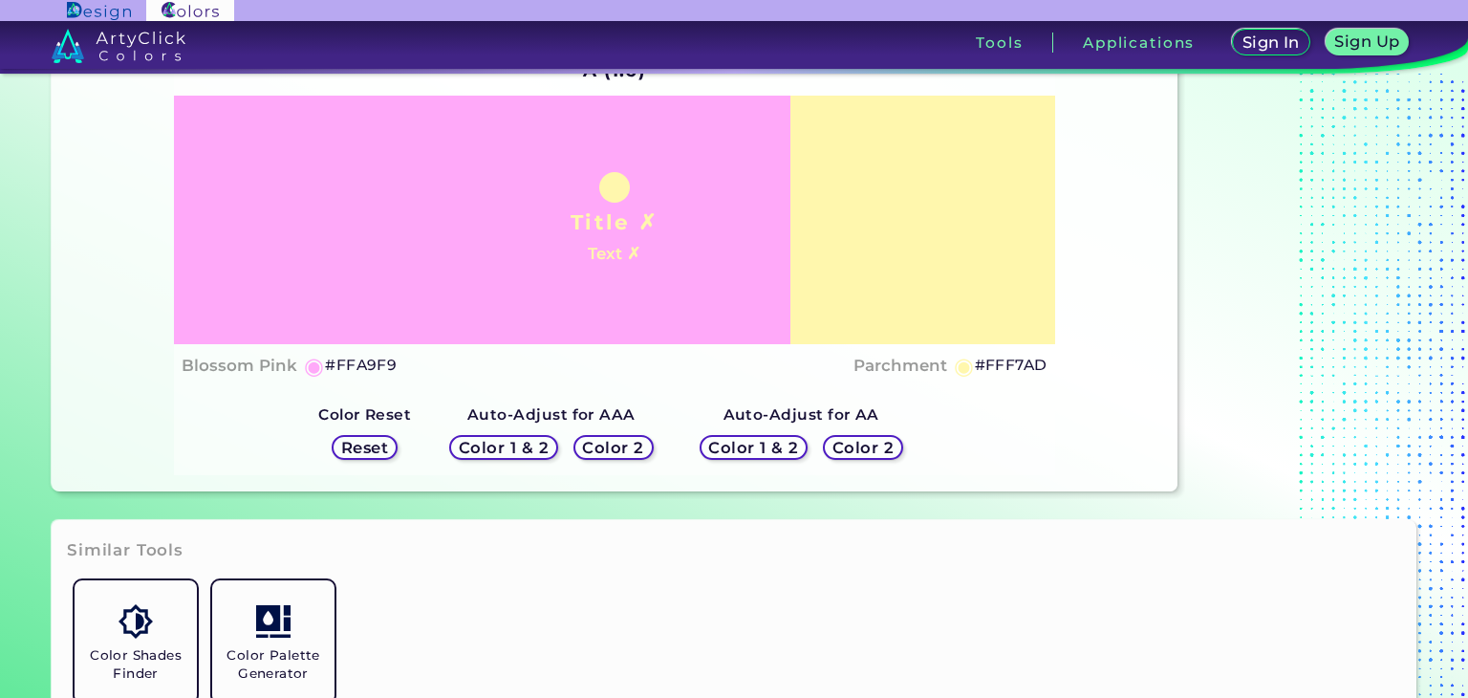
scroll to position [191, 0]
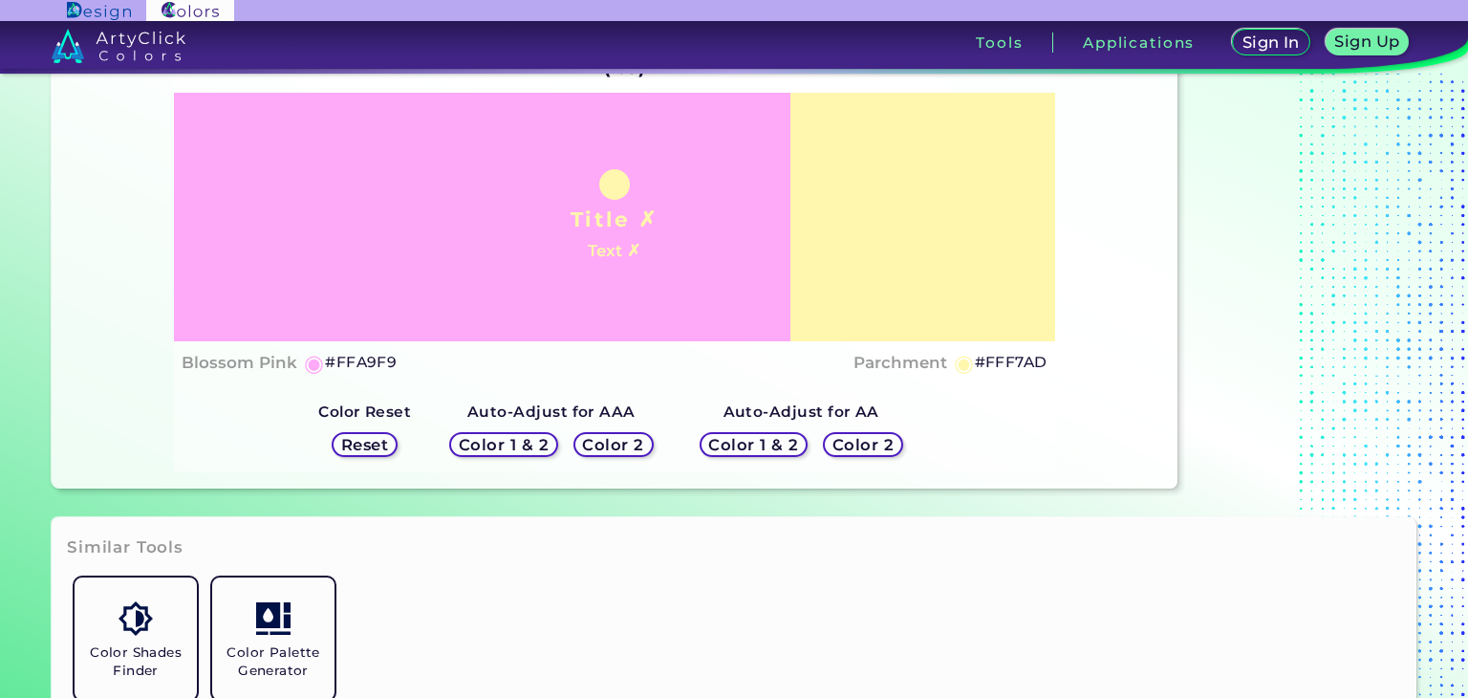
click at [538, 446] on h5 "Color 1 & 2" at bounding box center [504, 445] width 82 height 14
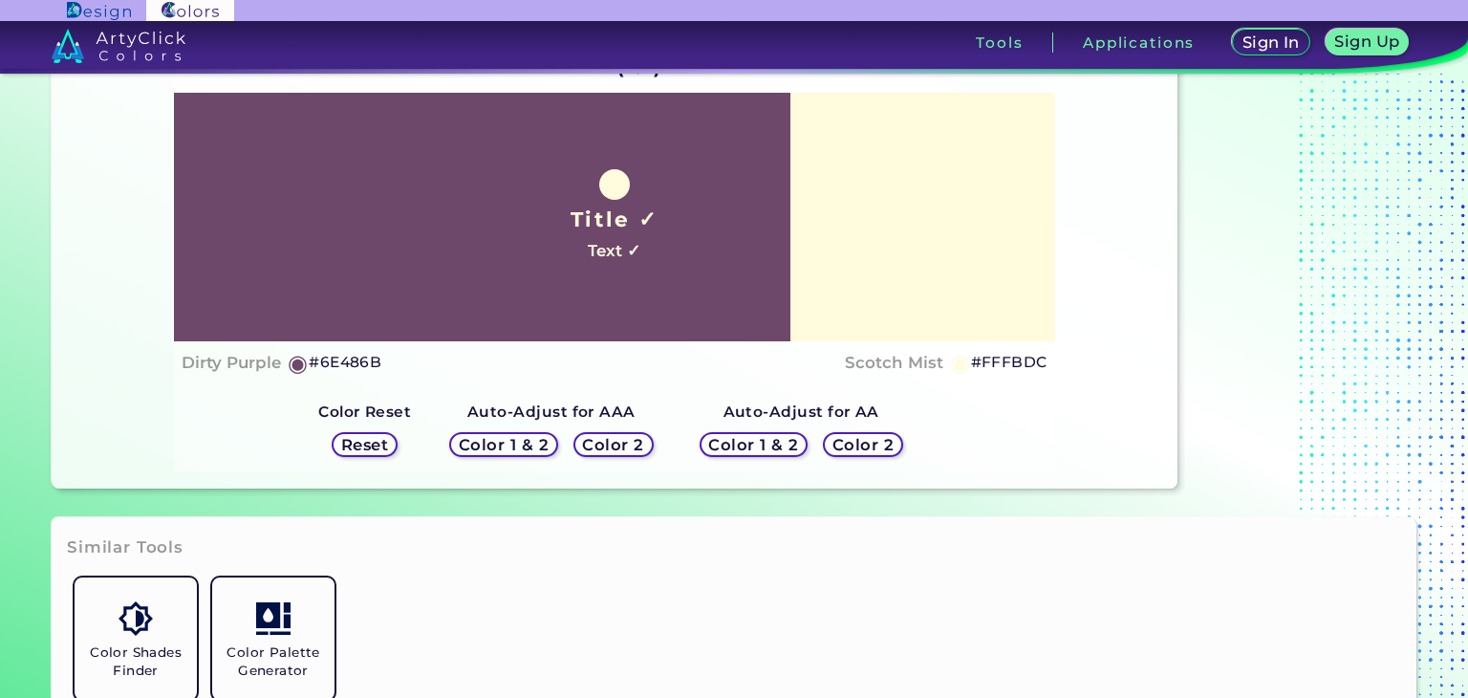
click at [618, 443] on h5 "Color 2" at bounding box center [613, 445] width 56 height 14
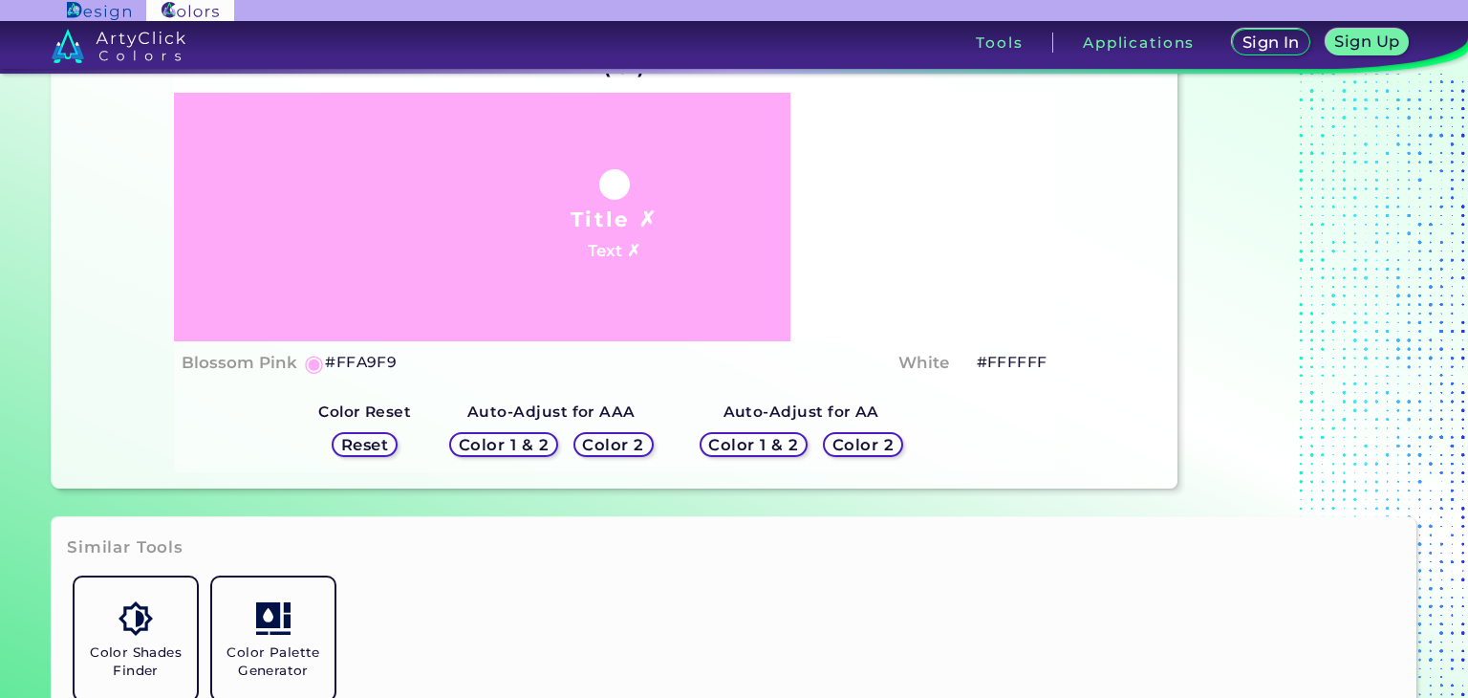
click at [638, 449] on h5 "Color 2" at bounding box center [613, 445] width 58 height 14
click at [764, 444] on h5 "Color 1 & 2" at bounding box center [753, 444] width 89 height 15
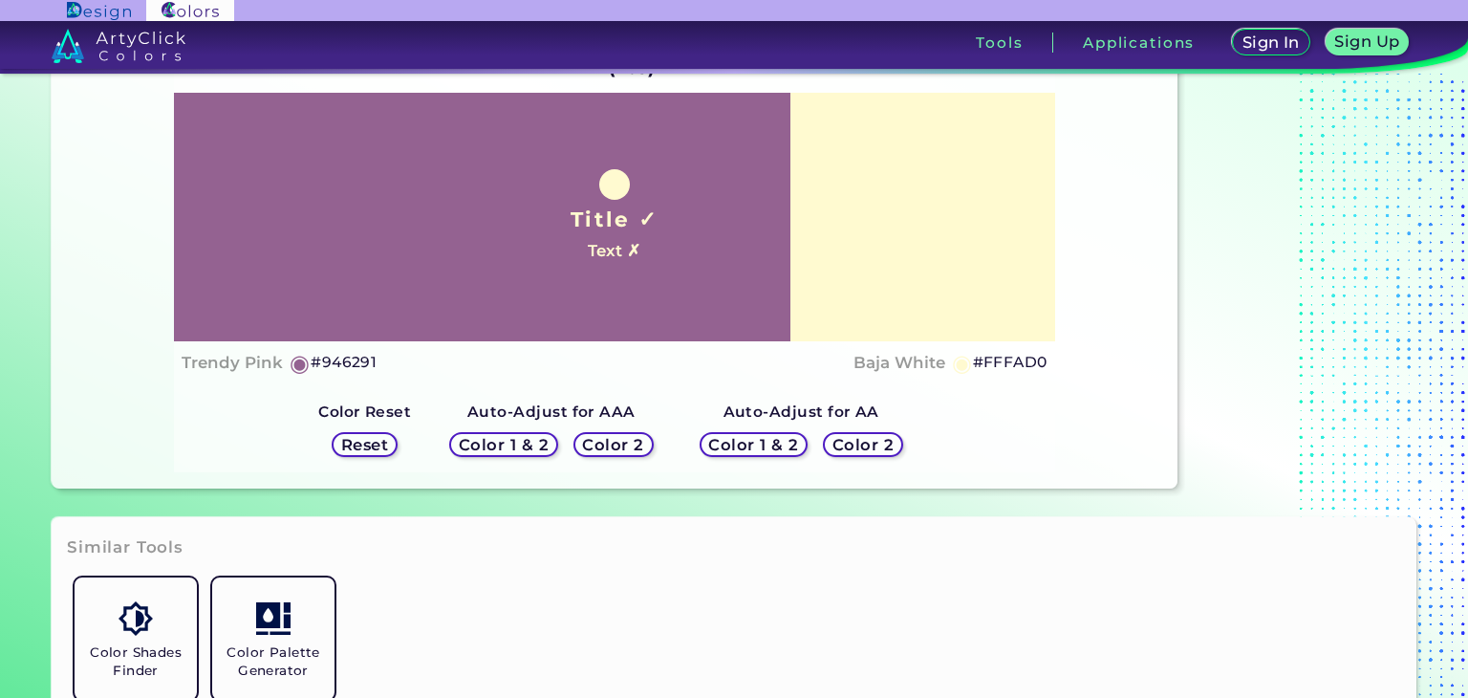
click at [852, 441] on h5 "Color 2" at bounding box center [862, 445] width 55 height 14
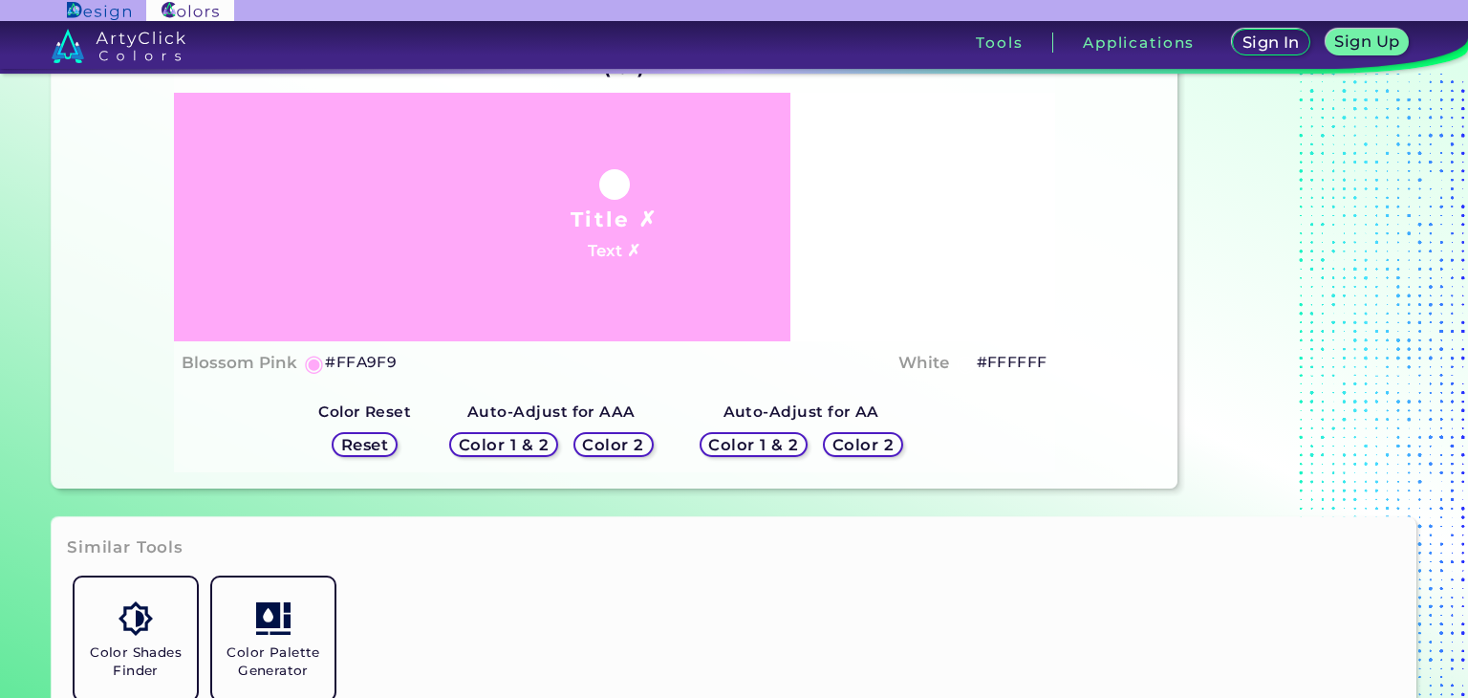
click at [383, 443] on h5 "Reset" at bounding box center [364, 444] width 45 height 15
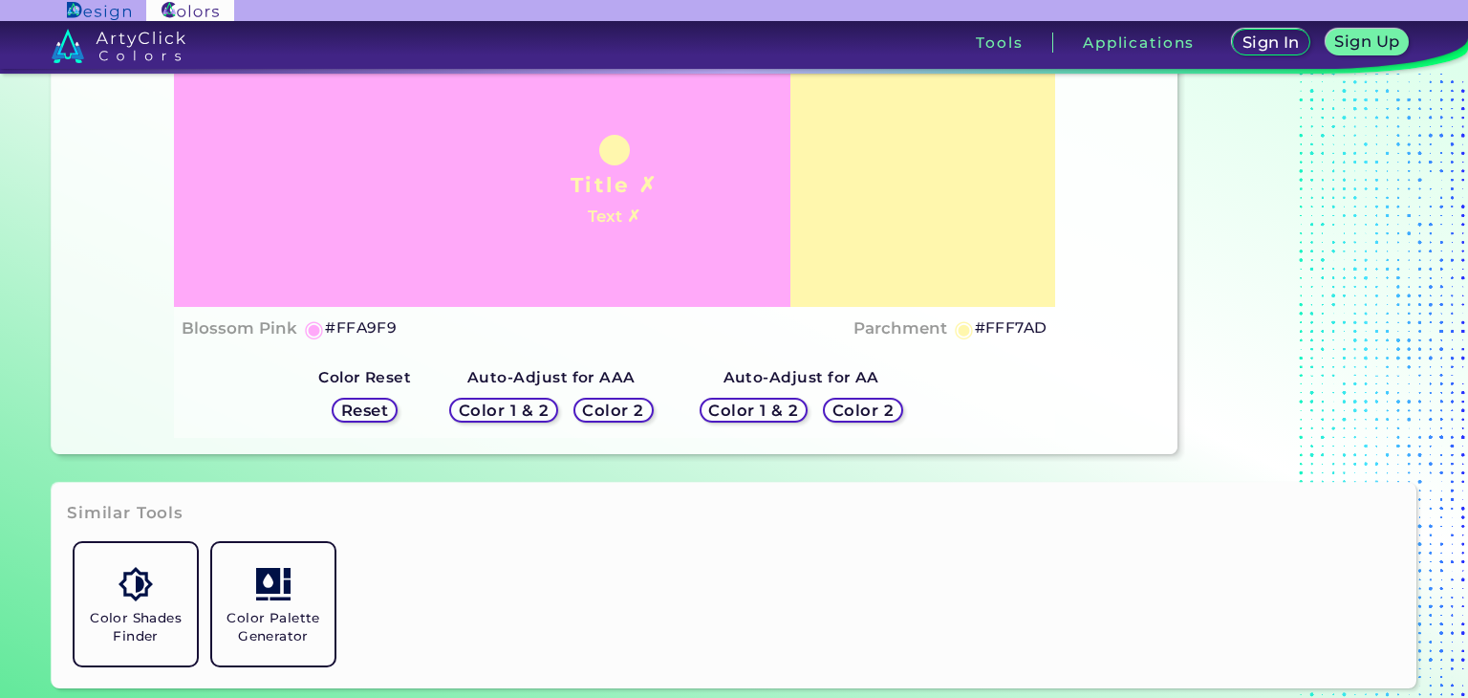
scroll to position [0, 0]
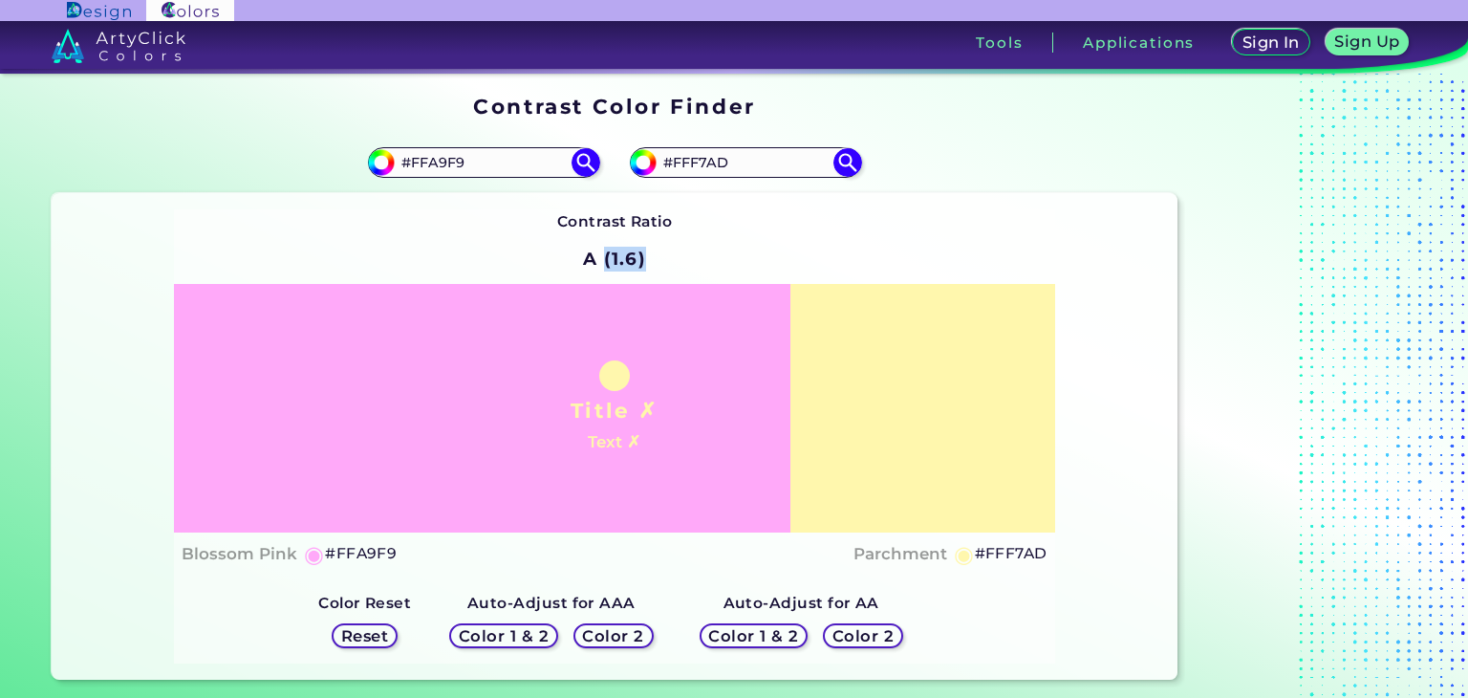
drag, startPoint x: 604, startPoint y: 265, endPoint x: 728, endPoint y: 269, distance: 124.3
click at [701, 269] on div "Contrast Ratio A (1.6) Title ✗ Text ✗ Blossom Pink ◉ #FFA9F9 ◉" at bounding box center [614, 436] width 881 height 455
click at [758, 264] on div "Contrast Ratio A (1.6) Title ✗ Text ✗ Blossom Pink ◉ #FFA9F9 ◉" at bounding box center [614, 436] width 881 height 455
click at [82, 16] on img at bounding box center [99, 11] width 64 height 18
